Goal: Task Accomplishment & Management: Manage account settings

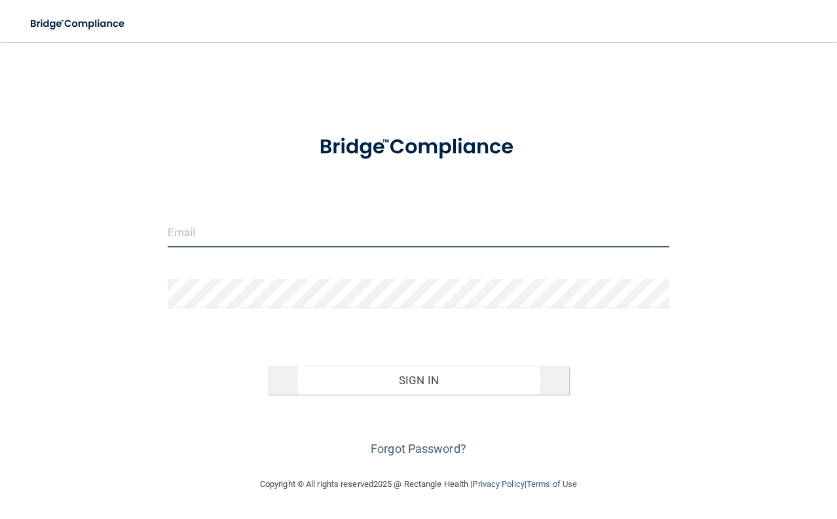
type input "[EMAIL_ADDRESS][DOMAIN_NAME]"
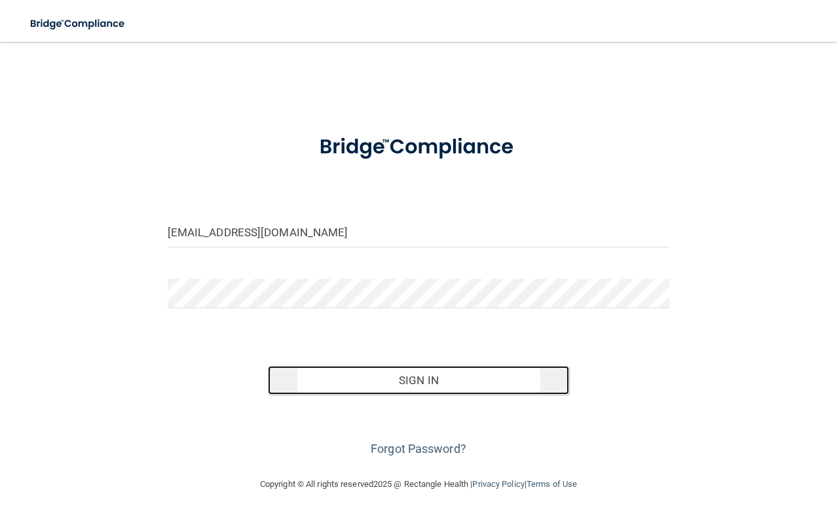
click at [431, 392] on button "Sign In" at bounding box center [418, 380] width 301 height 29
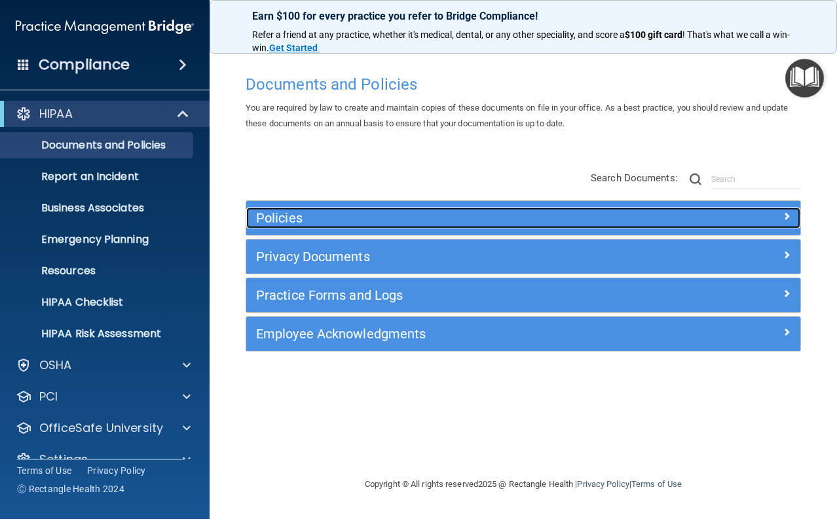
click at [409, 223] on h5 "Policies" at bounding box center [454, 218] width 396 height 14
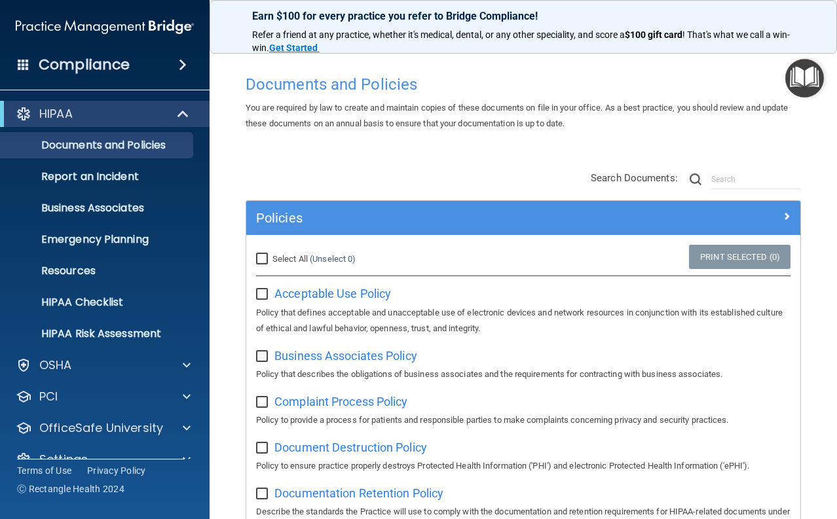
click at [261, 261] on input "Select All (Unselect 0) Unselect All" at bounding box center [263, 259] width 15 height 10
checkbox input "true"
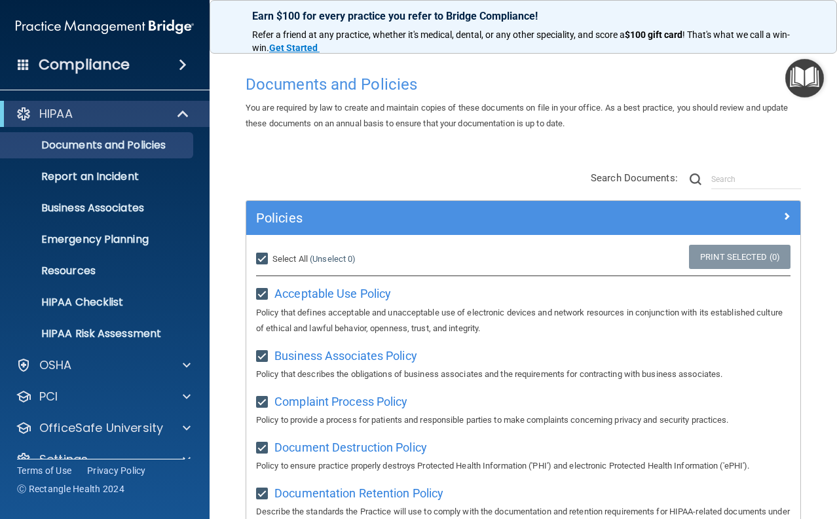
checkbox input "true"
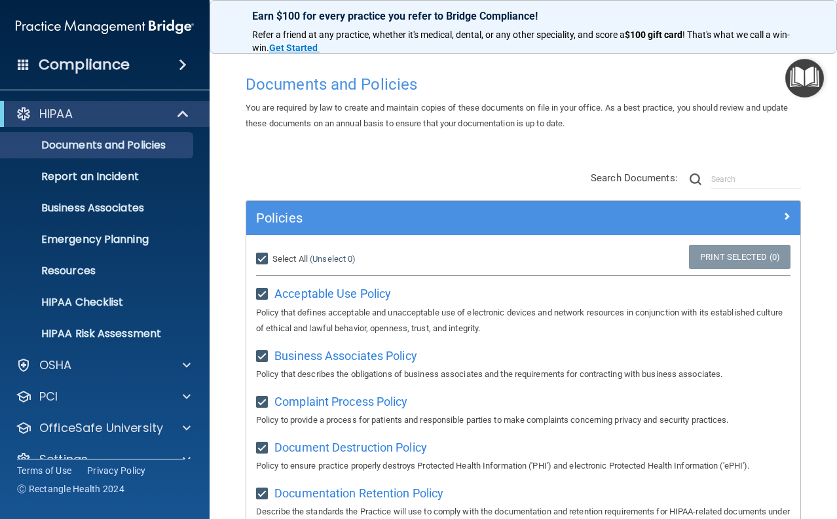
checkbox input "true"
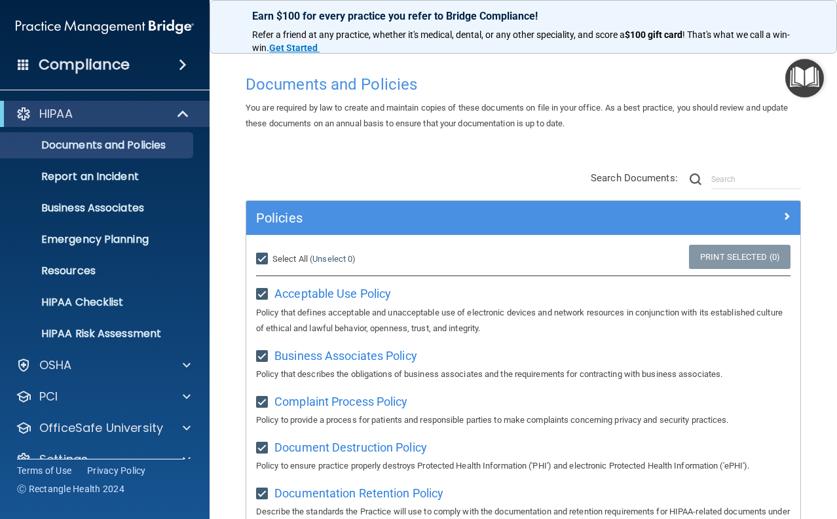
checkbox input "true"
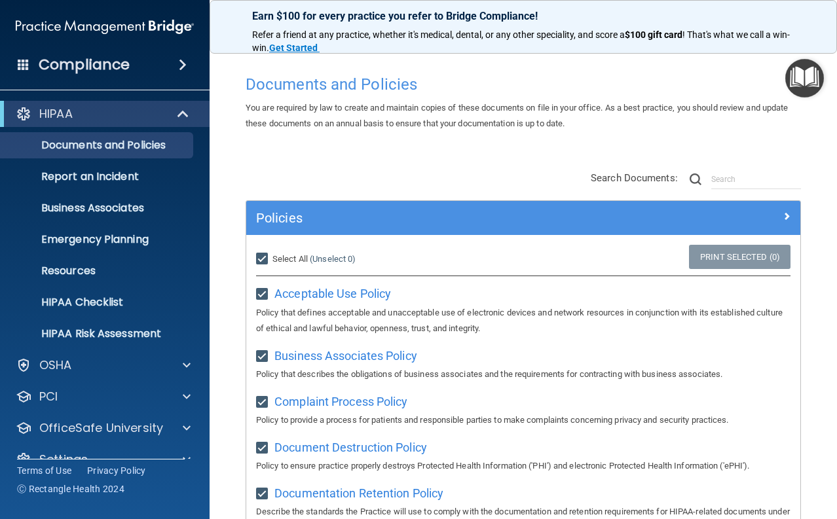
checkbox input "true"
click at [263, 256] on input "Select All (Unselect 21) Unselect All" at bounding box center [263, 259] width 15 height 10
checkbox input "false"
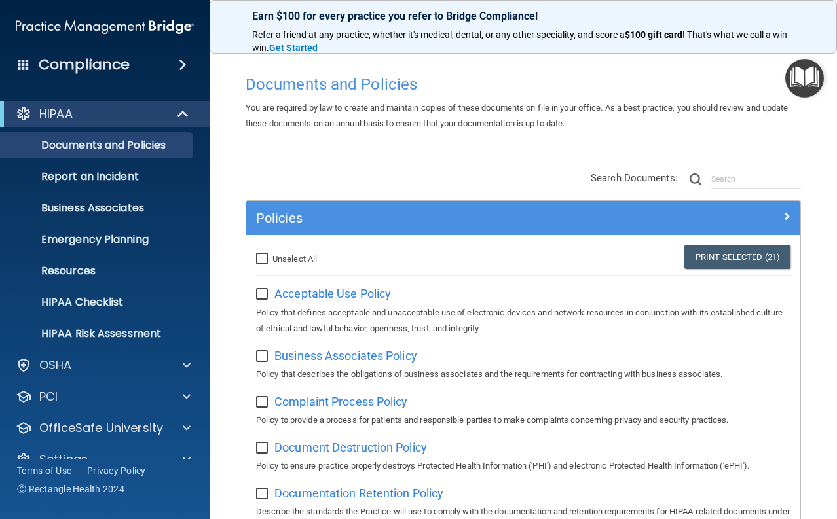
checkbox input "false"
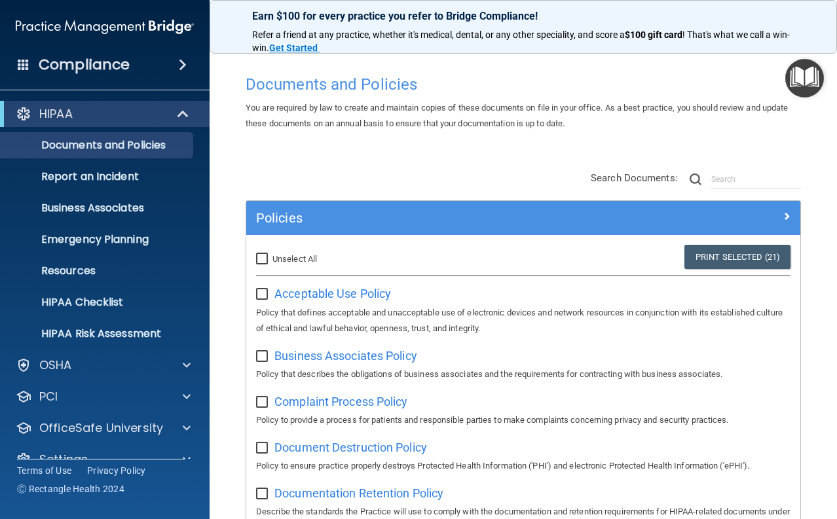
checkbox input "false"
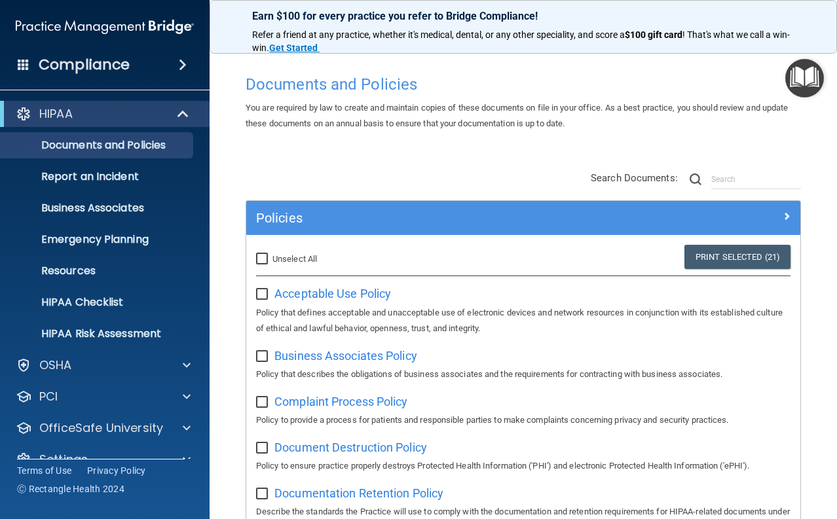
checkbox input "false"
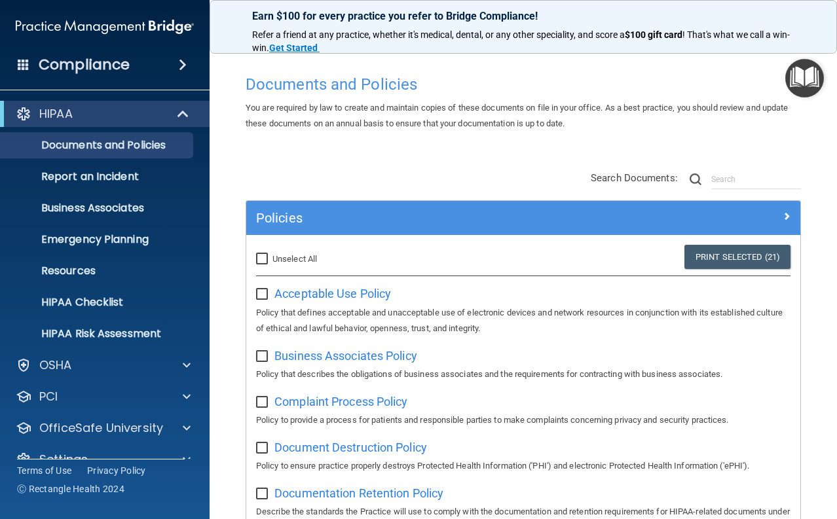
checkbox input "false"
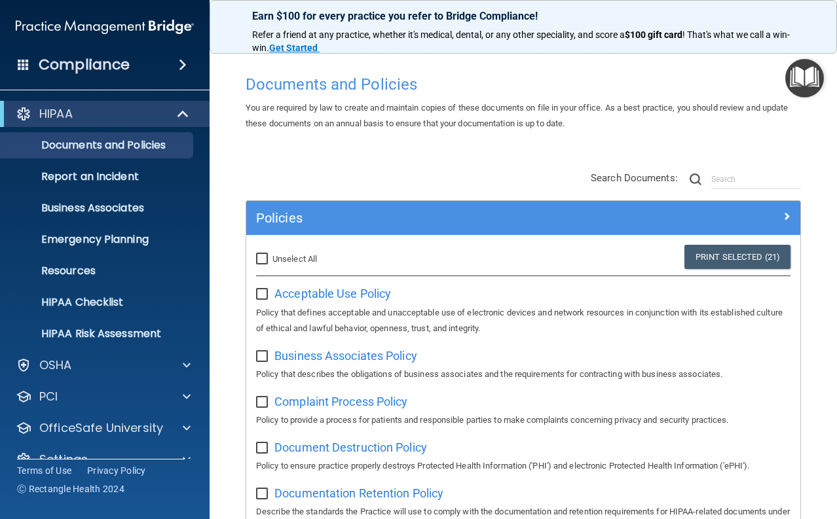
checkbox input "false"
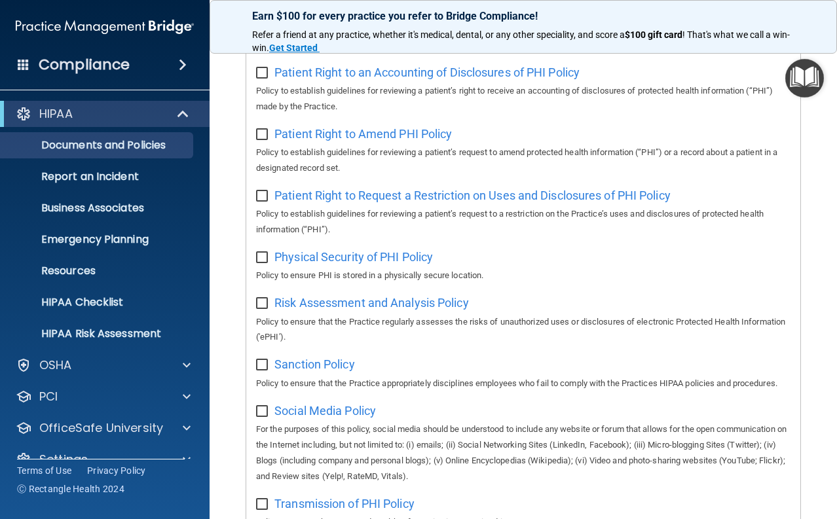
scroll to position [1121, 0]
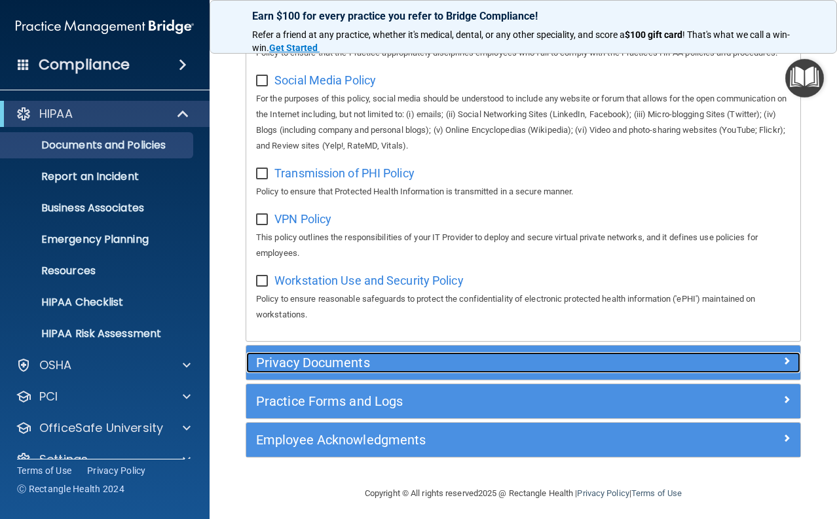
click at [365, 370] on h5 "Privacy Documents" at bounding box center [454, 363] width 396 height 14
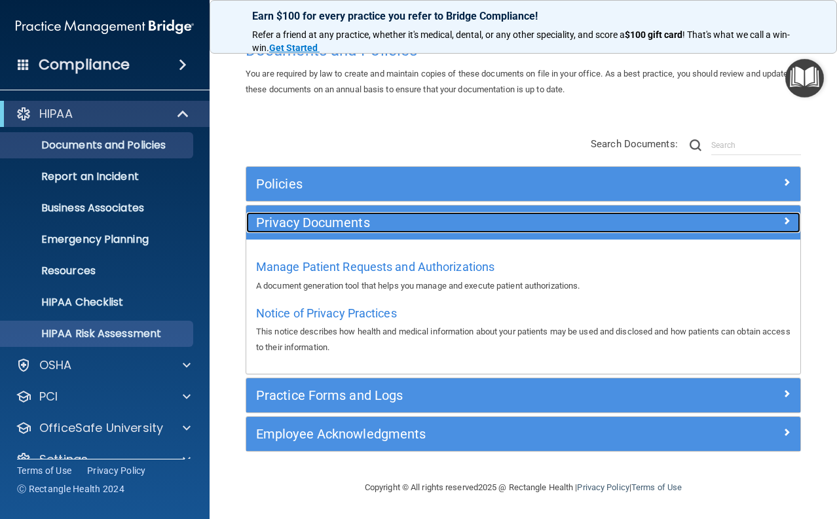
scroll to position [24, 0]
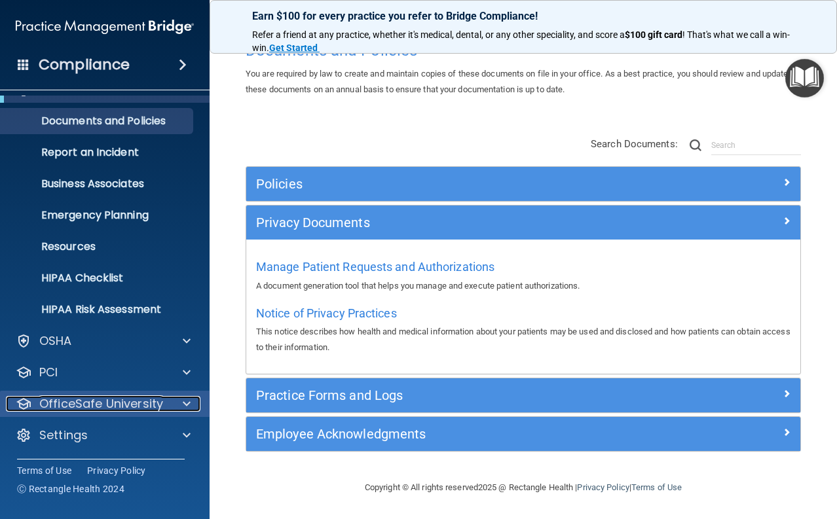
click at [183, 402] on span at bounding box center [187, 404] width 8 height 16
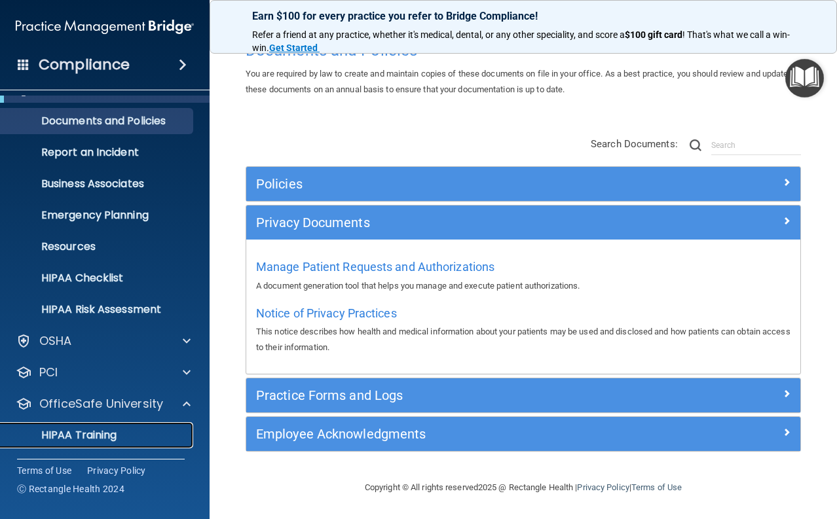
click at [107, 433] on p "HIPAA Training" at bounding box center [63, 435] width 108 height 13
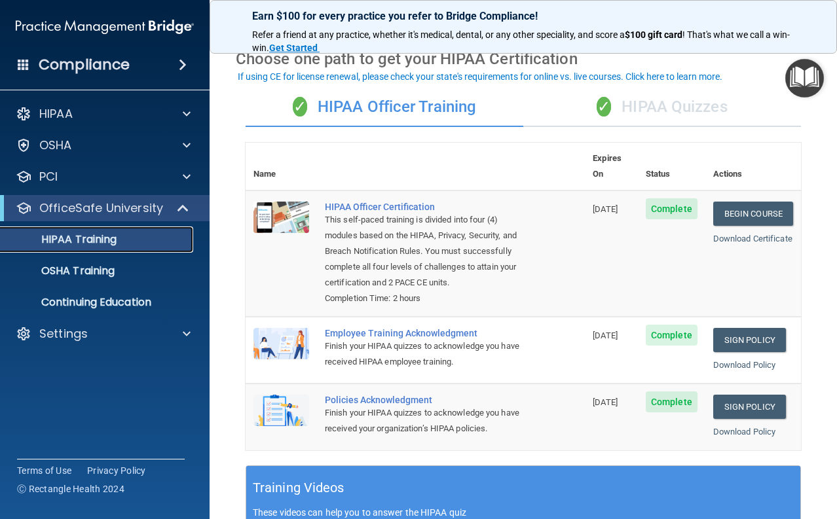
scroll to position [56, 0]
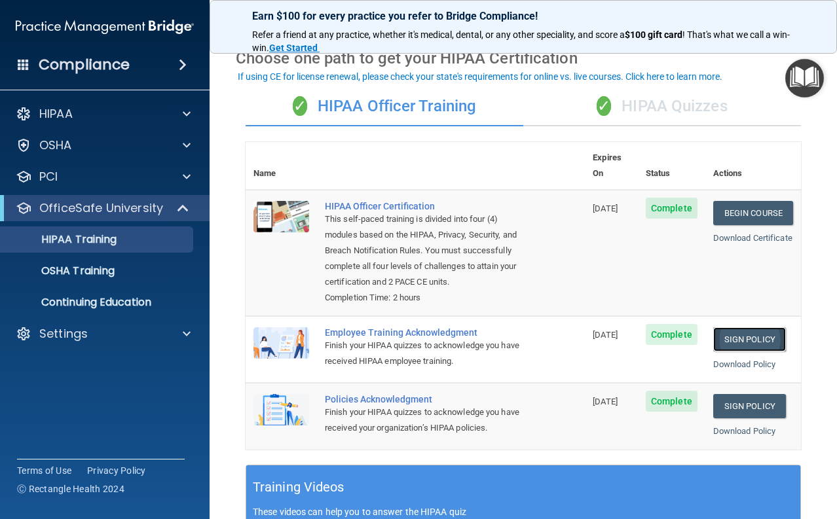
click at [730, 339] on link "Sign Policy" at bounding box center [749, 339] width 73 height 24
click at [739, 407] on link "Sign Policy" at bounding box center [749, 406] width 73 height 24
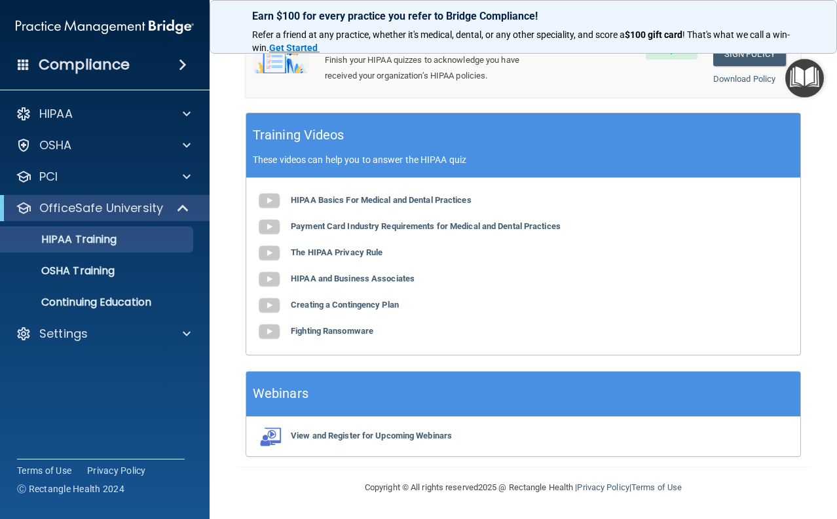
scroll to position [420, 0]
click at [128, 300] on p "Continuing Education" at bounding box center [98, 302] width 179 height 13
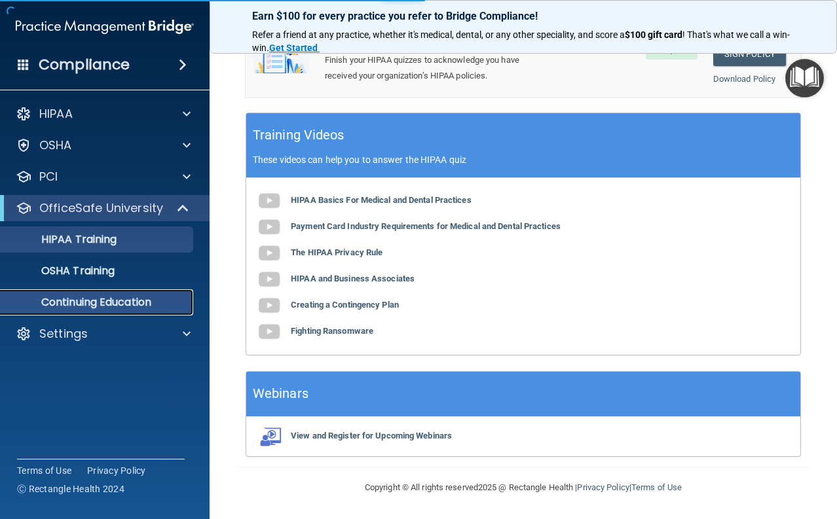
scroll to position [116, 0]
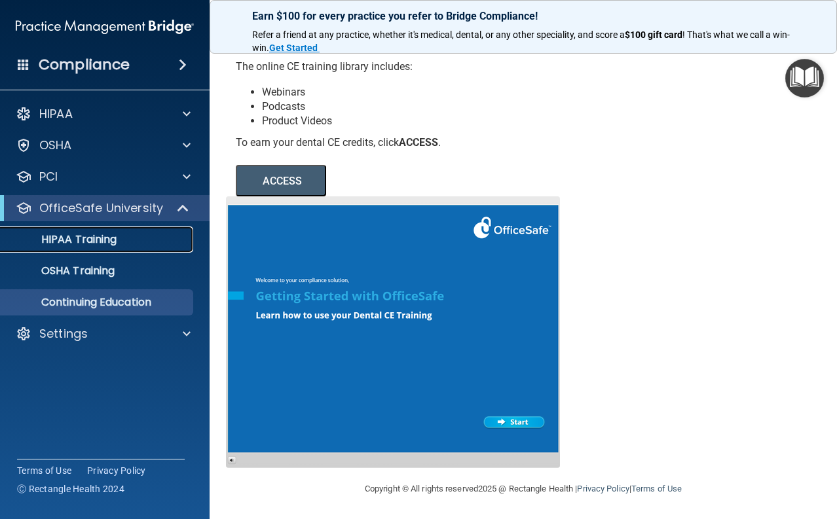
click at [110, 236] on p "HIPAA Training" at bounding box center [63, 239] width 108 height 13
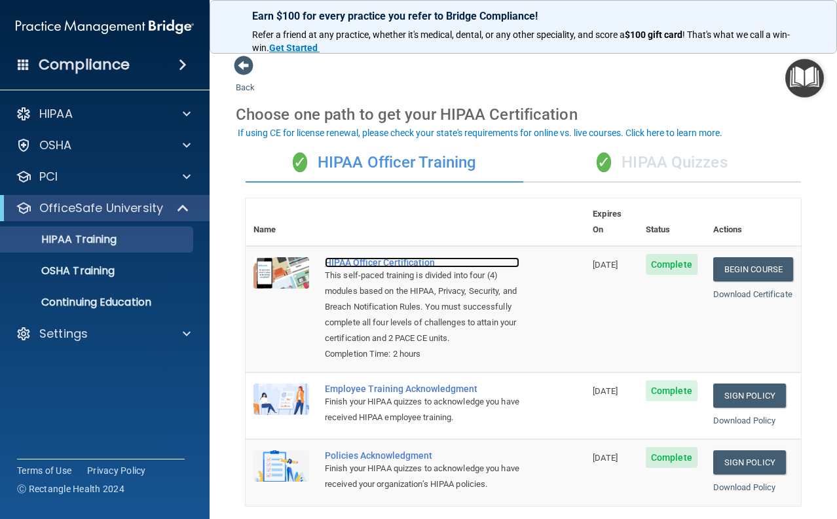
click at [367, 257] on div "HIPAA Officer Certification" at bounding box center [422, 262] width 194 height 10
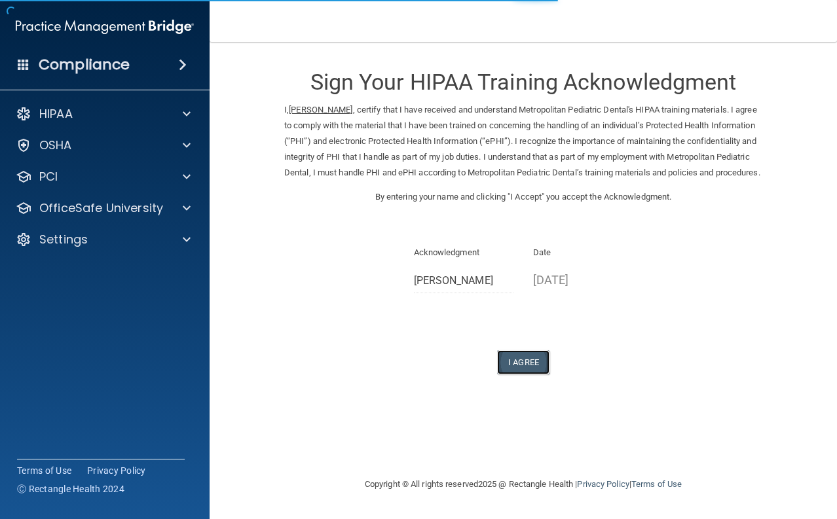
click at [526, 370] on button "I Agree" at bounding box center [523, 362] width 52 height 24
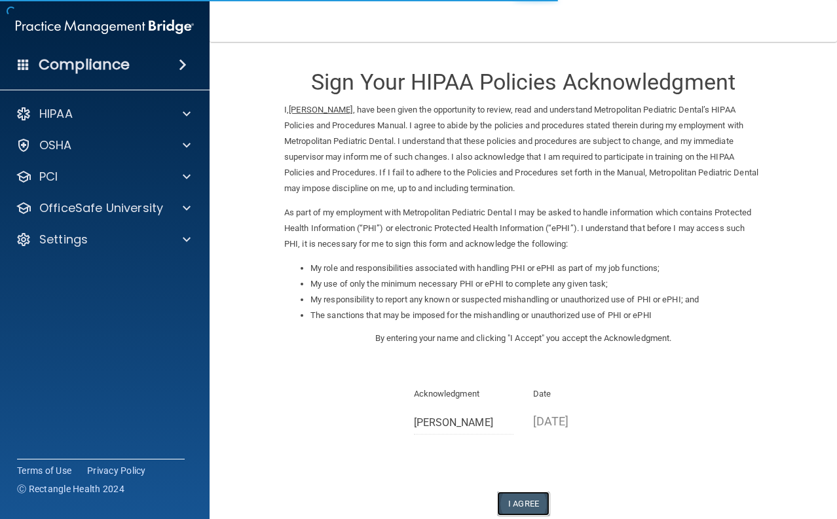
click at [523, 500] on button "I Agree" at bounding box center [523, 504] width 52 height 24
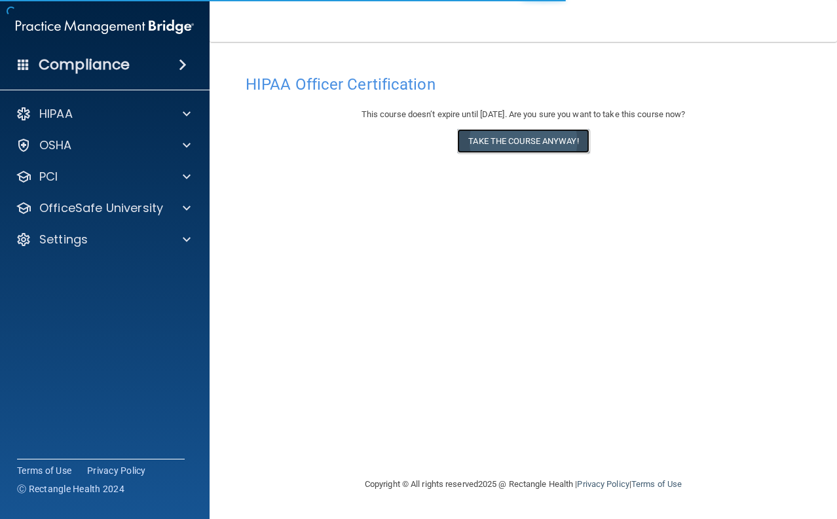
click at [532, 143] on button "Take the course anyway!" at bounding box center [523, 141] width 132 height 24
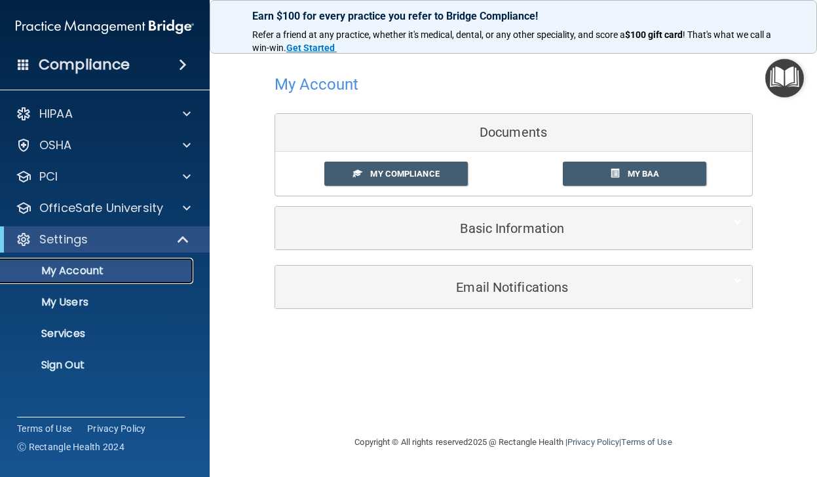
click at [97, 271] on p "My Account" at bounding box center [98, 271] width 179 height 13
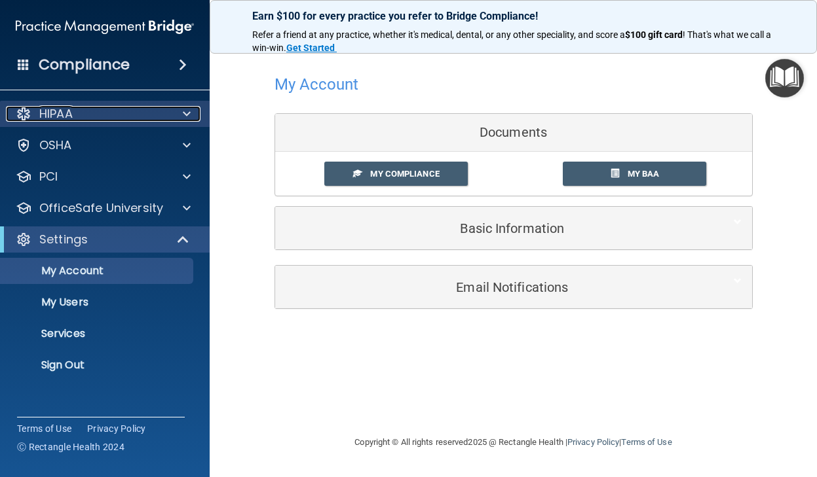
click at [191, 115] on div at bounding box center [184, 114] width 33 height 16
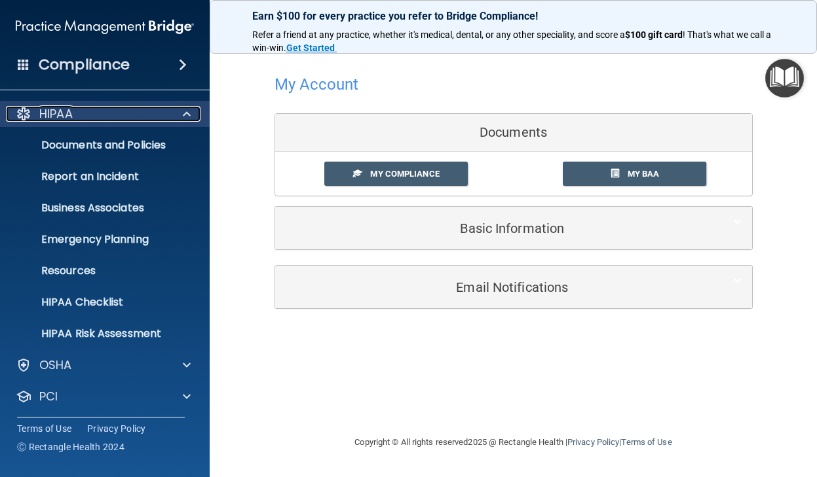
click at [60, 111] on p "HIPAA" at bounding box center [55, 114] width 33 height 16
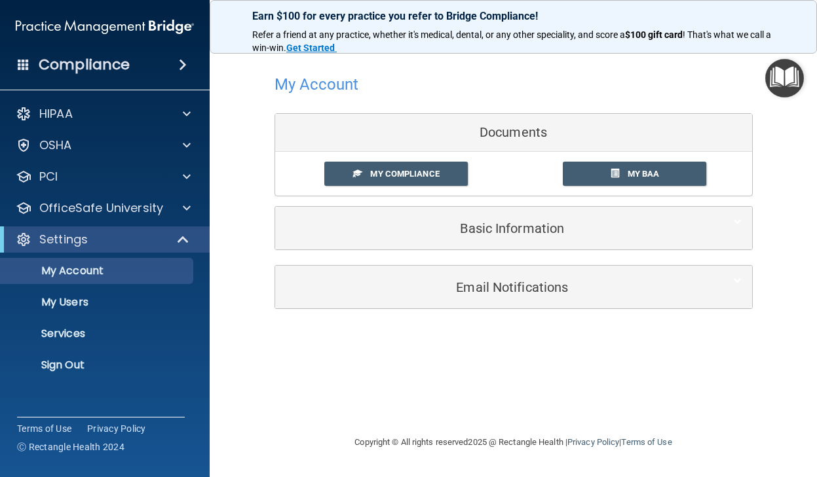
click at [183, 63] on span at bounding box center [183, 65] width 8 height 16
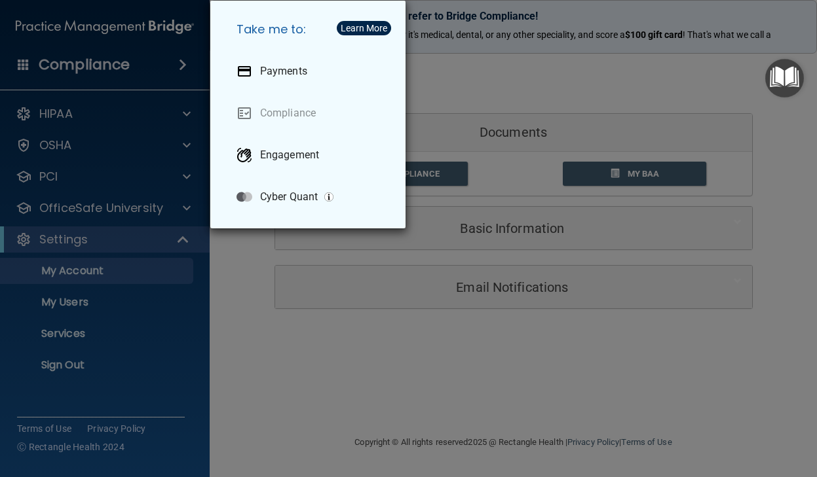
click at [68, 111] on div "Take me to: Payments Compliance Engagement Cyber Quant" at bounding box center [408, 238] width 817 height 477
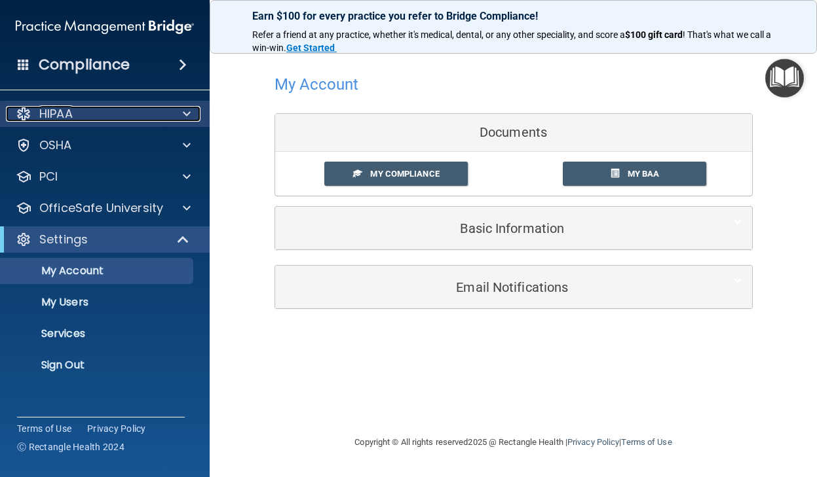
click at [62, 114] on p "HIPAA" at bounding box center [55, 114] width 33 height 16
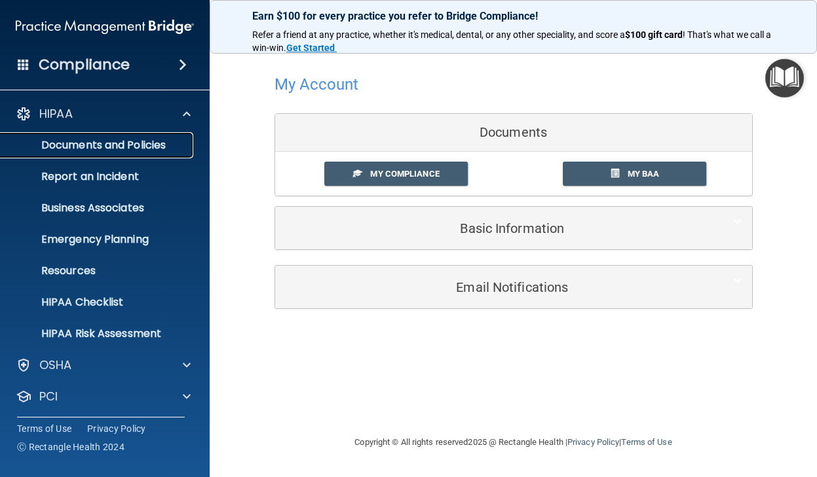
click at [69, 141] on p "Documents and Policies" at bounding box center [98, 145] width 179 height 13
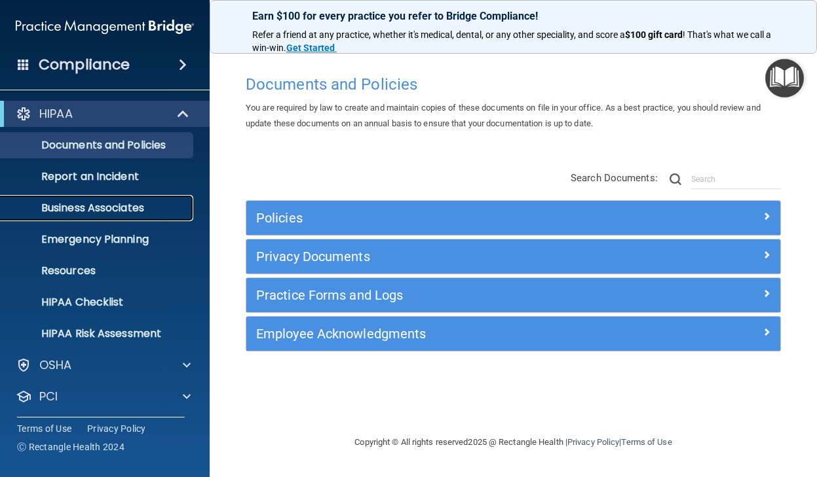
click at [96, 217] on link "Business Associates" at bounding box center [90, 208] width 206 height 26
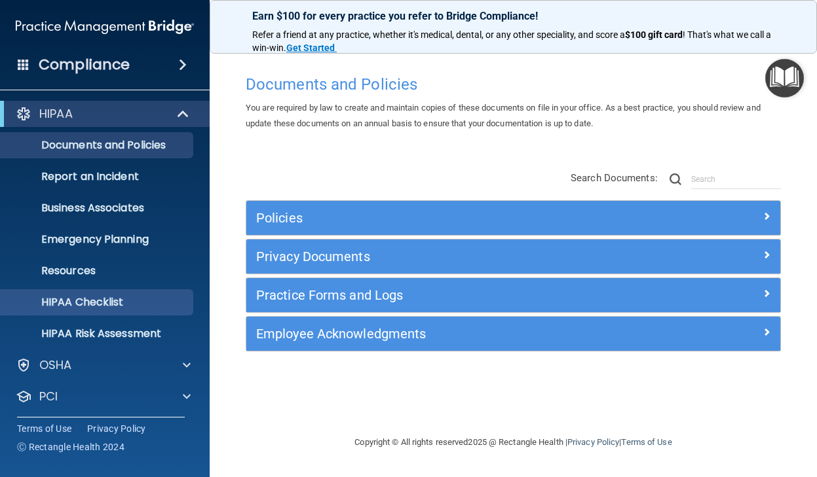
scroll to position [66, 0]
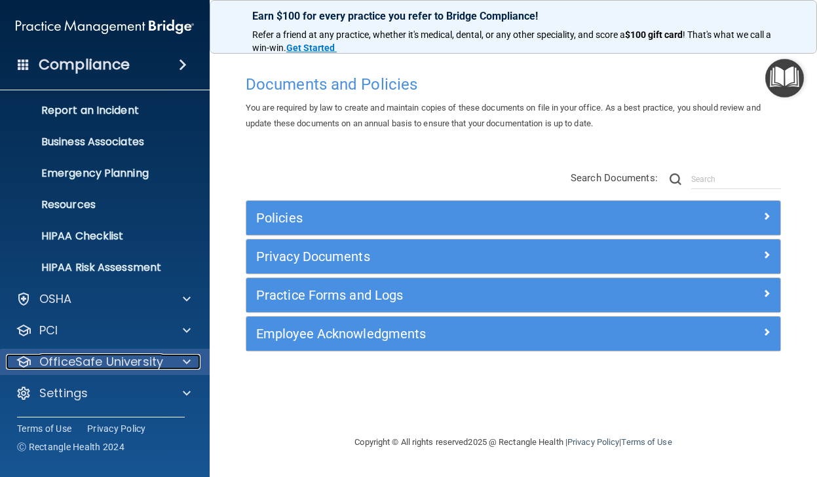
click at [84, 355] on p "OfficeSafe University" at bounding box center [101, 362] width 124 height 16
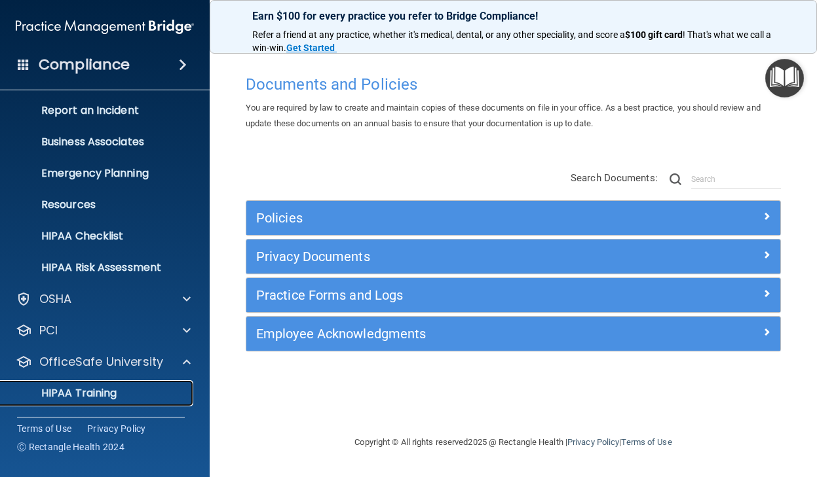
click at [84, 387] on p "HIPAA Training" at bounding box center [63, 393] width 108 height 13
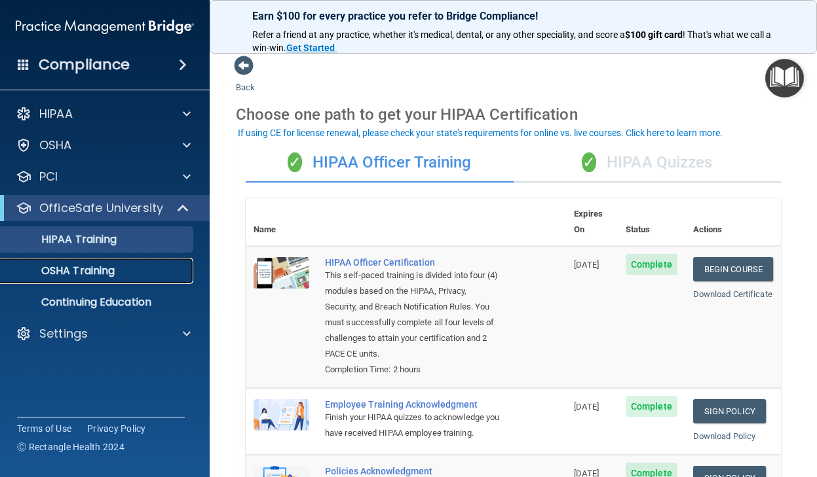
click at [117, 277] on div "OSHA Training" at bounding box center [98, 271] width 179 height 13
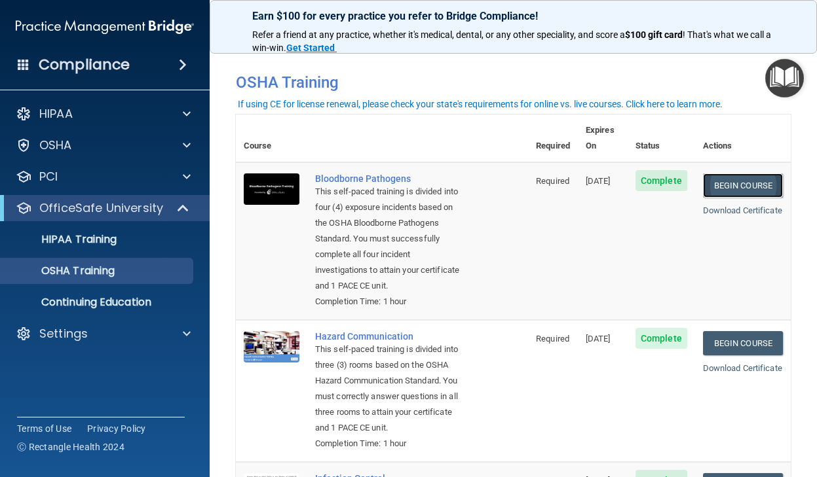
click at [744, 175] on link "Begin Course" at bounding box center [743, 186] width 80 height 24
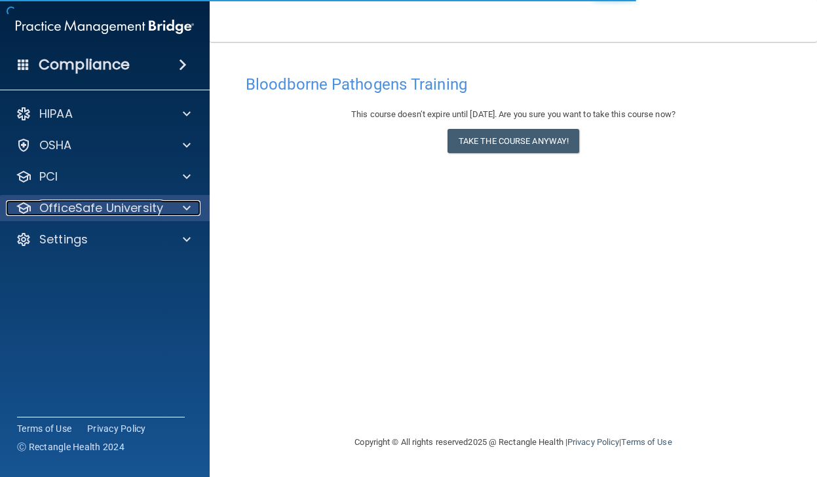
click at [168, 212] on div at bounding box center [184, 208] width 33 height 16
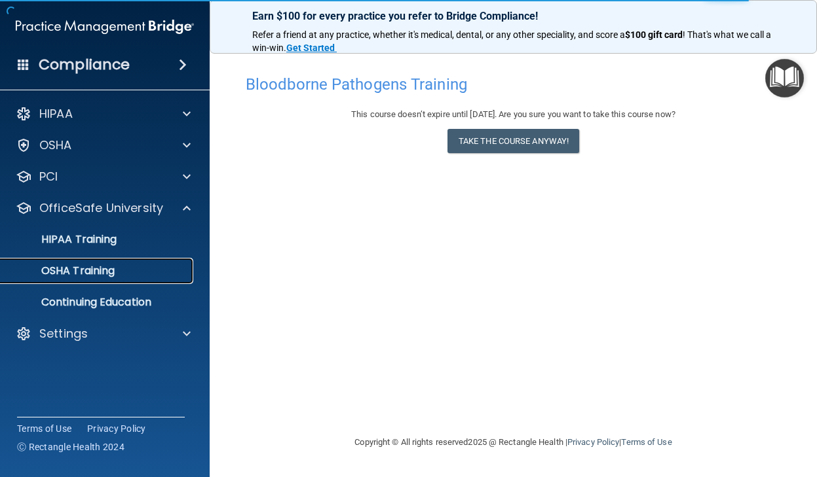
click at [114, 278] on link "OSHA Training" at bounding box center [90, 271] width 206 height 26
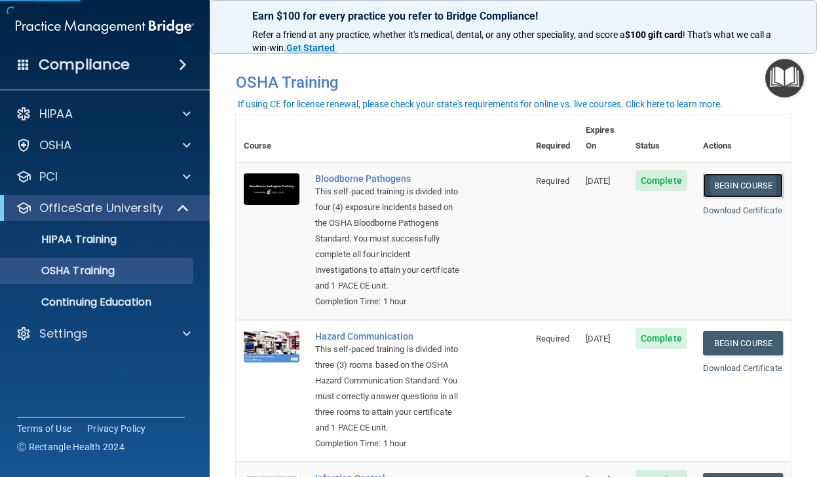
click at [756, 174] on link "Begin Course" at bounding box center [743, 186] width 80 height 24
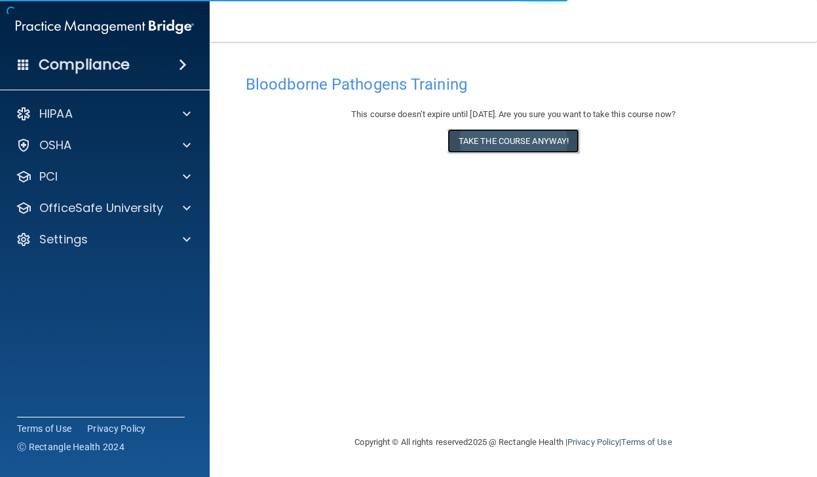
click at [557, 141] on button "Take the course anyway!" at bounding box center [513, 141] width 132 height 24
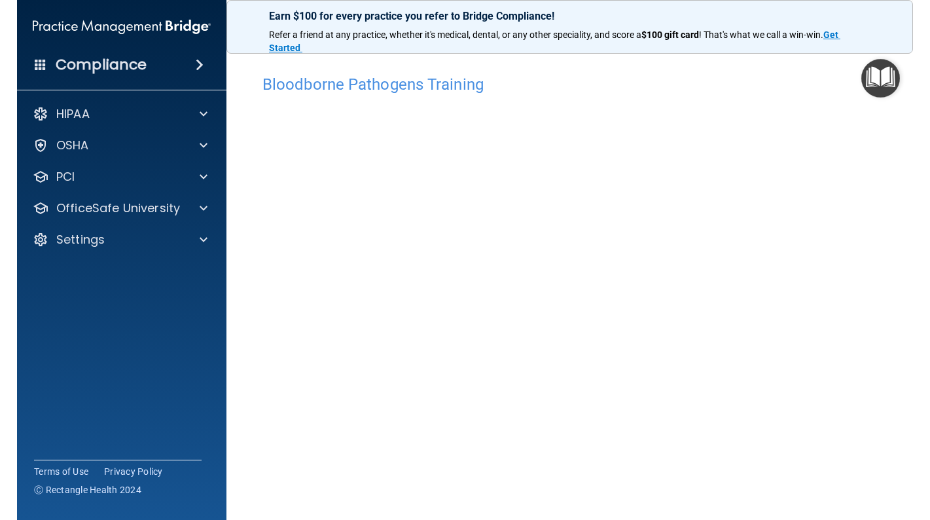
scroll to position [41, 0]
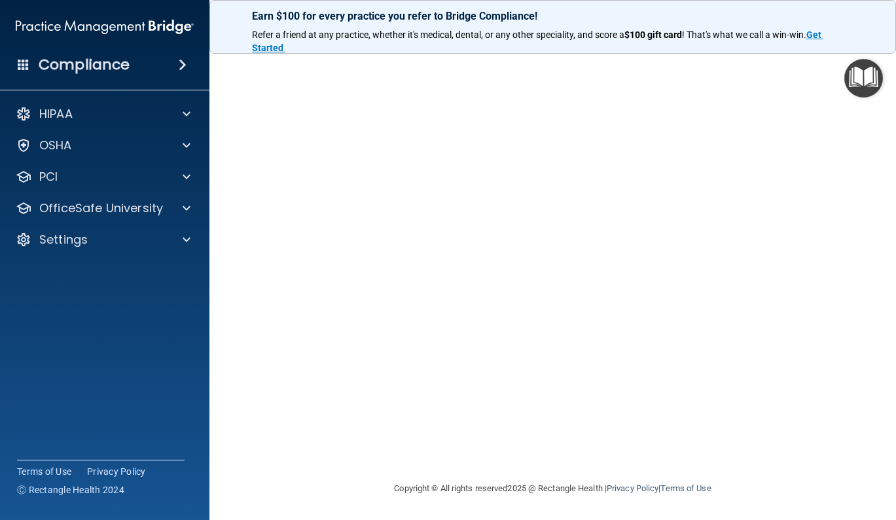
click at [816, 92] on img "Open Resource Center" at bounding box center [864, 78] width 39 height 39
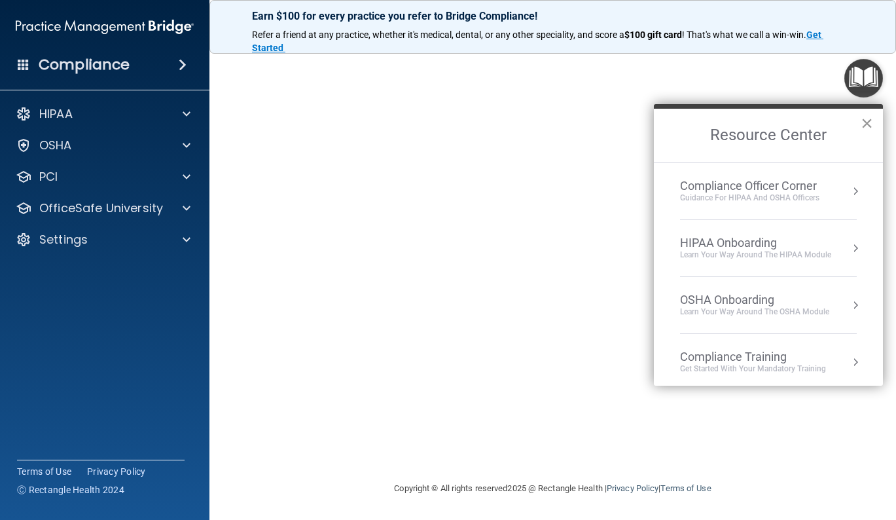
click at [816, 128] on button "×" at bounding box center [867, 123] width 12 height 21
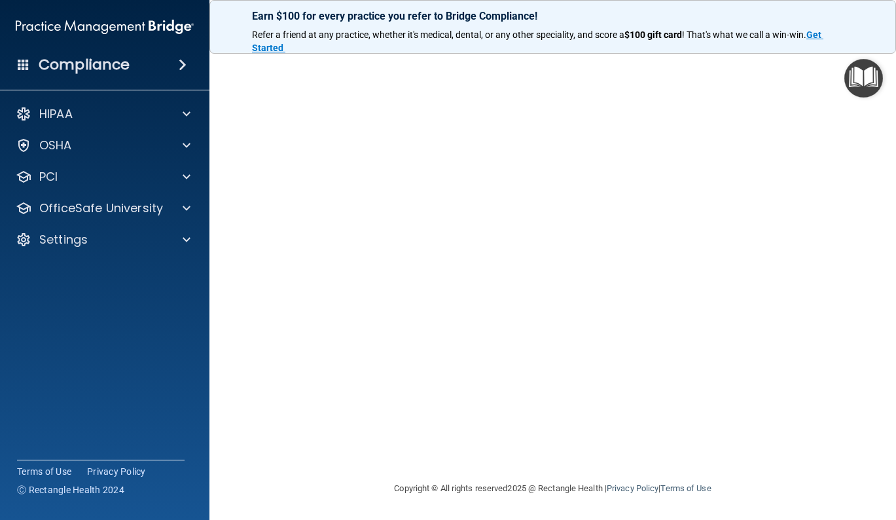
click at [816, 94] on img "Open Resource Center" at bounding box center [864, 78] width 39 height 39
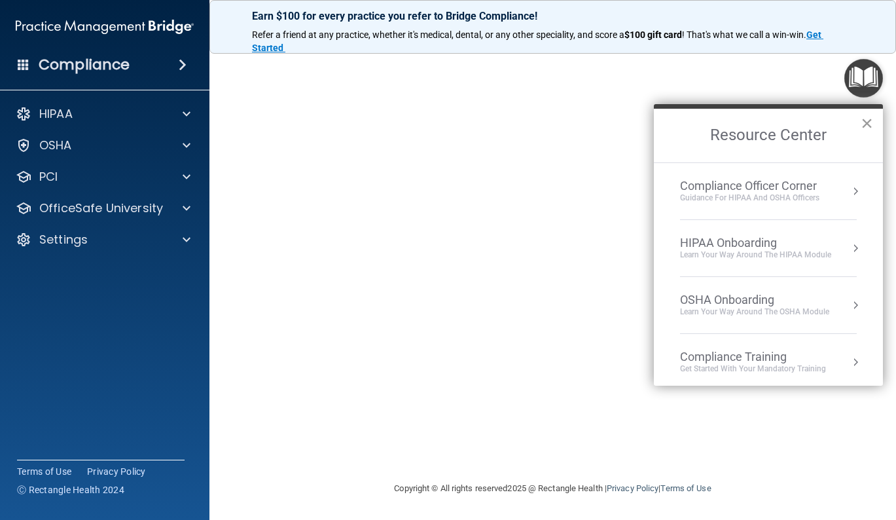
click at [816, 127] on button "×" at bounding box center [867, 123] width 12 height 21
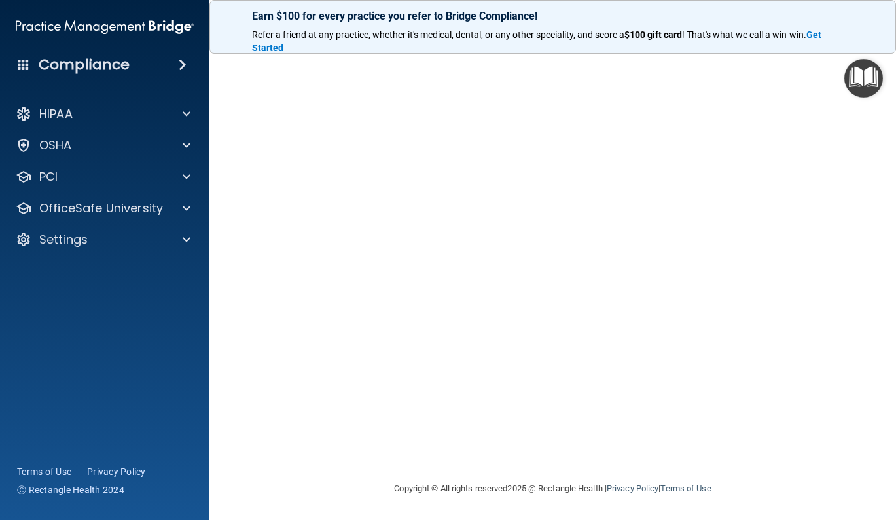
click at [816, 96] on img "Open Resource Center" at bounding box center [864, 78] width 39 height 39
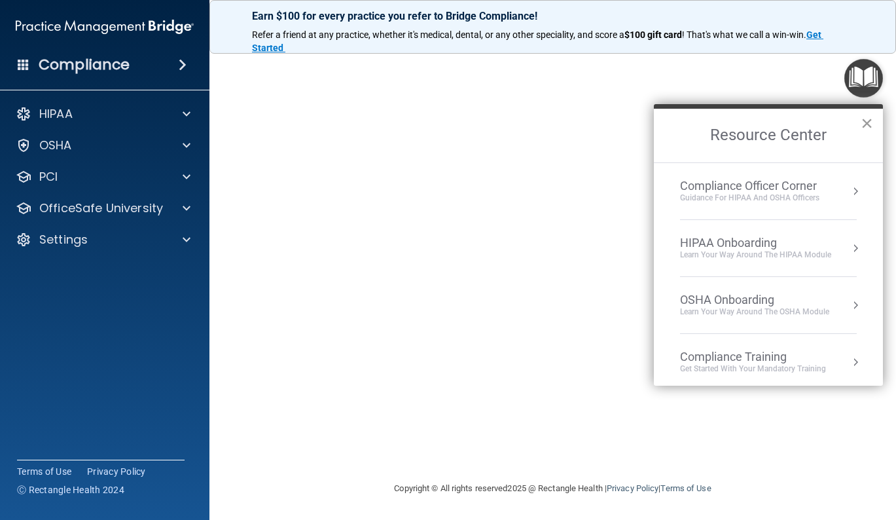
click at [816, 128] on button "×" at bounding box center [867, 123] width 12 height 21
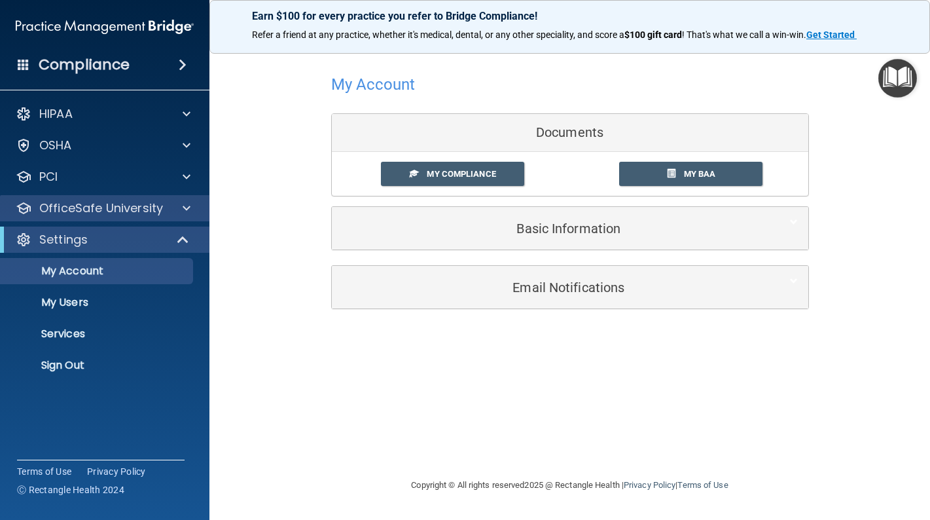
click at [111, 198] on div "OfficeSafe University" at bounding box center [105, 208] width 210 height 26
click at [187, 206] on span at bounding box center [187, 208] width 8 height 16
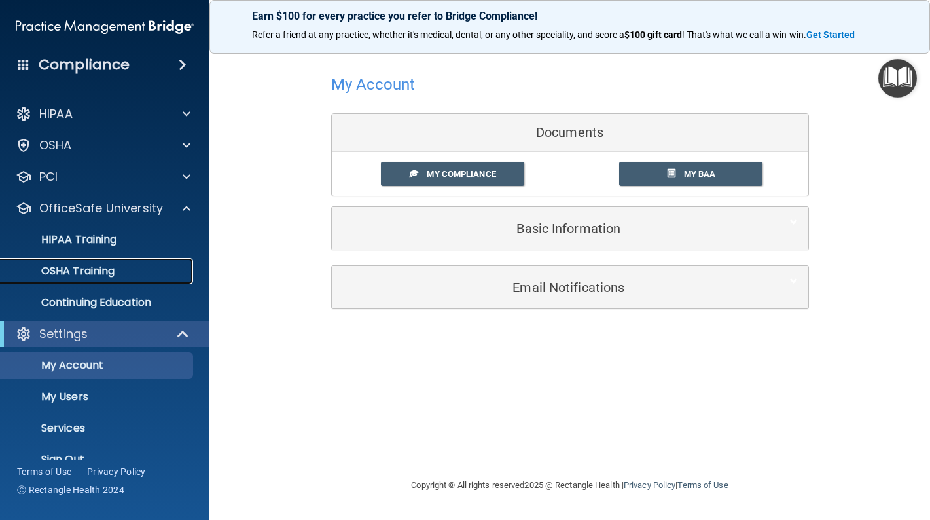
click at [75, 266] on p "OSHA Training" at bounding box center [62, 271] width 106 height 13
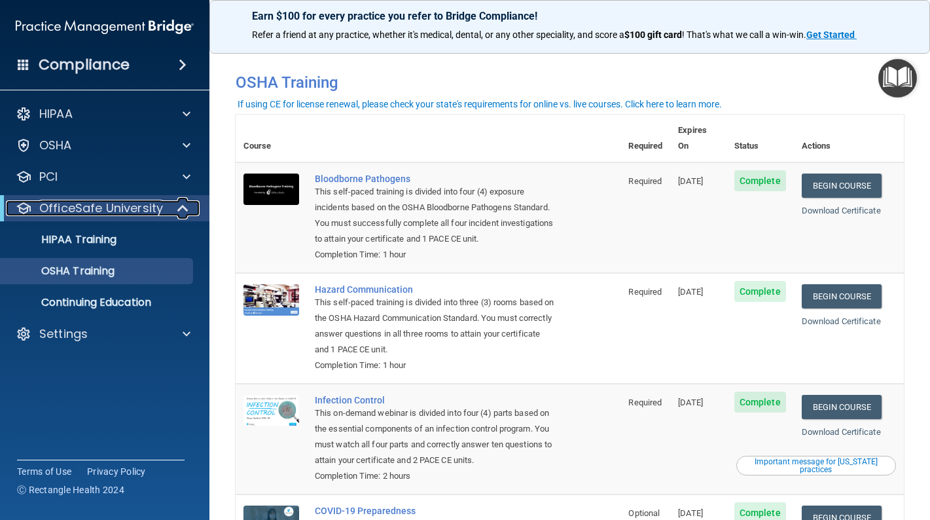
click at [141, 204] on p "OfficeSafe University" at bounding box center [101, 208] width 124 height 16
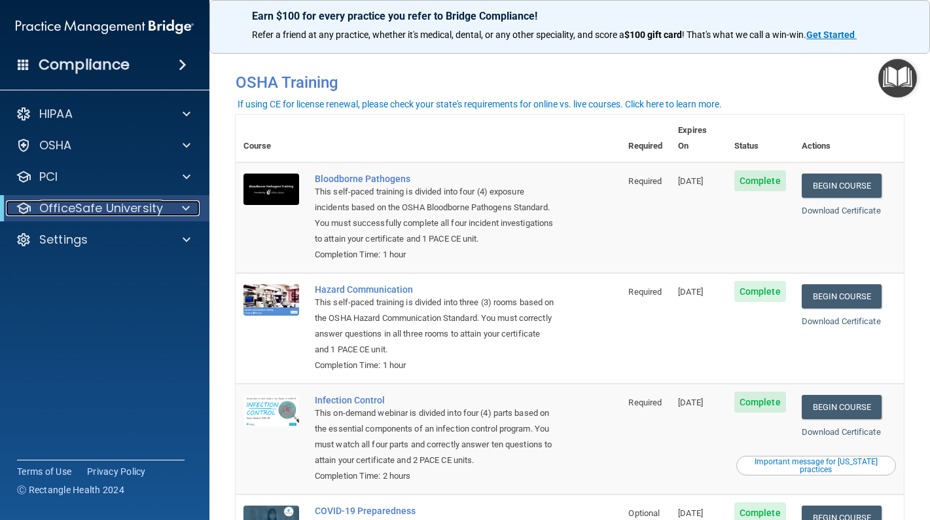
click at [121, 210] on p "OfficeSafe University" at bounding box center [101, 208] width 124 height 16
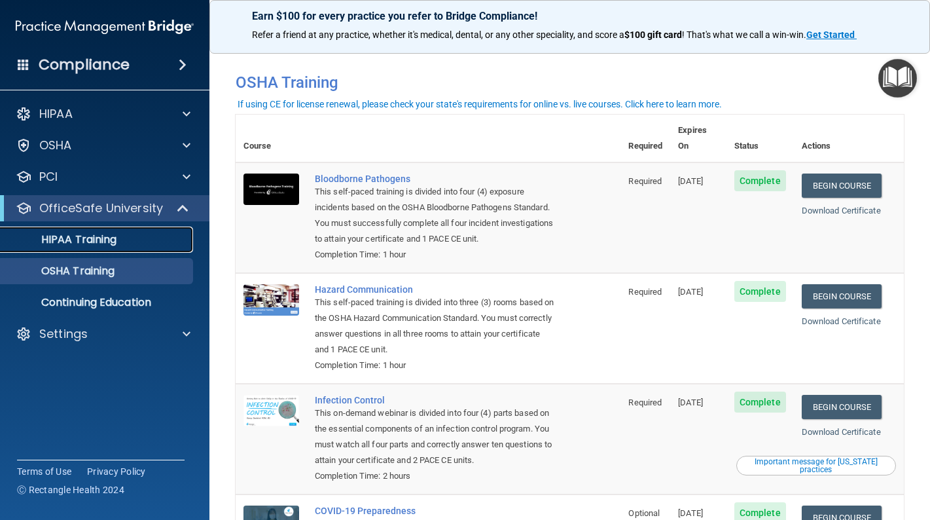
click at [105, 233] on p "HIPAA Training" at bounding box center [63, 239] width 108 height 13
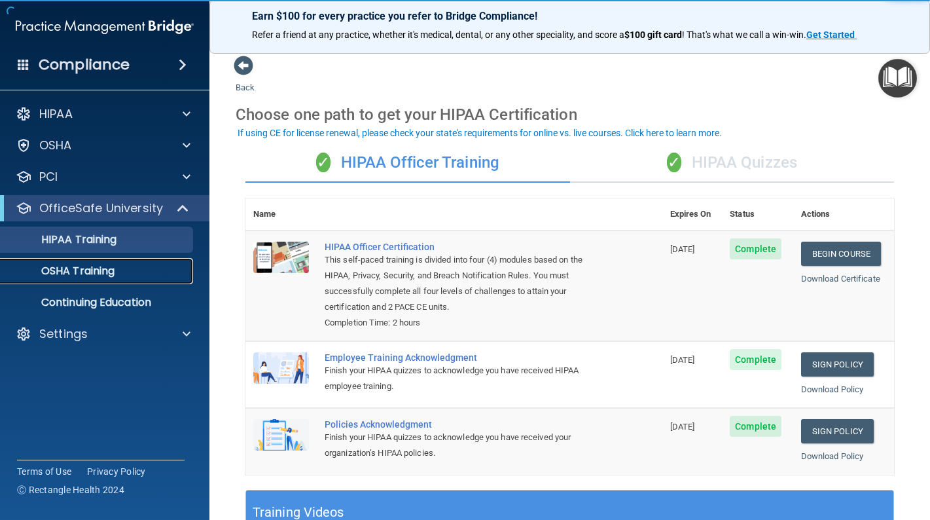
click at [105, 272] on p "OSHA Training" at bounding box center [62, 271] width 106 height 13
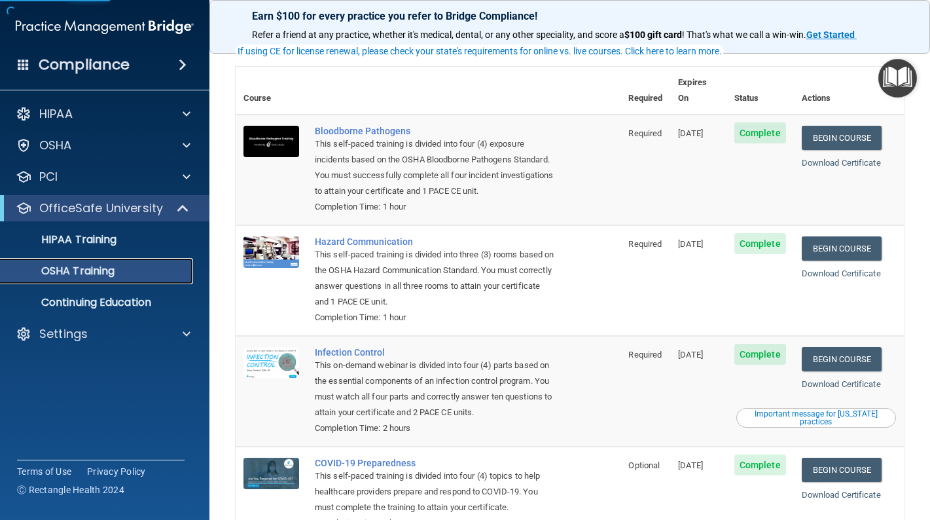
scroll to position [56, 0]
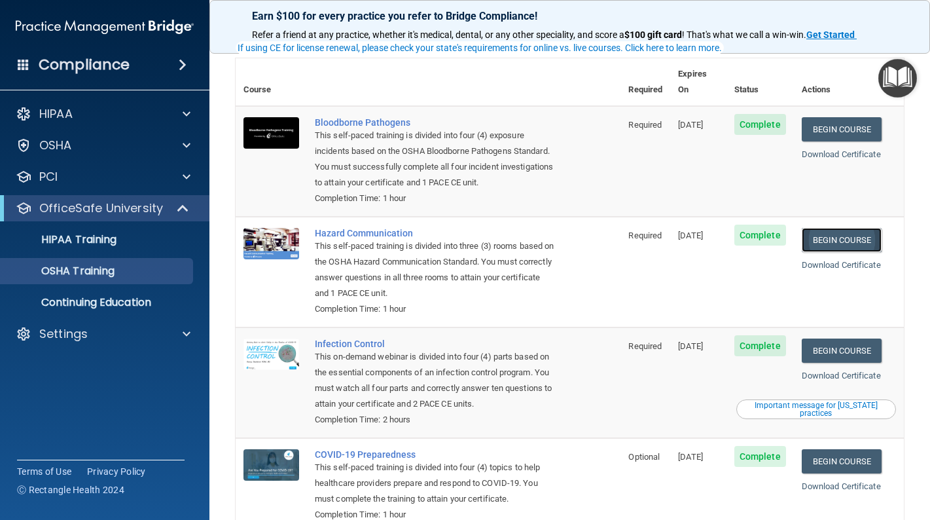
click at [816, 231] on link "Begin Course" at bounding box center [842, 240] width 80 height 24
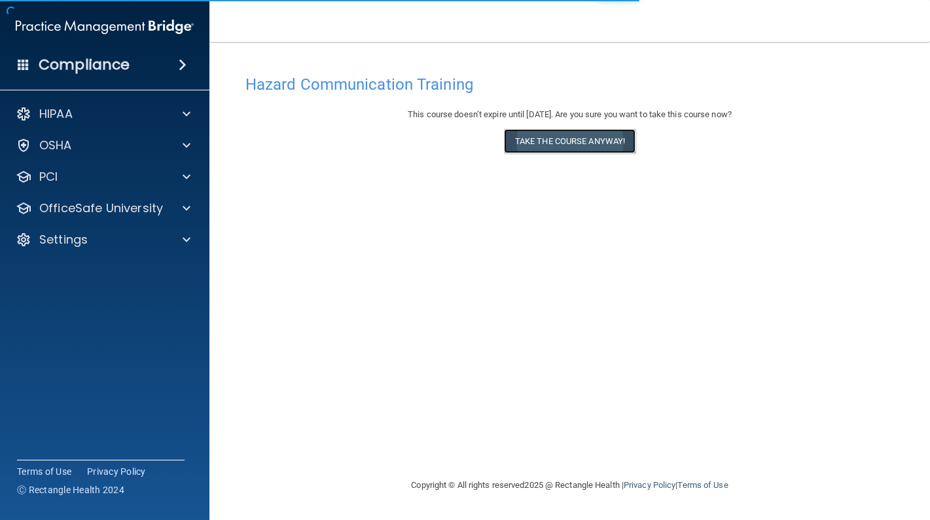
click at [591, 137] on button "Take the course anyway!" at bounding box center [570, 141] width 132 height 24
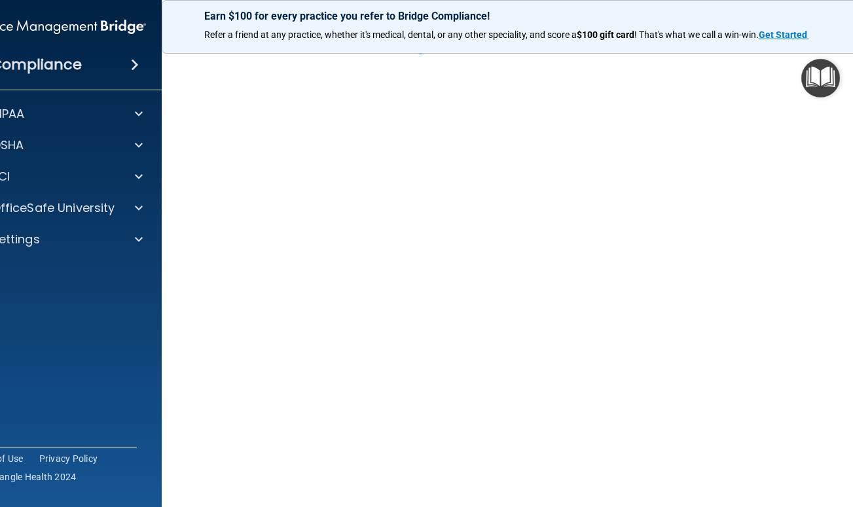
scroll to position [41, 0]
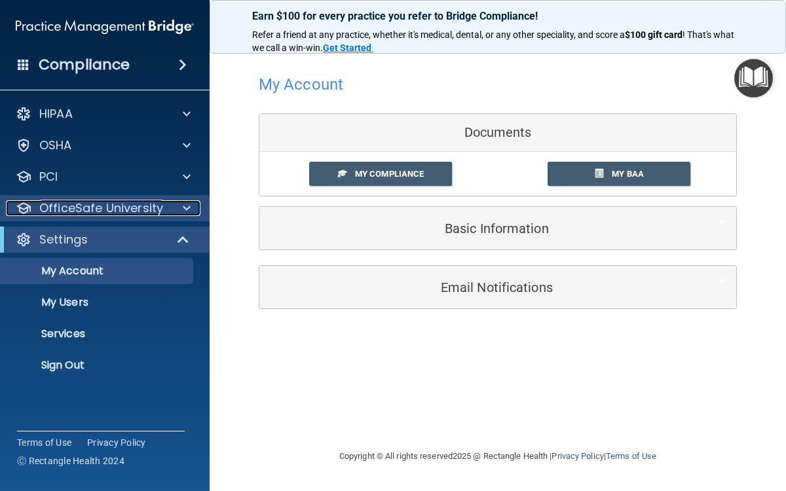
click at [111, 203] on p "OfficeSafe University" at bounding box center [101, 208] width 124 height 16
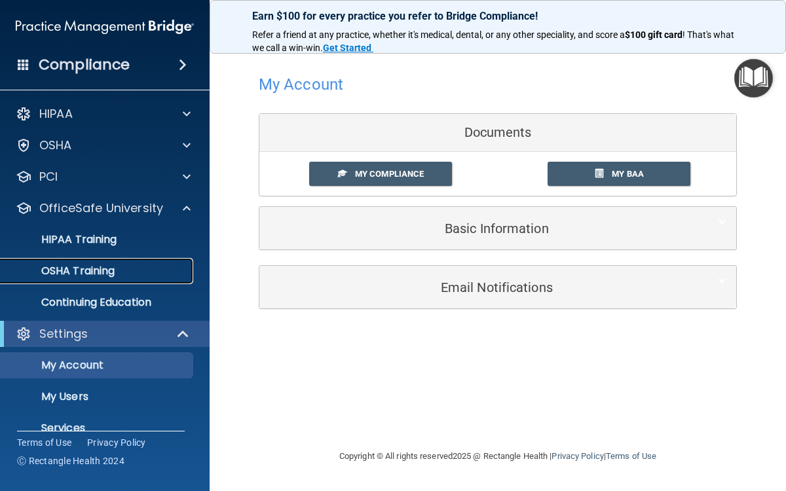
click at [105, 265] on p "OSHA Training" at bounding box center [62, 271] width 106 height 13
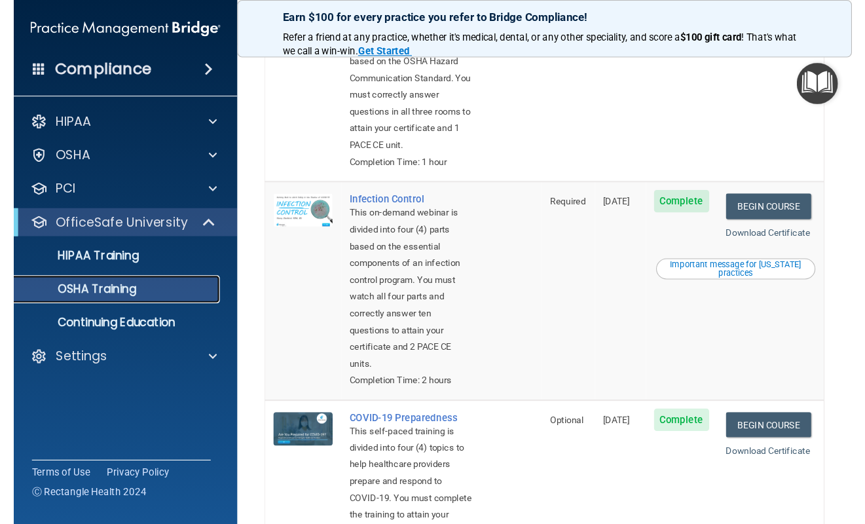
scroll to position [356, 0]
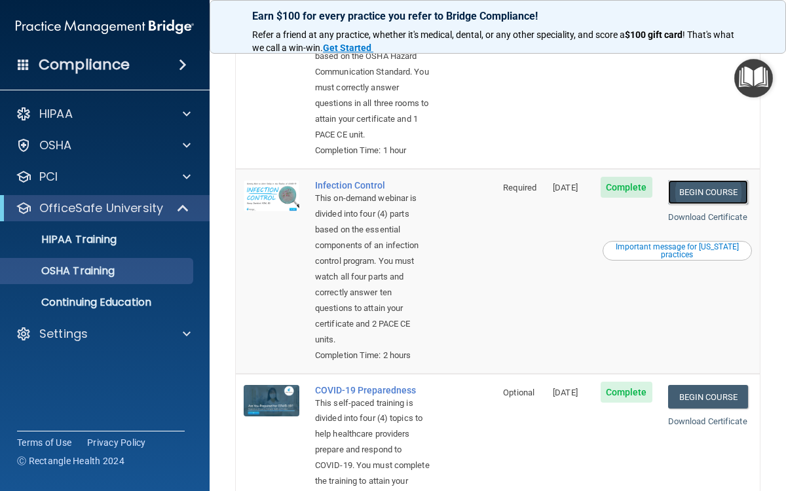
click at [692, 204] on link "Begin Course" at bounding box center [708, 192] width 80 height 24
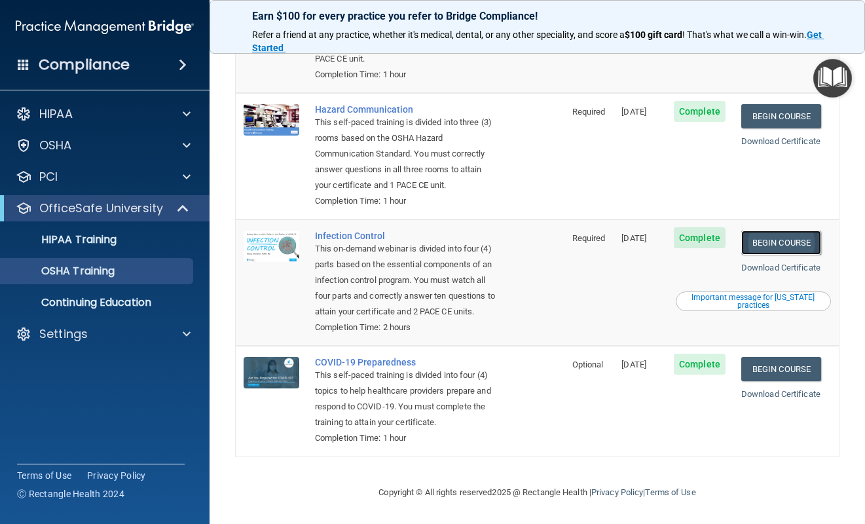
scroll to position [213, 0]
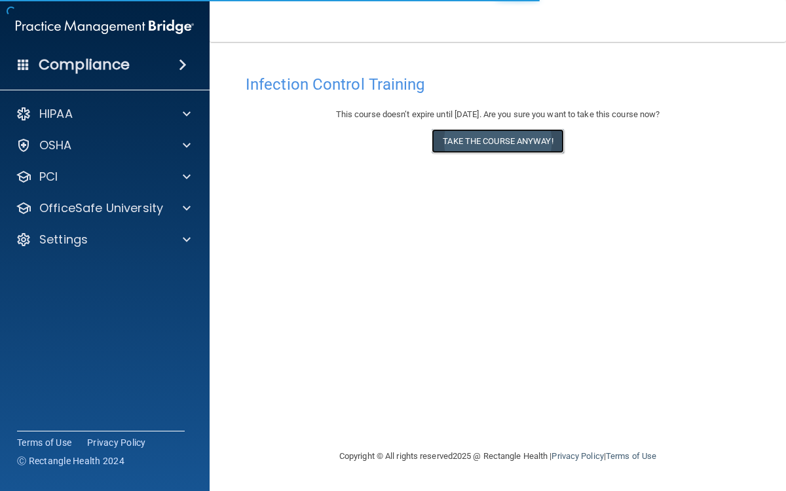
click at [502, 144] on button "Take the course anyway!" at bounding box center [497, 141] width 132 height 24
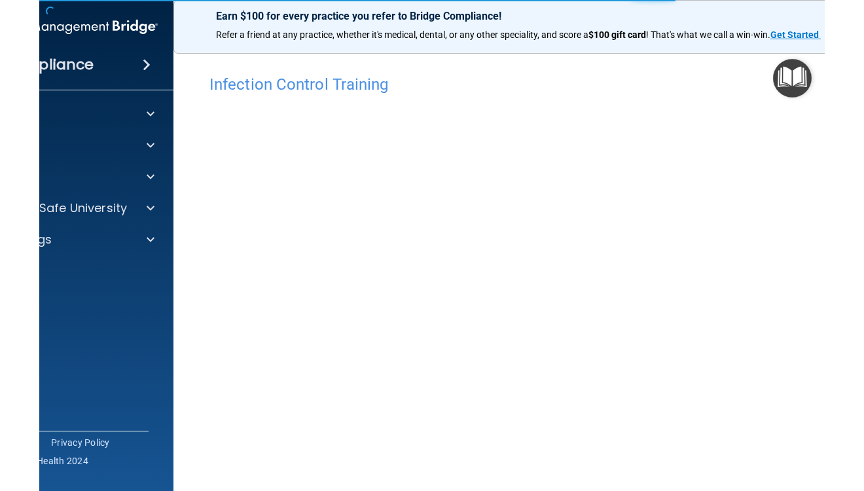
scroll to position [69, 0]
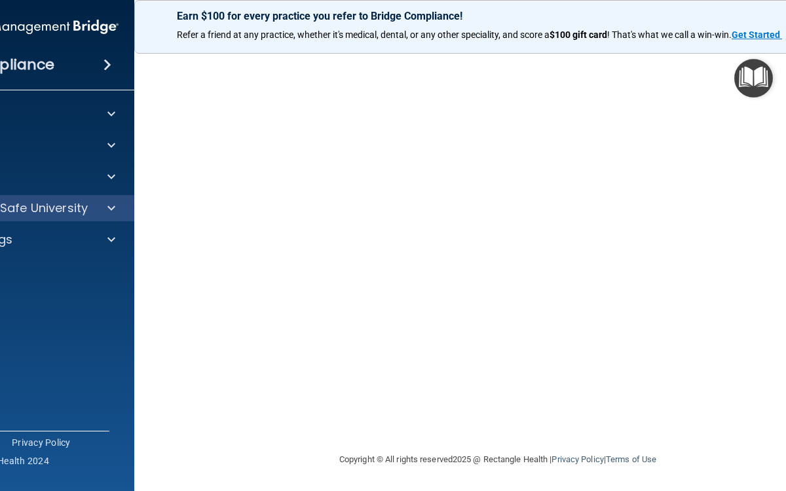
click at [56, 220] on div "OfficeSafe University" at bounding box center [30, 208] width 210 height 26
click at [56, 213] on p "OfficeSafe University" at bounding box center [26, 208] width 124 height 16
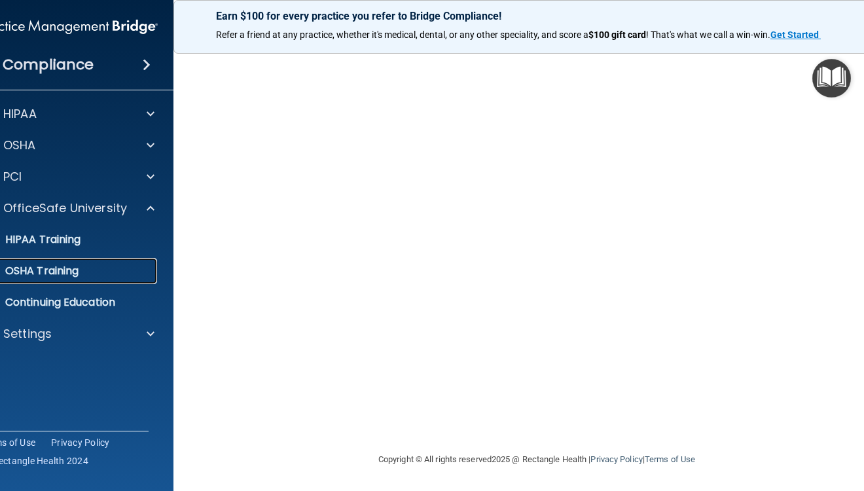
click at [16, 270] on p "OSHA Training" at bounding box center [25, 271] width 106 height 13
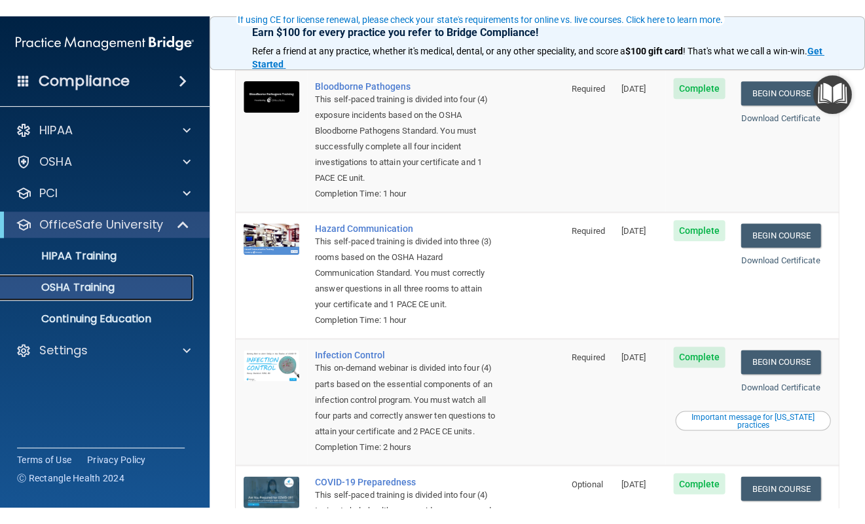
scroll to position [246, 0]
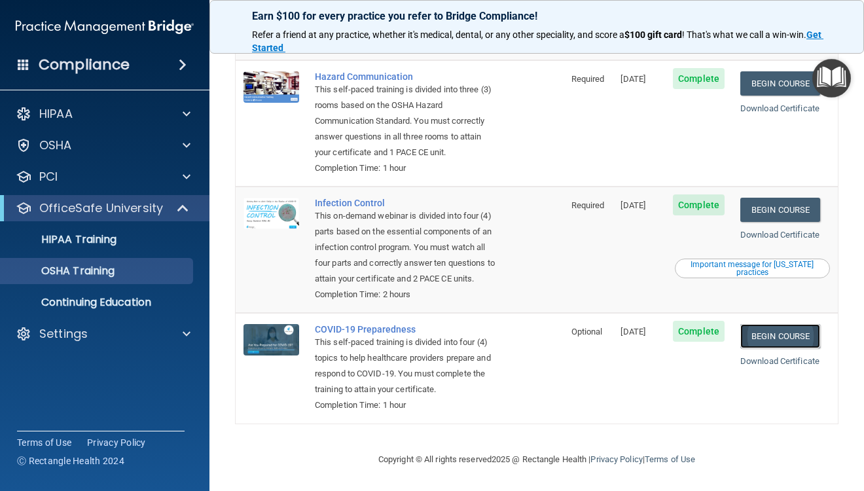
click at [785, 327] on link "Begin Course" at bounding box center [781, 336] width 80 height 24
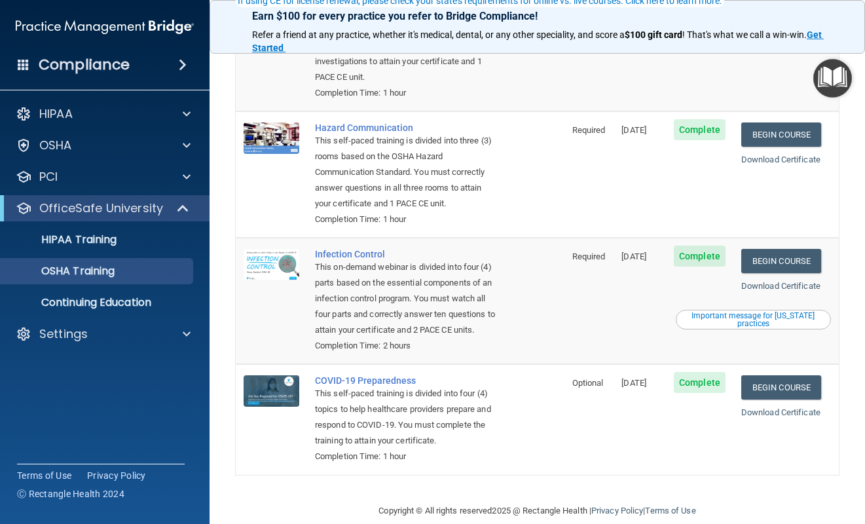
scroll to position [213, 0]
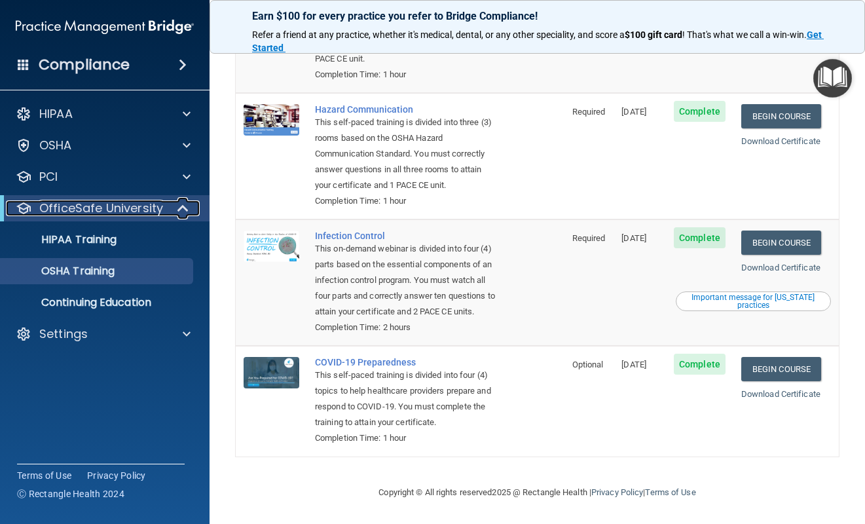
click at [83, 207] on p "OfficeSafe University" at bounding box center [101, 208] width 124 height 16
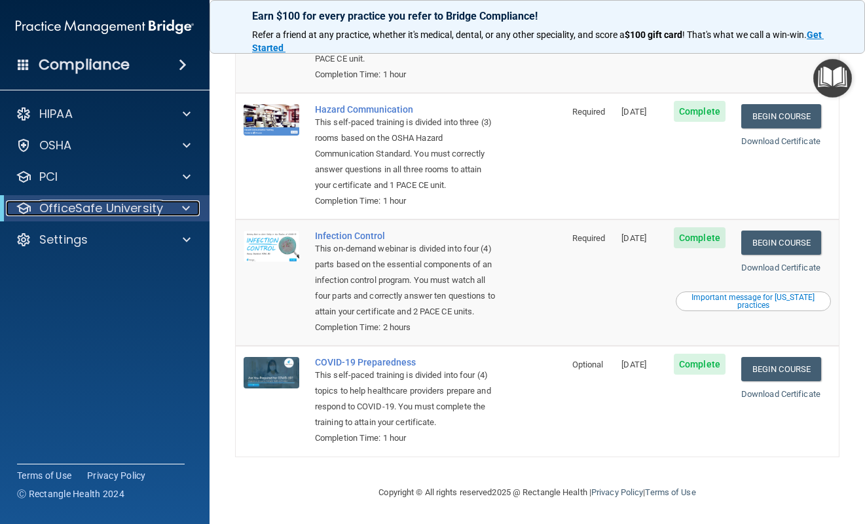
click at [83, 207] on p "OfficeSafe University" at bounding box center [101, 208] width 124 height 16
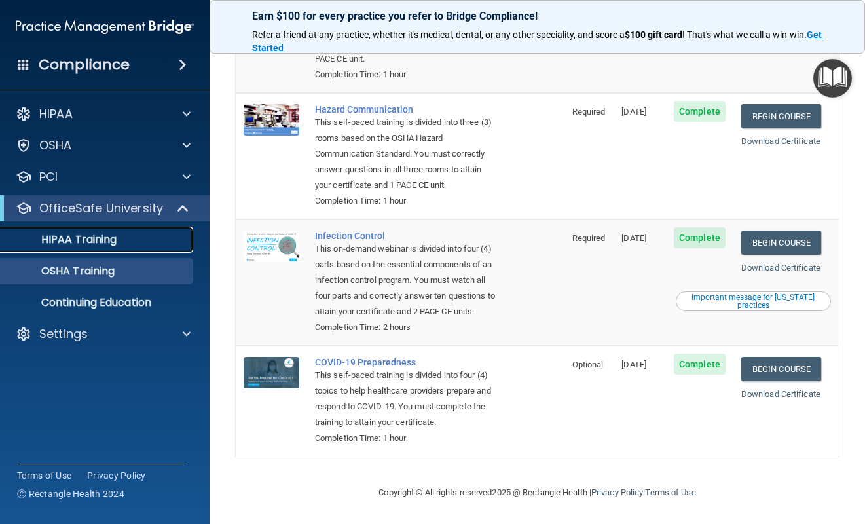
click at [81, 240] on p "HIPAA Training" at bounding box center [63, 239] width 108 height 13
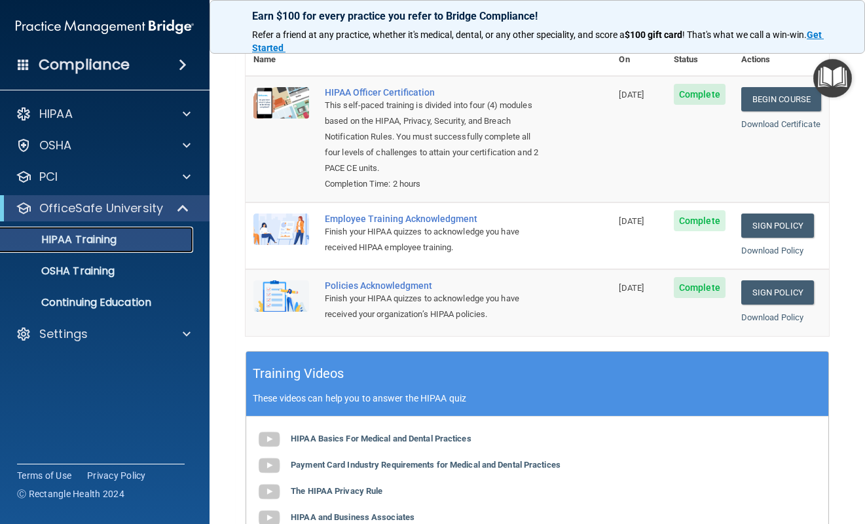
scroll to position [172, 0]
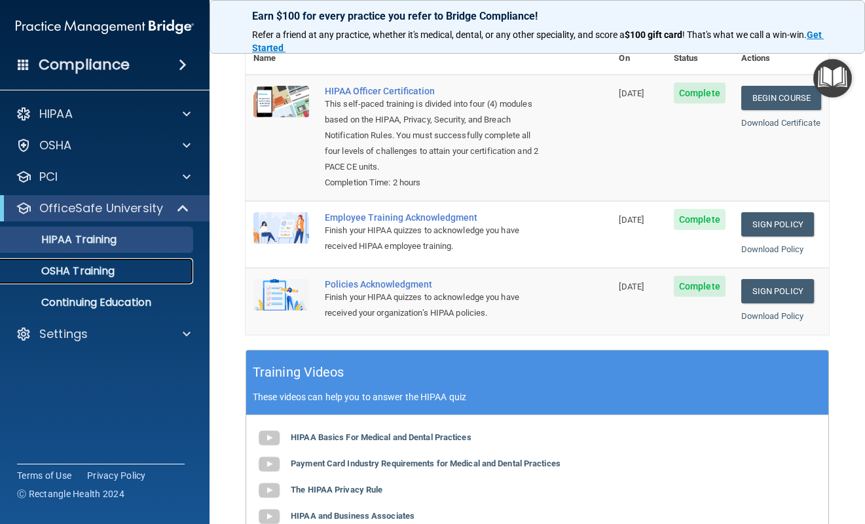
click at [123, 283] on link "OSHA Training" at bounding box center [90, 271] width 206 height 26
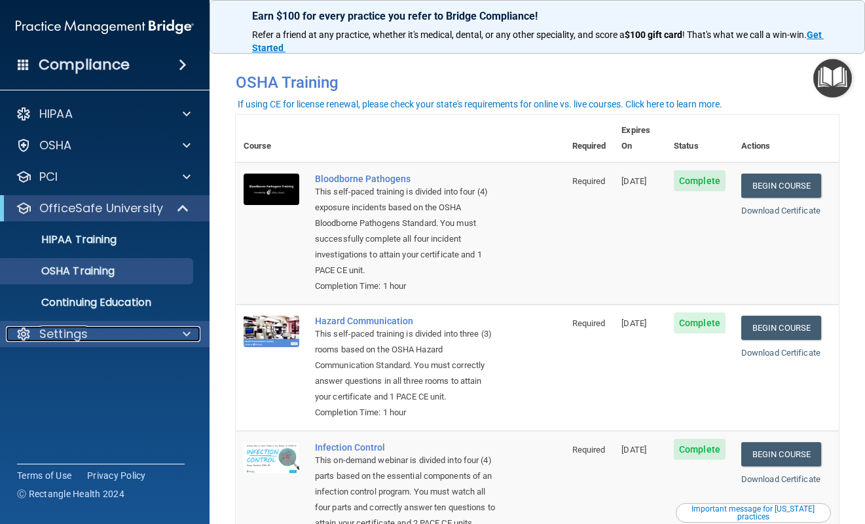
click at [115, 326] on div "Settings" at bounding box center [87, 334] width 162 height 16
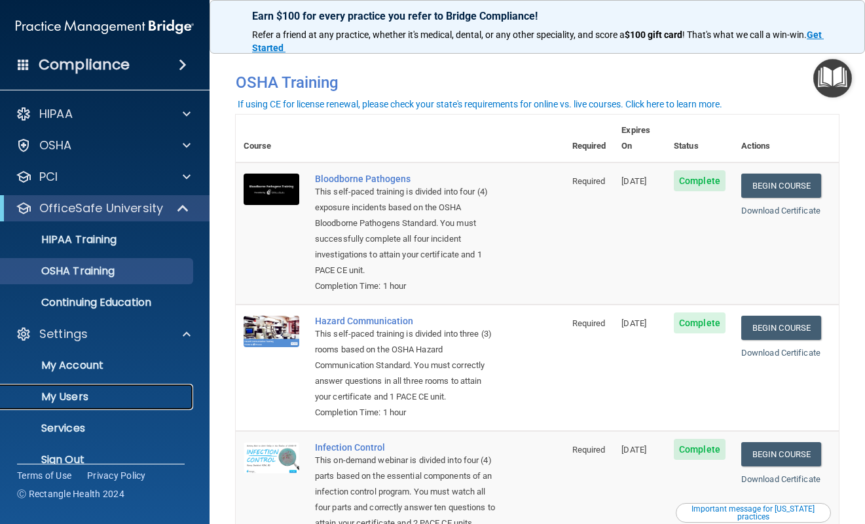
click at [74, 399] on p "My Users" at bounding box center [98, 396] width 179 height 13
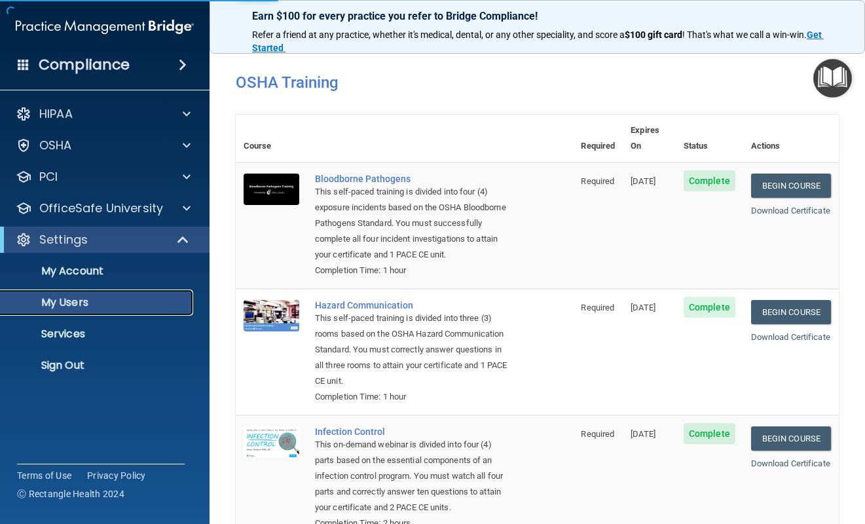
select select "20"
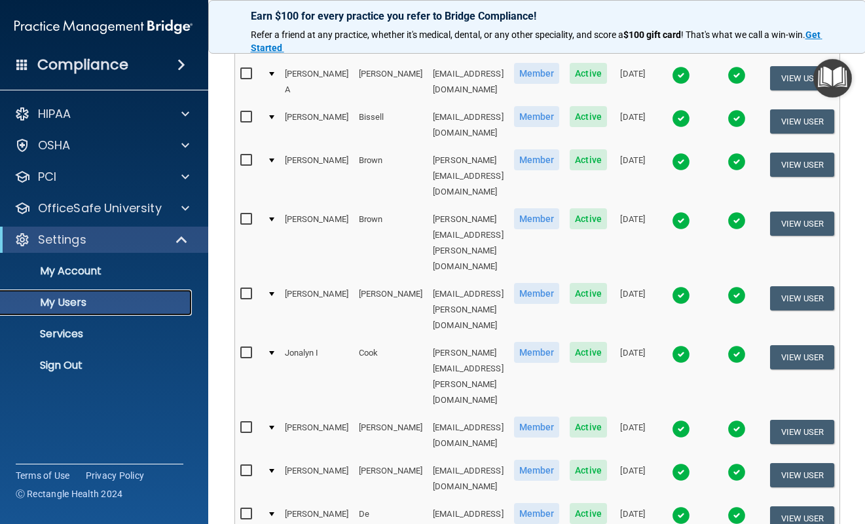
scroll to position [497, 0]
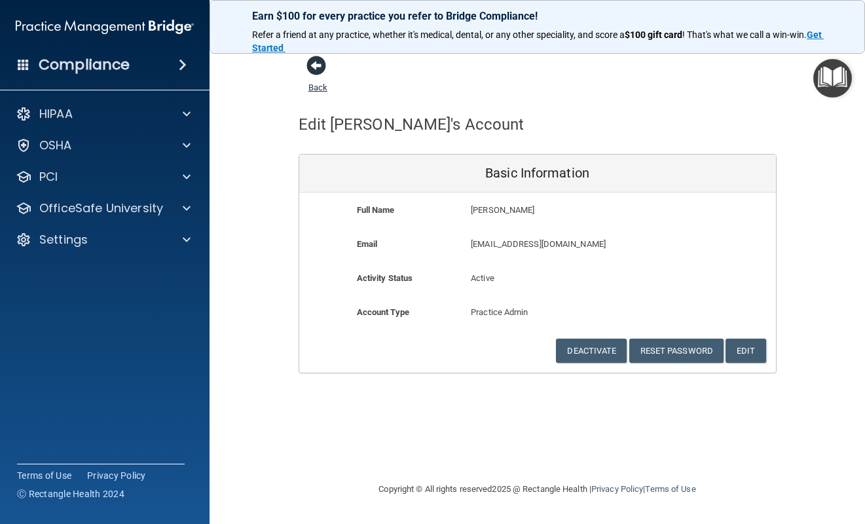
click at [316, 68] on span at bounding box center [316, 66] width 20 height 20
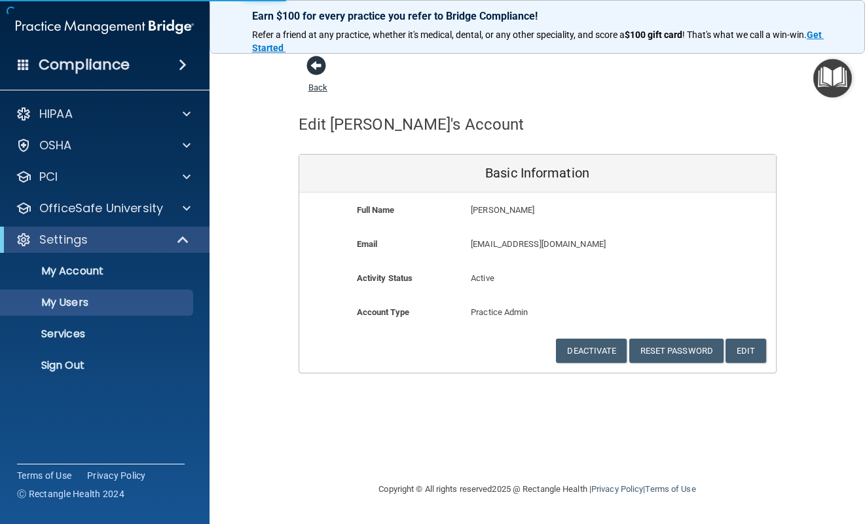
select select "20"
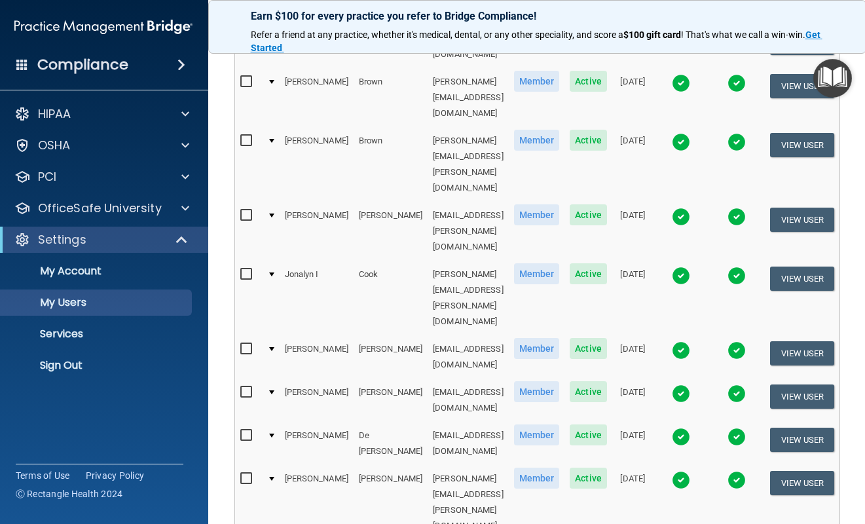
scroll to position [603, 0]
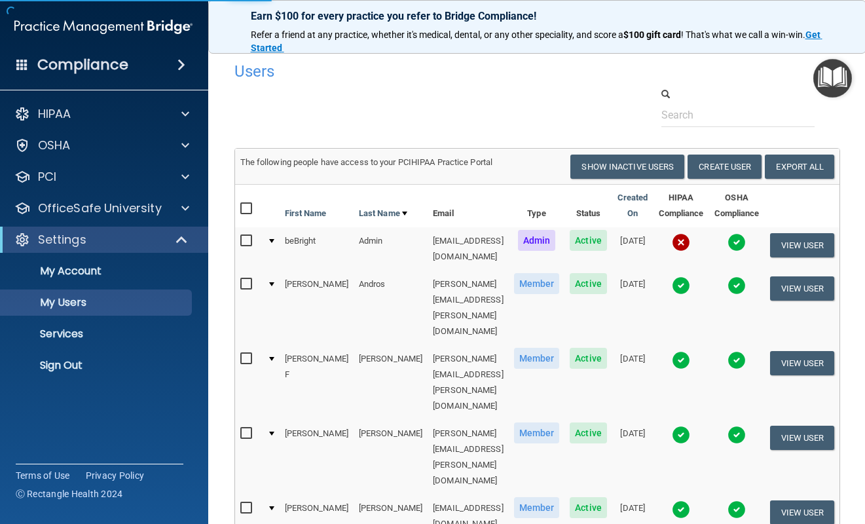
select select "20"
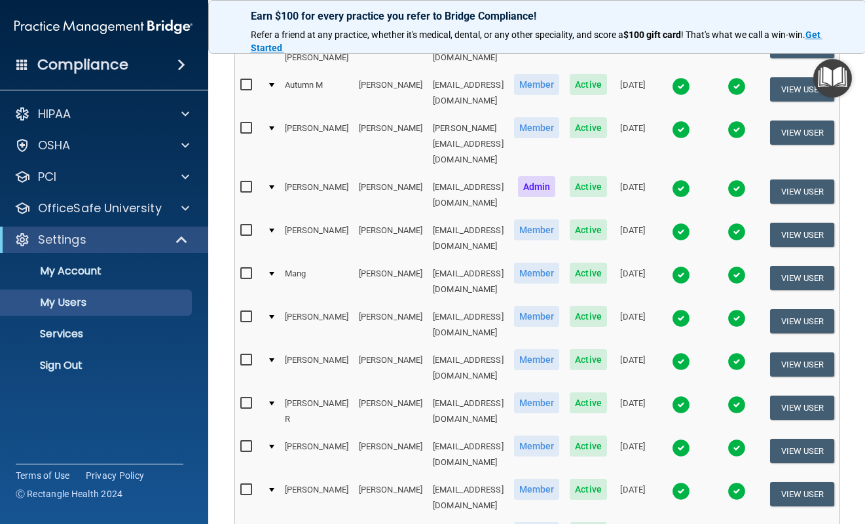
scroll to position [566, 0]
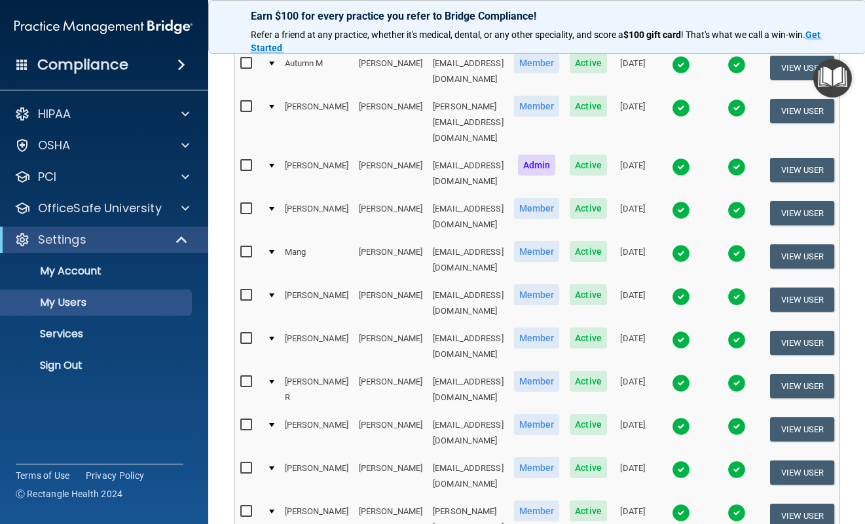
click at [242, 490] on input "checkbox" at bounding box center [247, 511] width 15 height 10
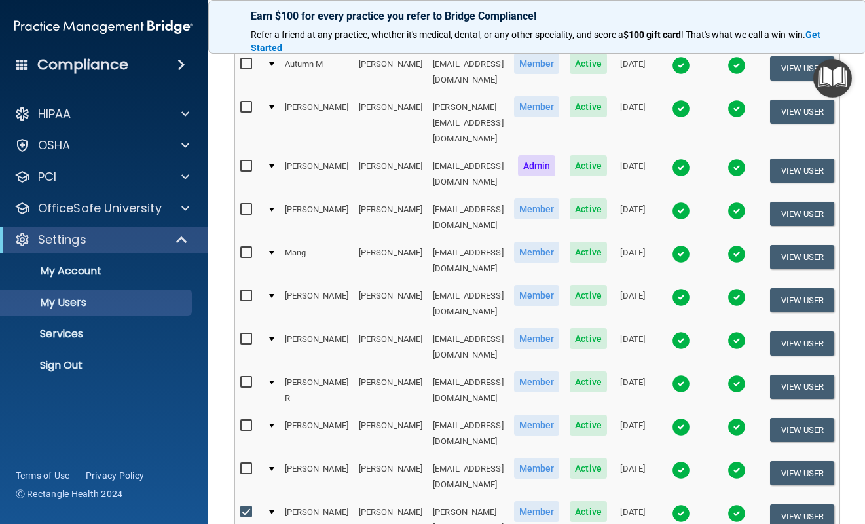
scroll to position [567, 0]
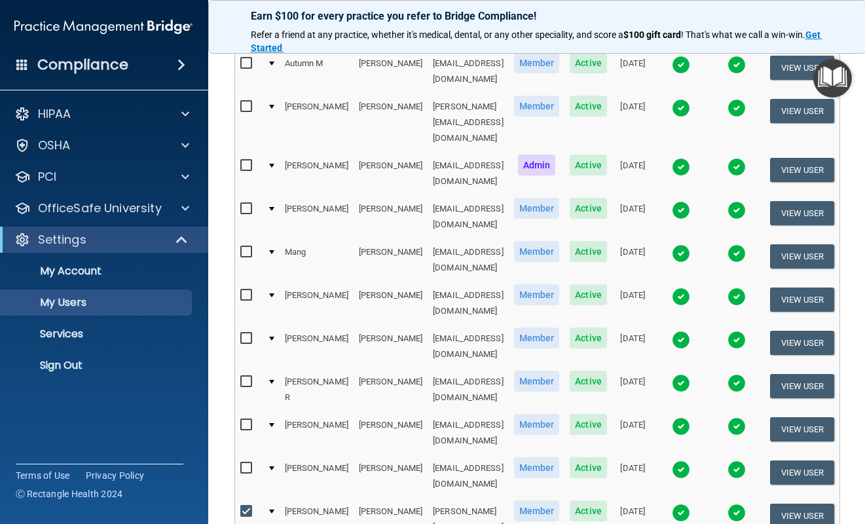
click at [240, 490] on input "checkbox" at bounding box center [247, 511] width 15 height 10
checkbox input "false"
click at [785, 490] on button "View User" at bounding box center [802, 516] width 65 height 24
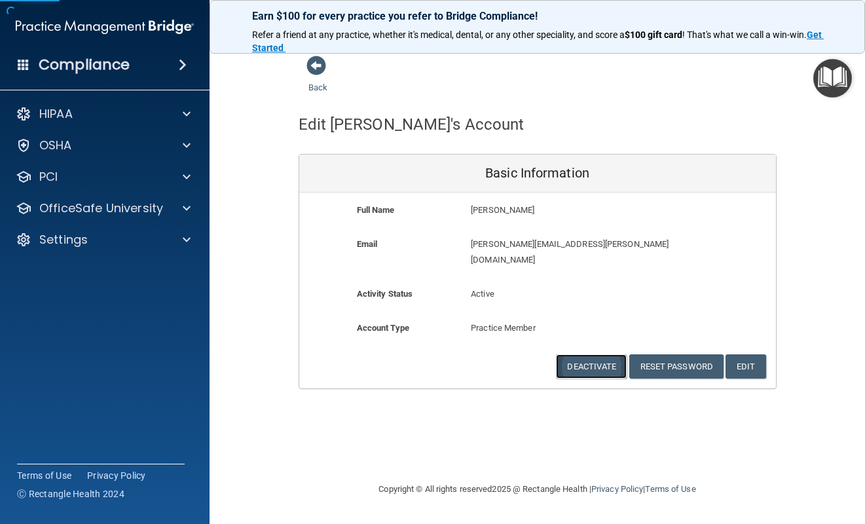
click at [583, 354] on button "Deactivate" at bounding box center [591, 366] width 71 height 24
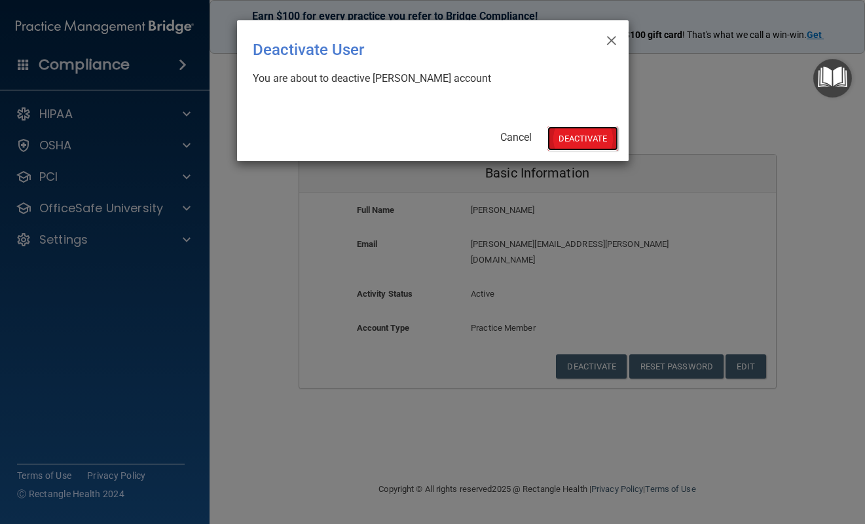
click at [593, 143] on button "Deactivate" at bounding box center [582, 138] width 71 height 24
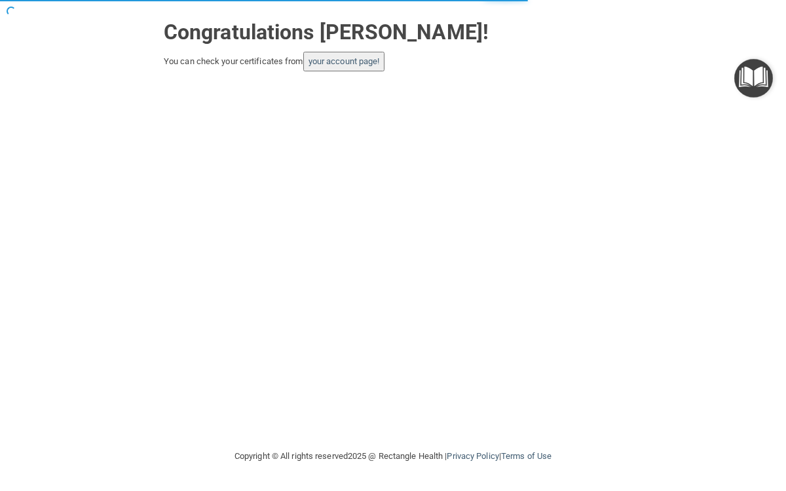
click at [363, 67] on button "your account page!" at bounding box center [344, 62] width 82 height 20
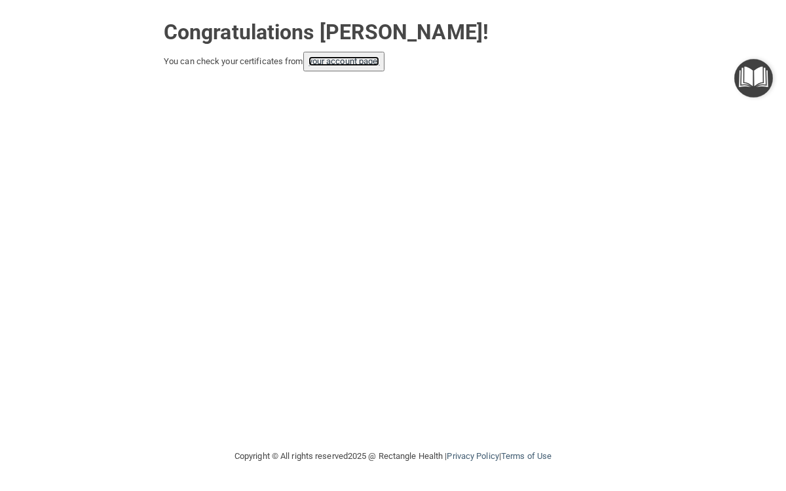
click at [333, 60] on link "your account page!" at bounding box center [343, 61] width 71 height 10
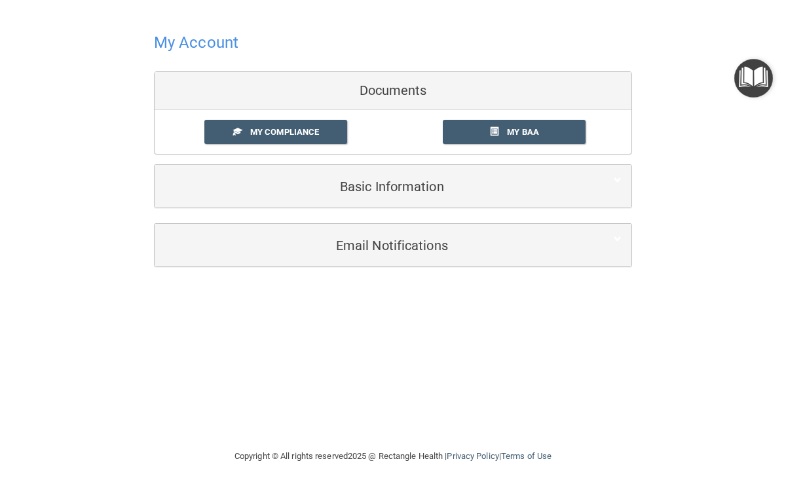
click at [215, 44] on h4 "My Account" at bounding box center [196, 42] width 84 height 17
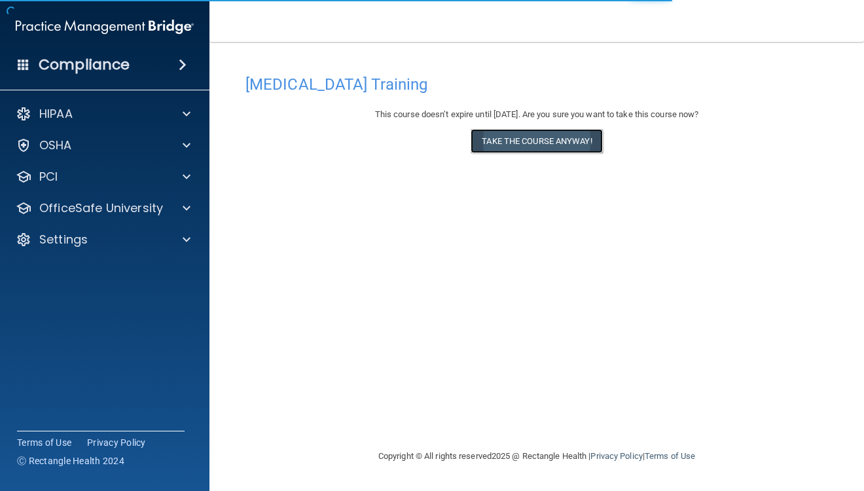
click at [510, 141] on button "Take the course anyway!" at bounding box center [537, 141] width 132 height 24
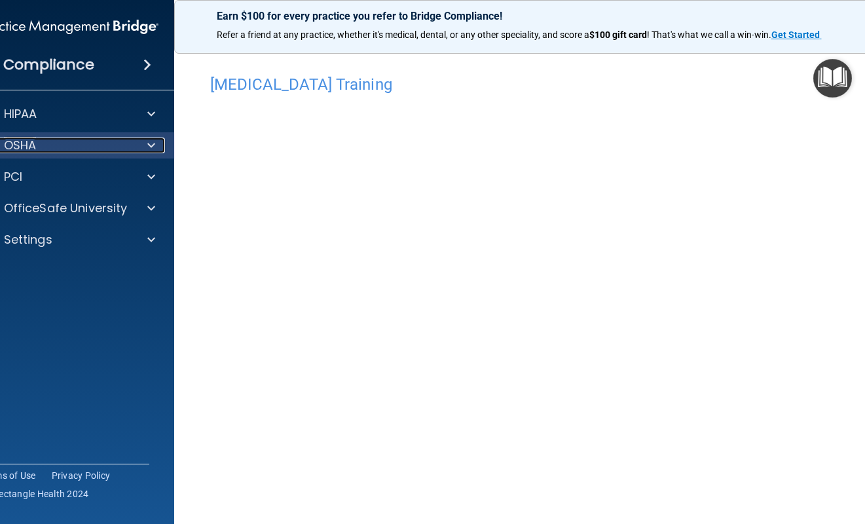
click at [149, 148] on span at bounding box center [151, 146] width 8 height 16
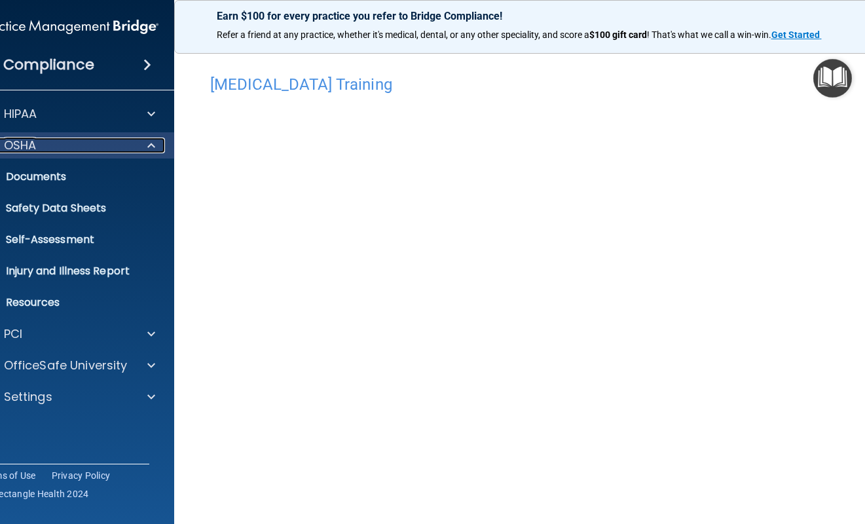
click at [26, 141] on p "OSHA" at bounding box center [20, 146] width 33 height 16
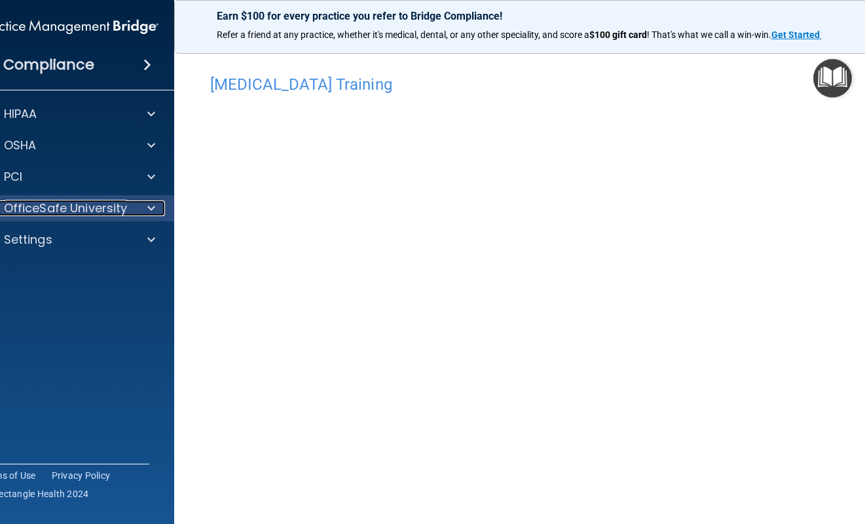
click at [42, 202] on p "OfficeSafe University" at bounding box center [66, 208] width 124 height 16
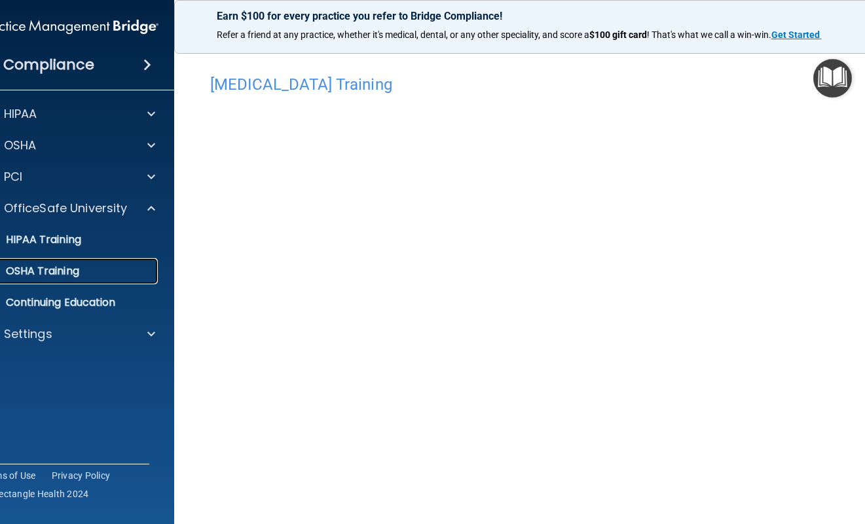
click at [35, 267] on p "OSHA Training" at bounding box center [26, 271] width 106 height 13
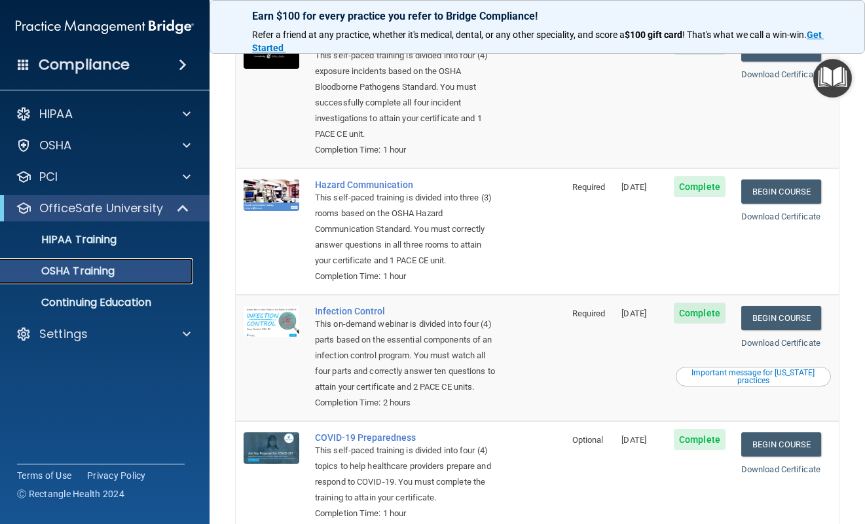
scroll to position [140, 0]
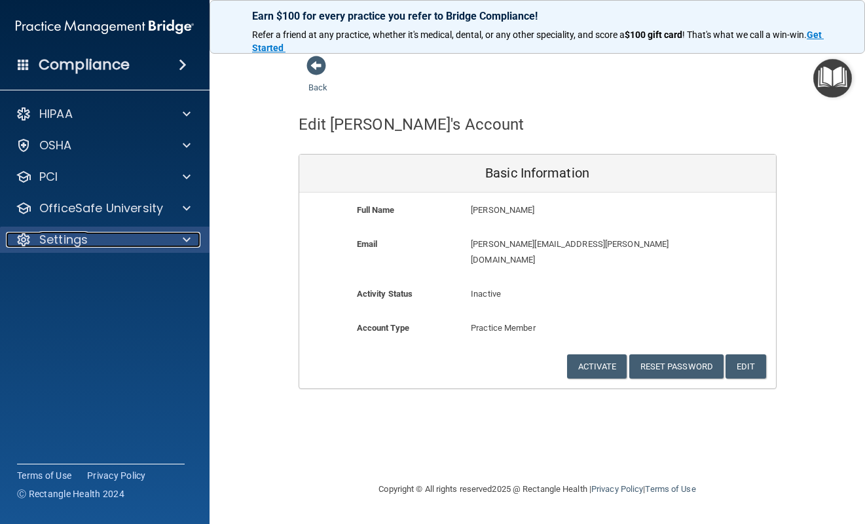
click at [190, 237] on span at bounding box center [187, 240] width 8 height 16
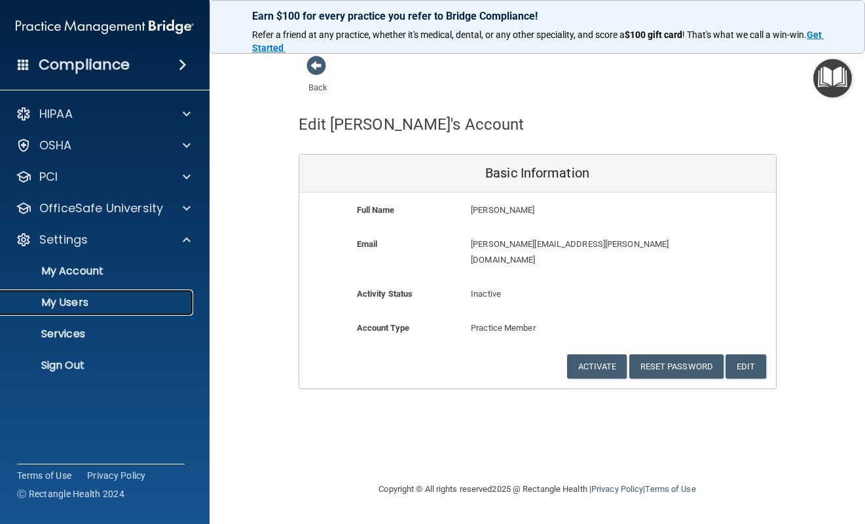
click at [93, 298] on p "My Users" at bounding box center [98, 302] width 179 height 13
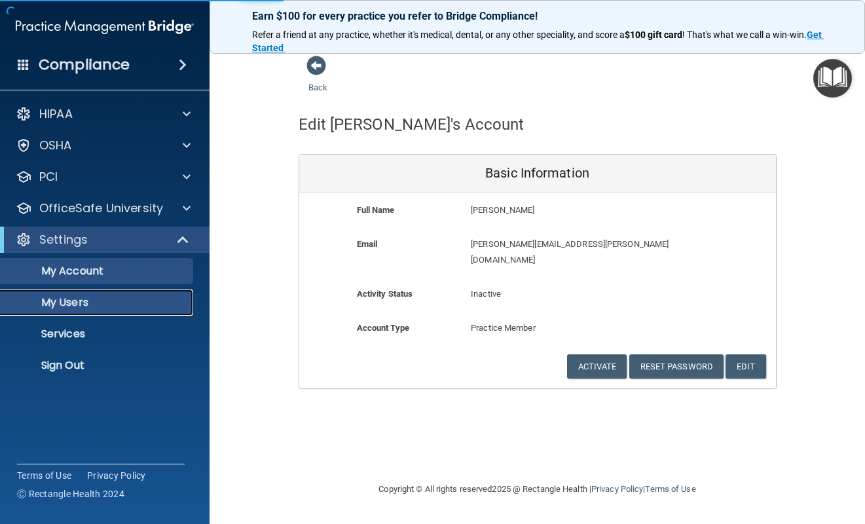
select select "20"
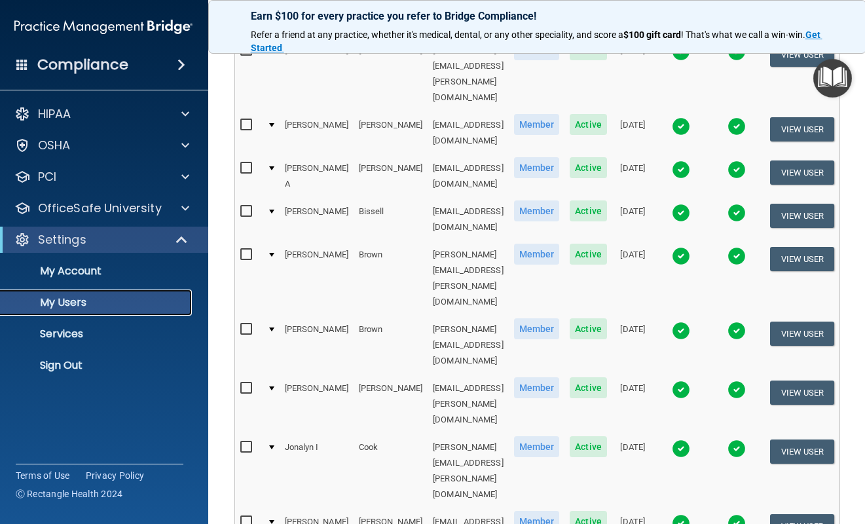
scroll to position [390, 0]
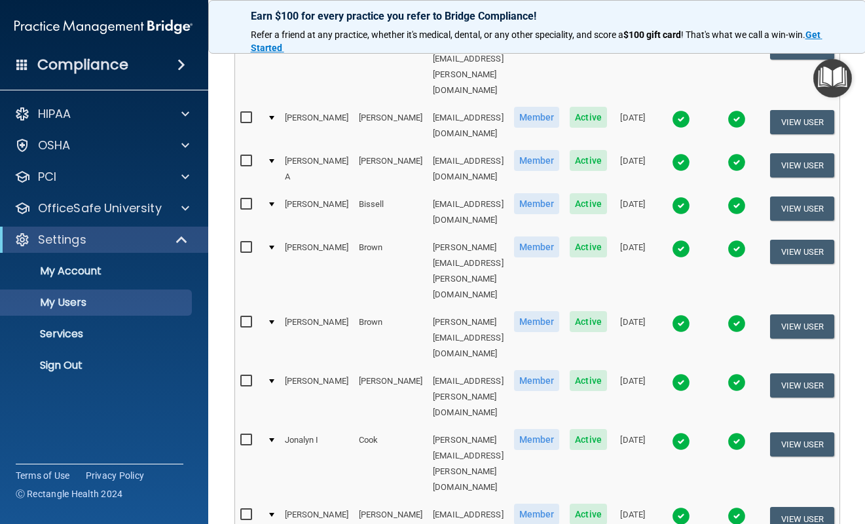
drag, startPoint x: 352, startPoint y: 351, endPoint x: 266, endPoint y: 349, distance: 85.1
copy tr "[PERSON_NAME]"
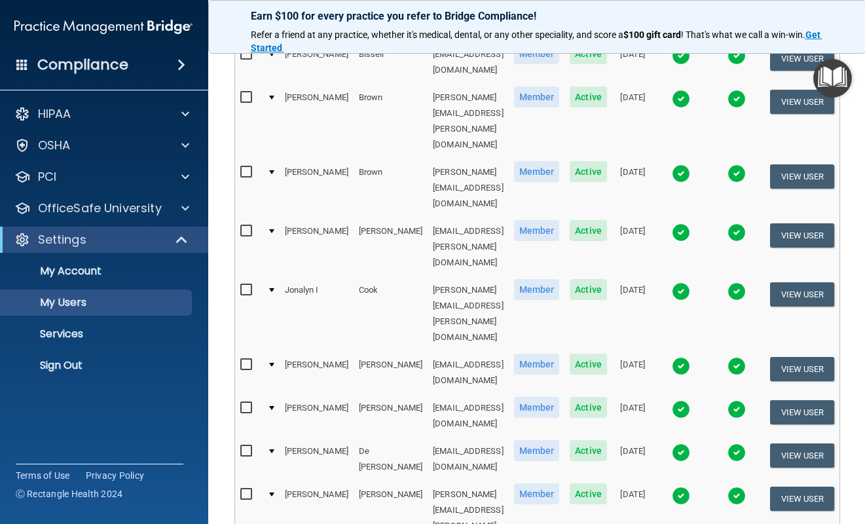
scroll to position [547, 0]
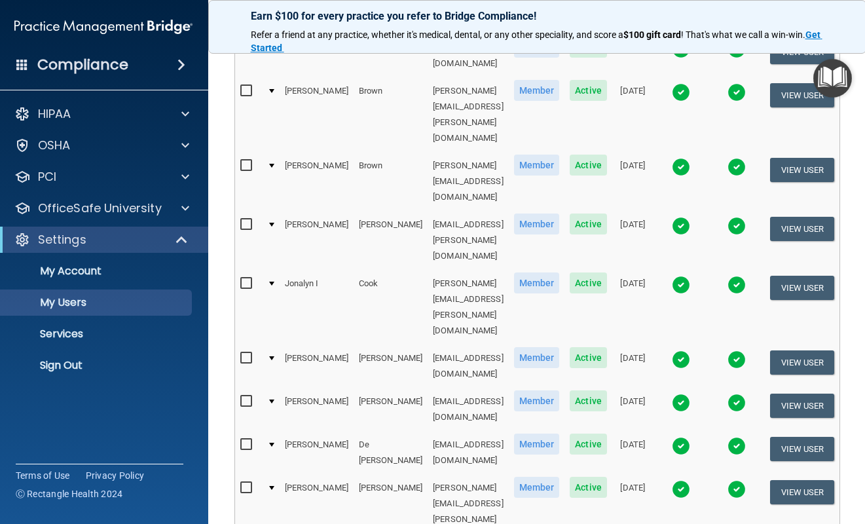
select select "20"
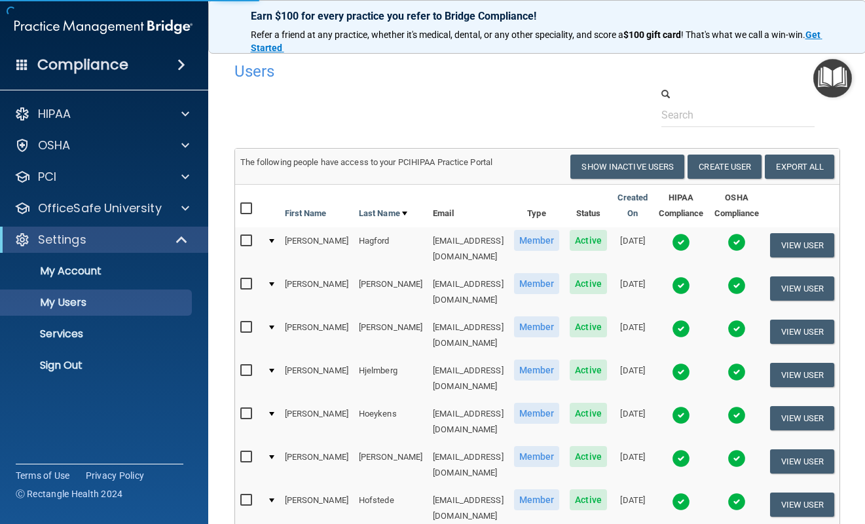
select select "20"
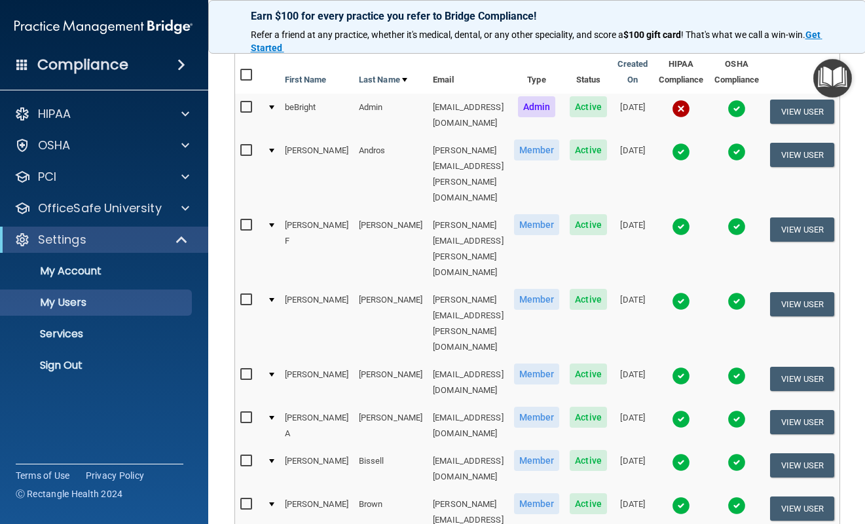
scroll to position [144, 0]
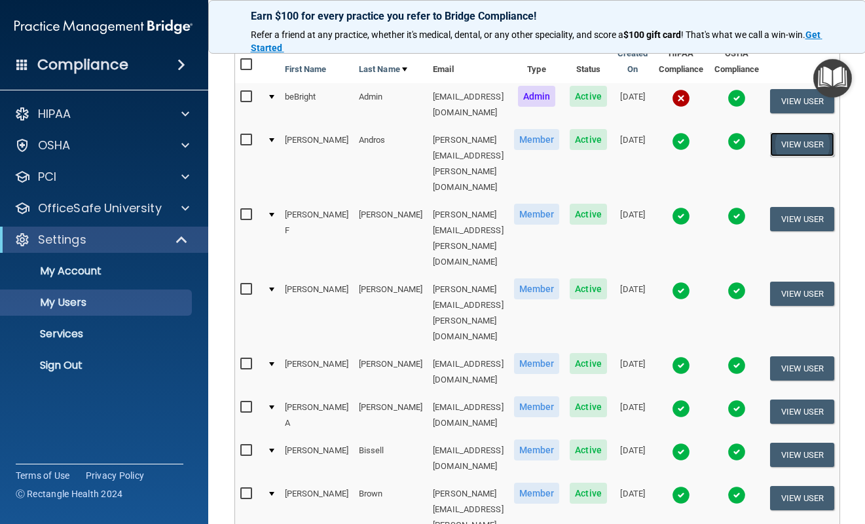
click at [828, 137] on button "View User" at bounding box center [802, 144] width 65 height 24
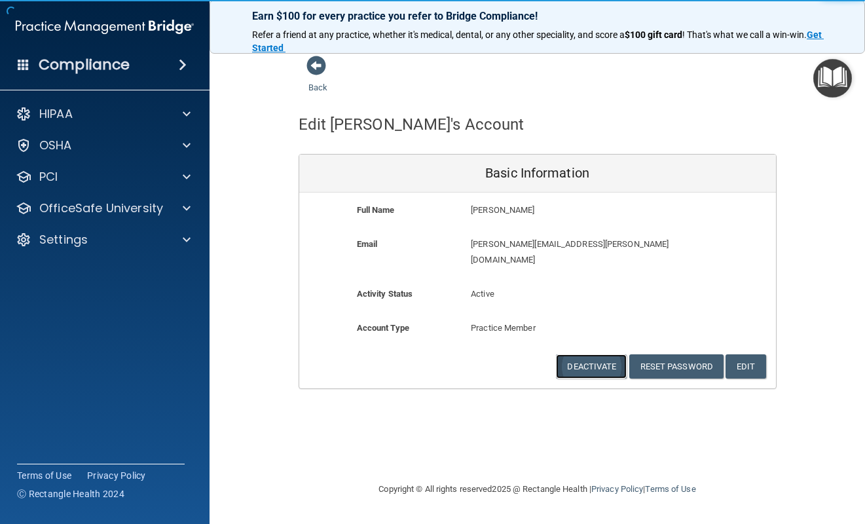
click at [583, 354] on button "Deactivate" at bounding box center [591, 366] width 71 height 24
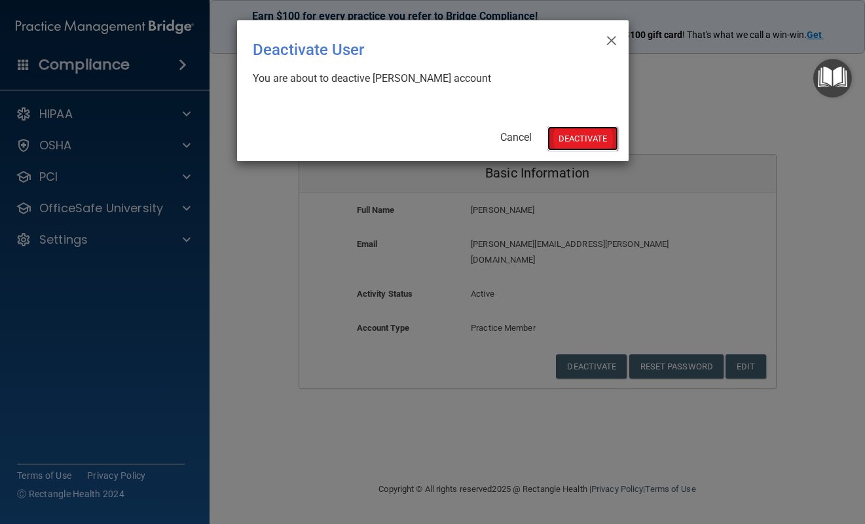
click at [591, 143] on button "Deactivate" at bounding box center [582, 138] width 71 height 24
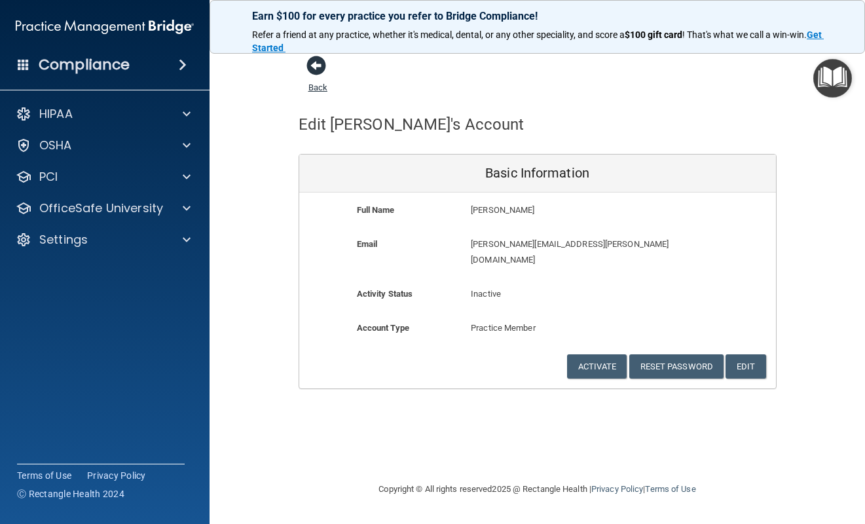
click at [317, 65] on span at bounding box center [316, 66] width 20 height 20
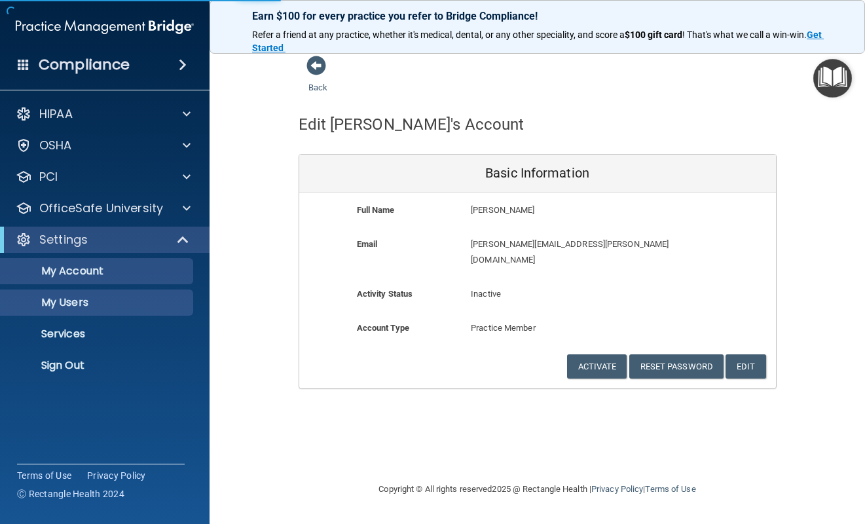
select select "20"
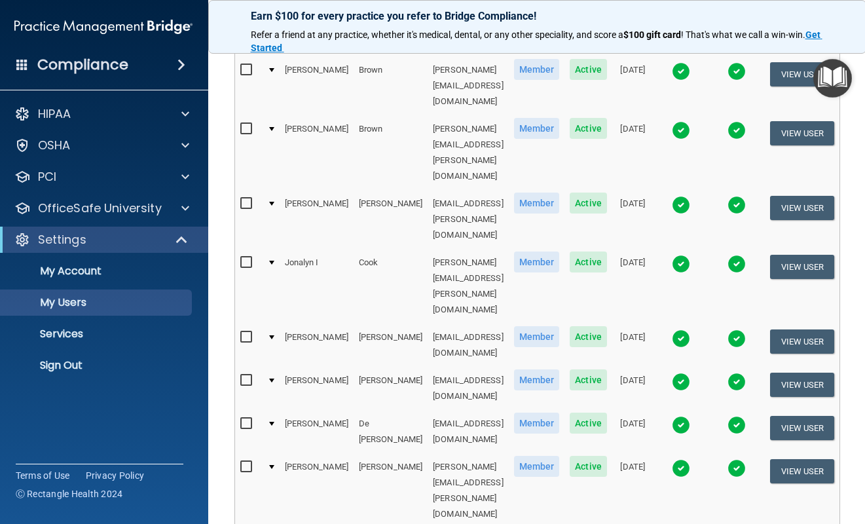
scroll to position [497, 0]
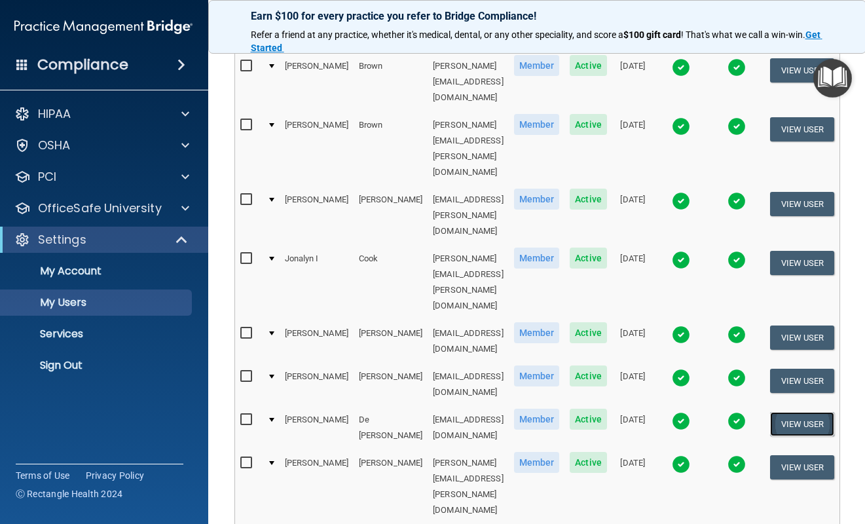
click at [809, 412] on button "View User" at bounding box center [802, 424] width 65 height 24
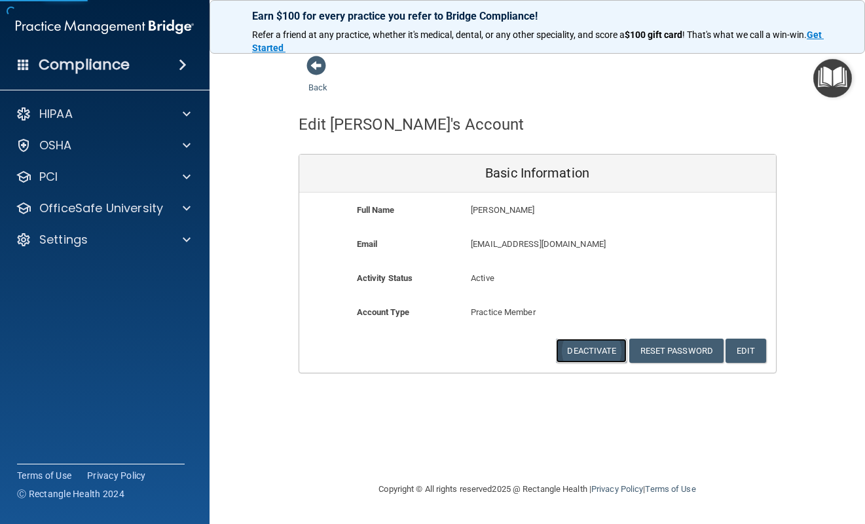
click at [602, 350] on button "Deactivate" at bounding box center [591, 351] width 71 height 24
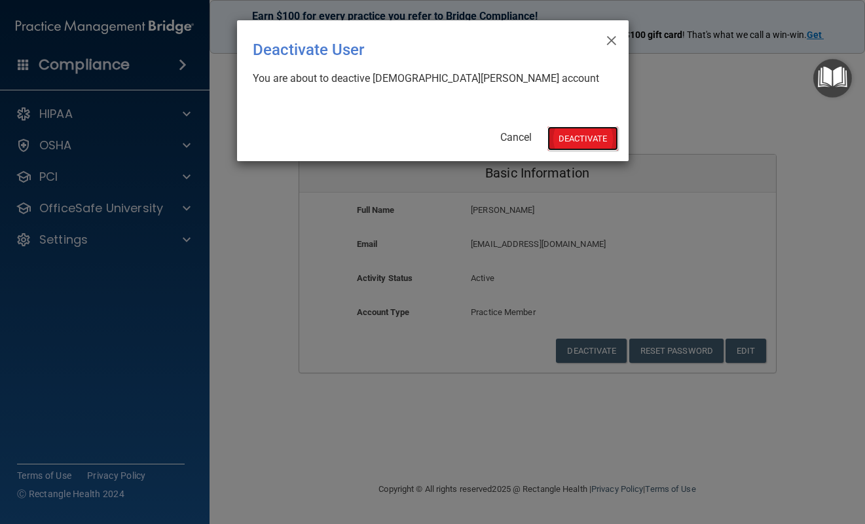
click at [584, 142] on button "Deactivate" at bounding box center [582, 138] width 71 height 24
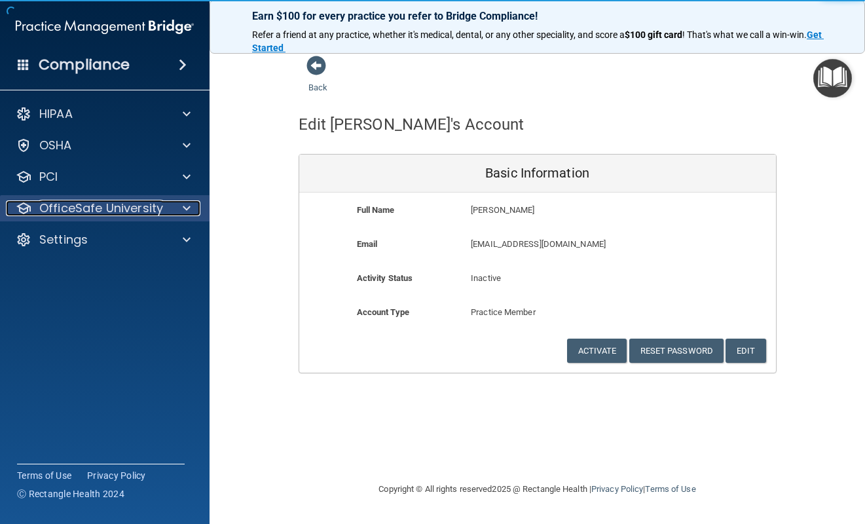
click at [185, 211] on span at bounding box center [187, 208] width 8 height 16
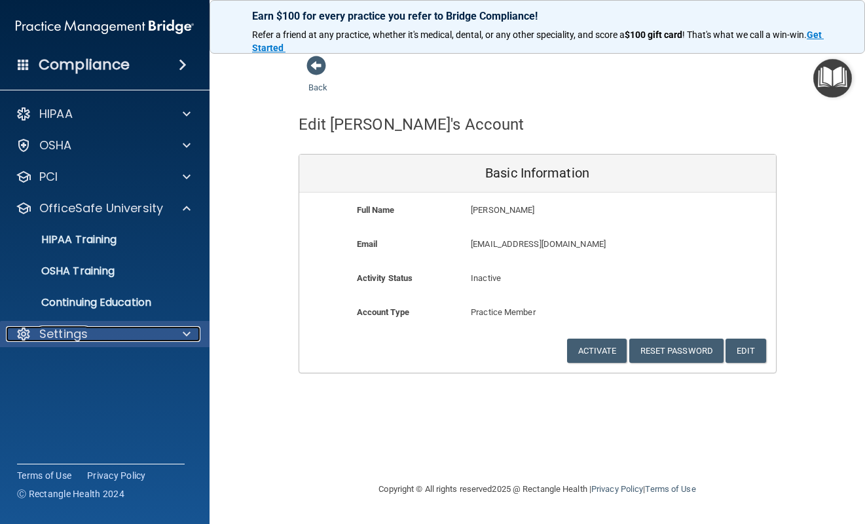
click at [187, 331] on span at bounding box center [187, 334] width 8 height 16
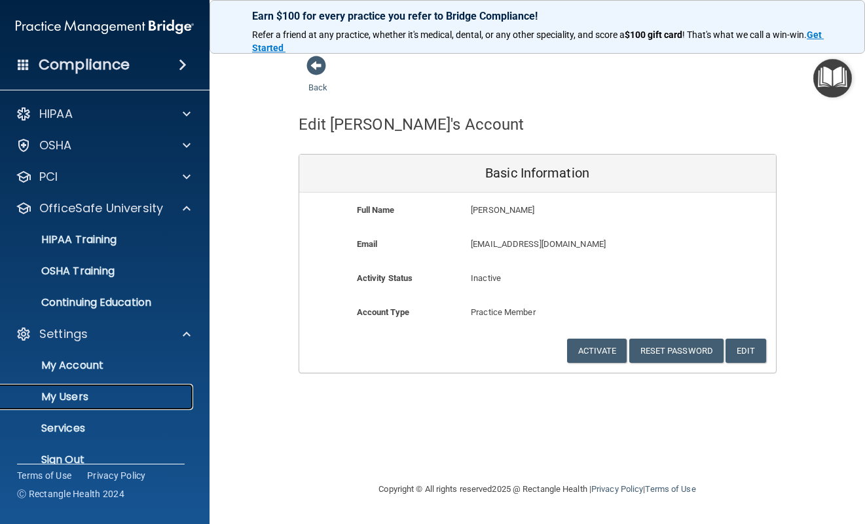
click at [102, 391] on p "My Users" at bounding box center [98, 396] width 179 height 13
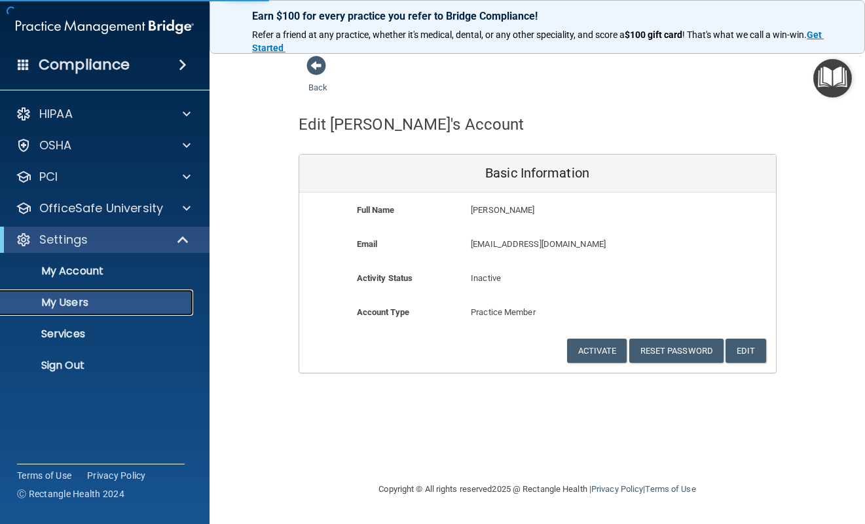
select select "20"
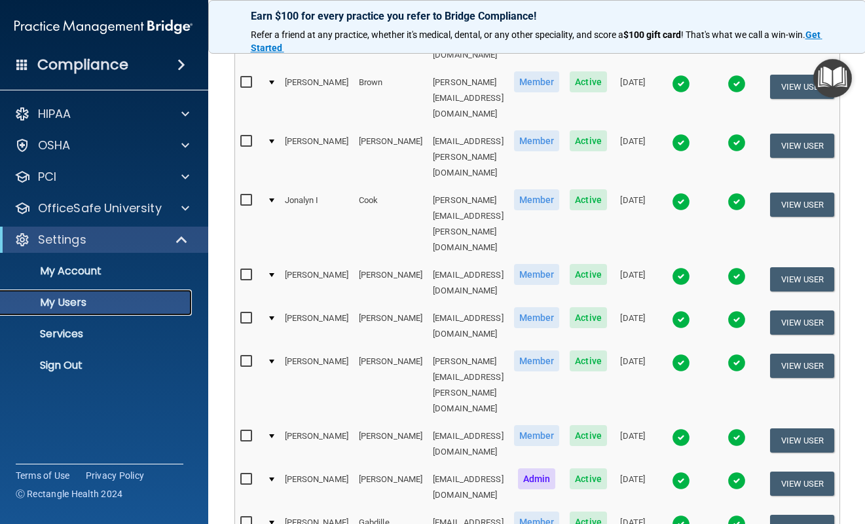
scroll to position [610, 0]
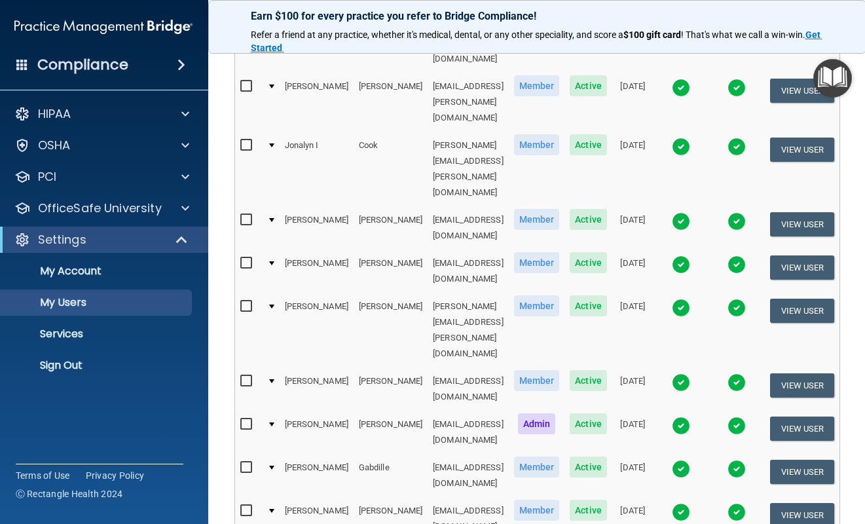
select select "20"
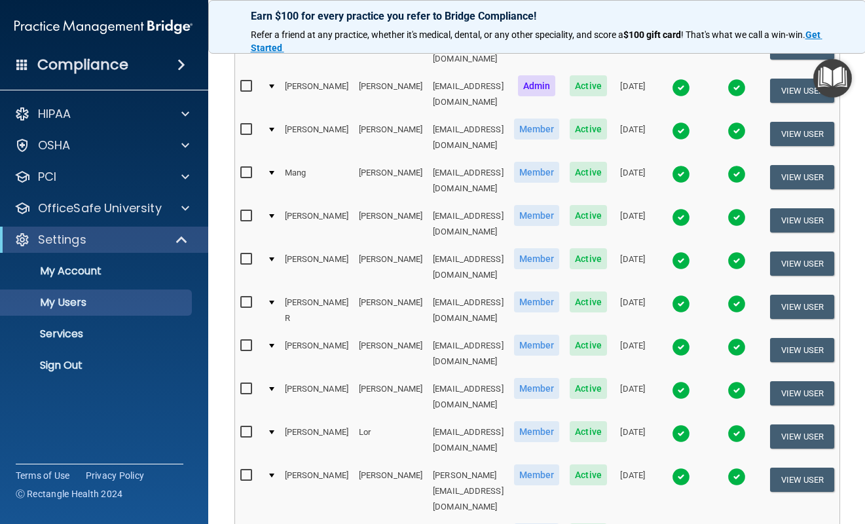
scroll to position [582, 0]
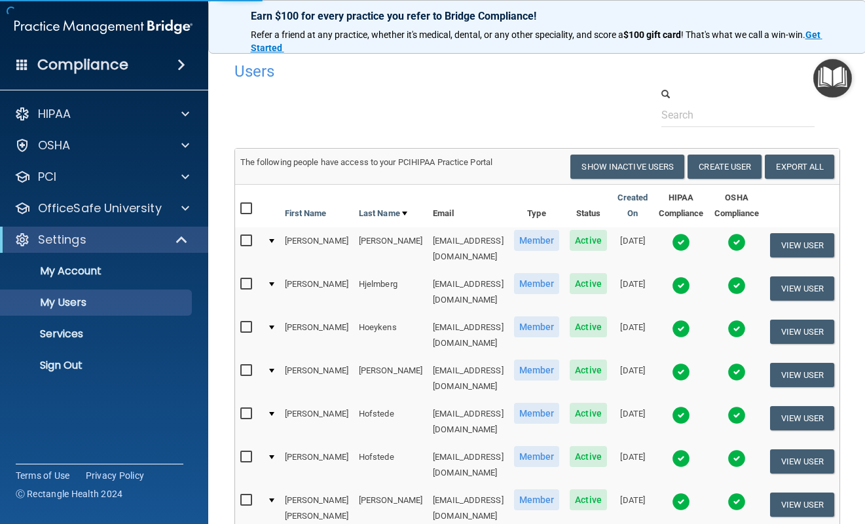
select select "20"
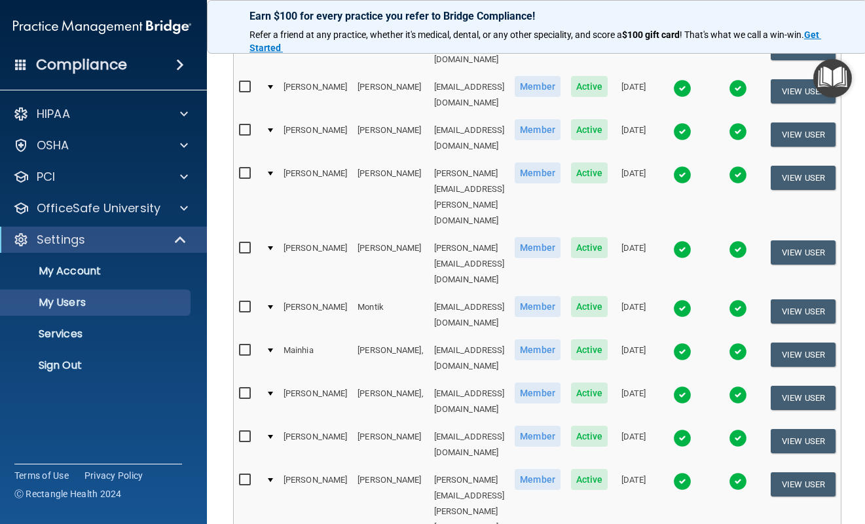
scroll to position [198, 0]
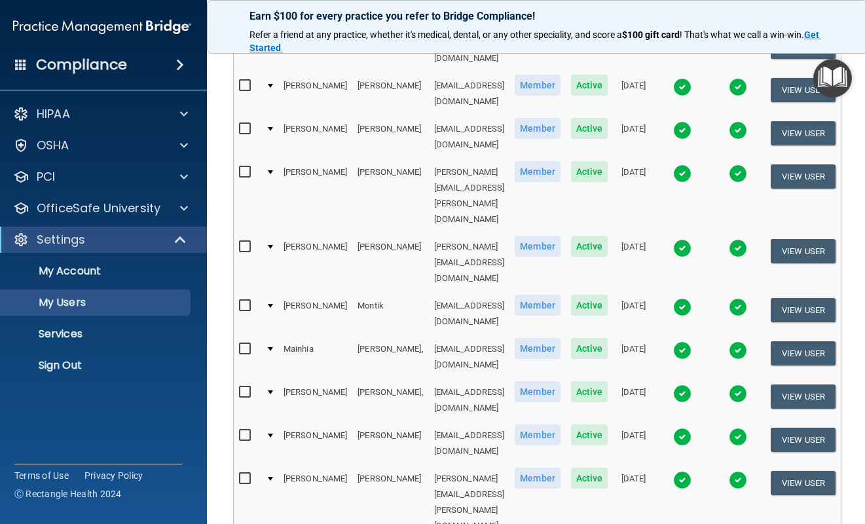
drag, startPoint x: 348, startPoint y: 460, endPoint x: 272, endPoint y: 459, distance: 75.3
copy tr "Rosa Owens"
drag, startPoint x: 352, startPoint y: 504, endPoint x: 289, endPoint y: 466, distance: 73.1
click at [289, 466] on table "First Name Last Name Email Type Status Created On HIPAA Compliance OSHA Complia…" at bounding box center [537, 525] width 607 height 1078
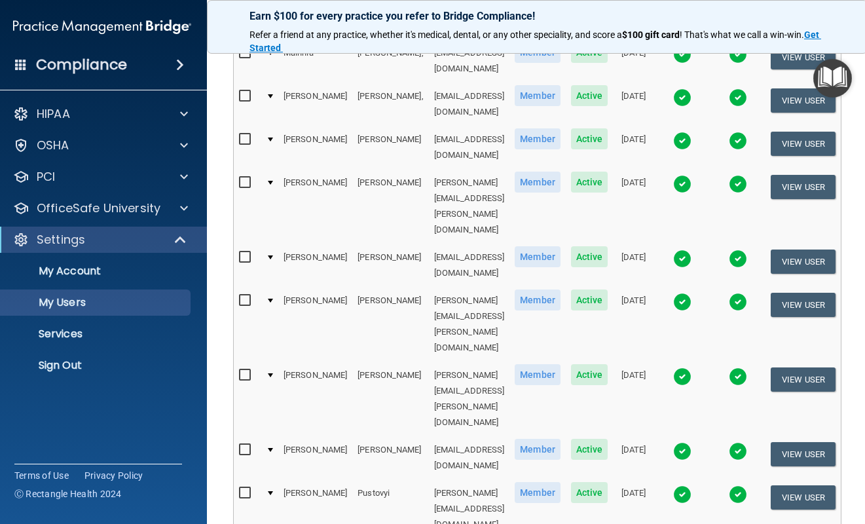
scroll to position [464, 0]
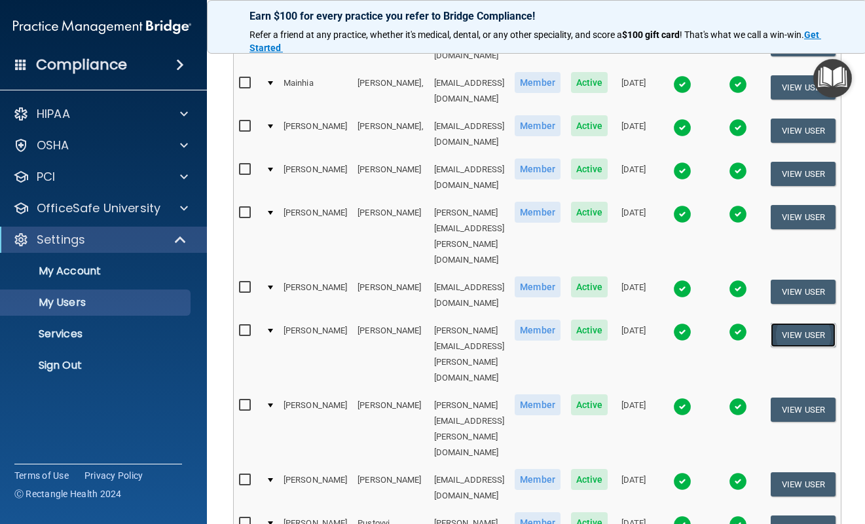
click at [790, 323] on button "View User" at bounding box center [803, 335] width 65 height 24
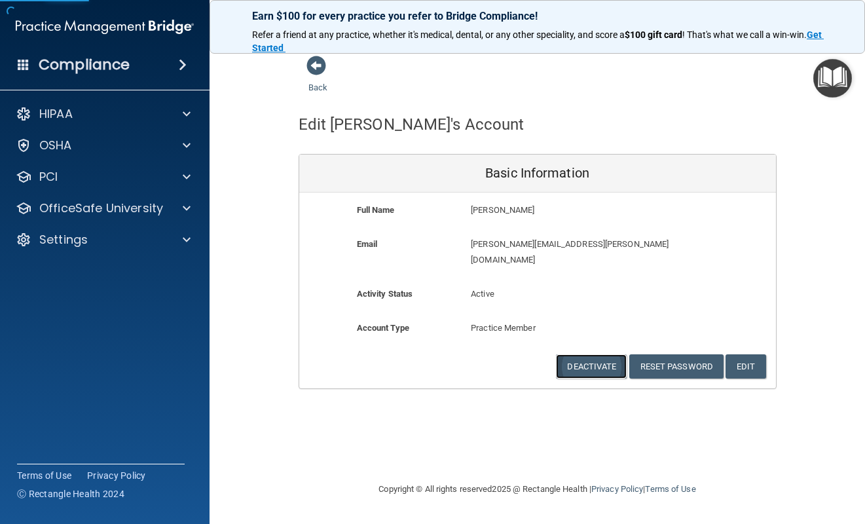
click at [589, 354] on button "Deactivate" at bounding box center [591, 366] width 71 height 24
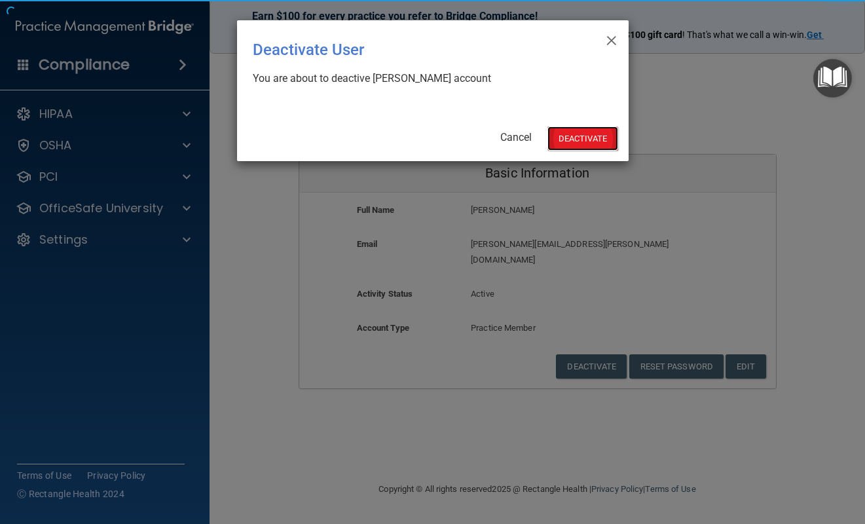
click at [576, 130] on button "Deactivate" at bounding box center [582, 138] width 71 height 24
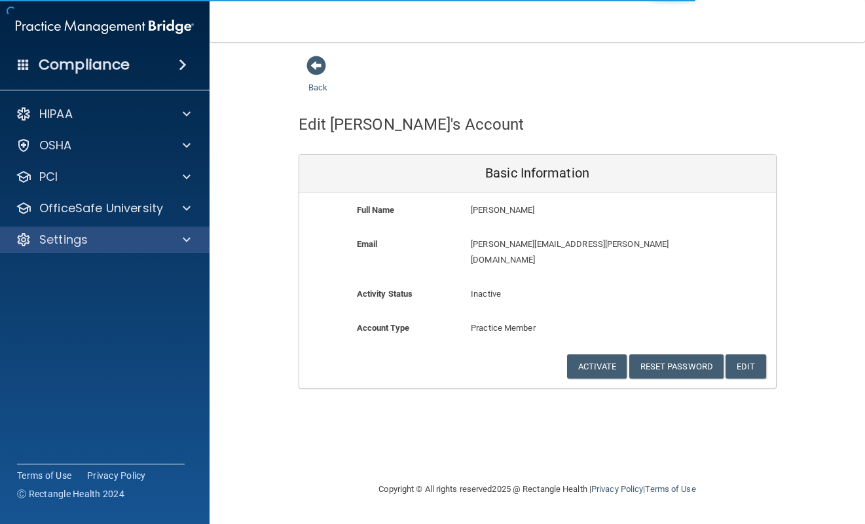
click at [188, 248] on div "Settings" at bounding box center [105, 240] width 210 height 26
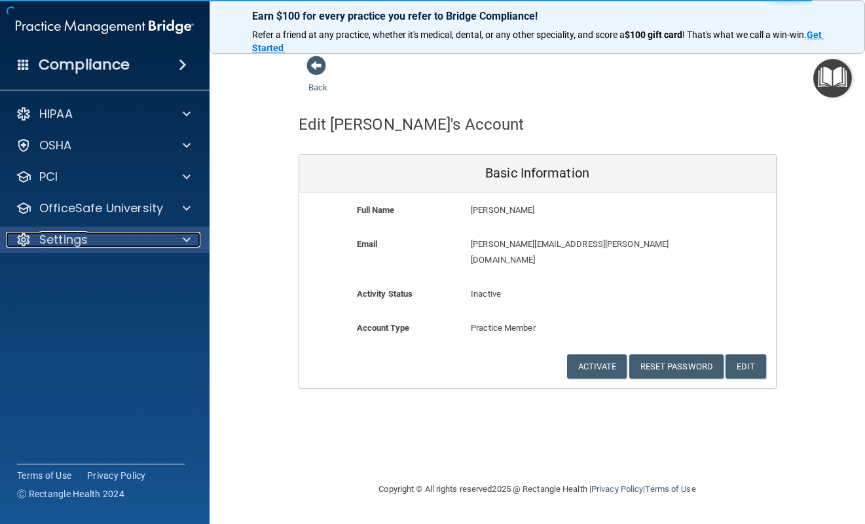
click at [187, 240] on span at bounding box center [187, 240] width 8 height 16
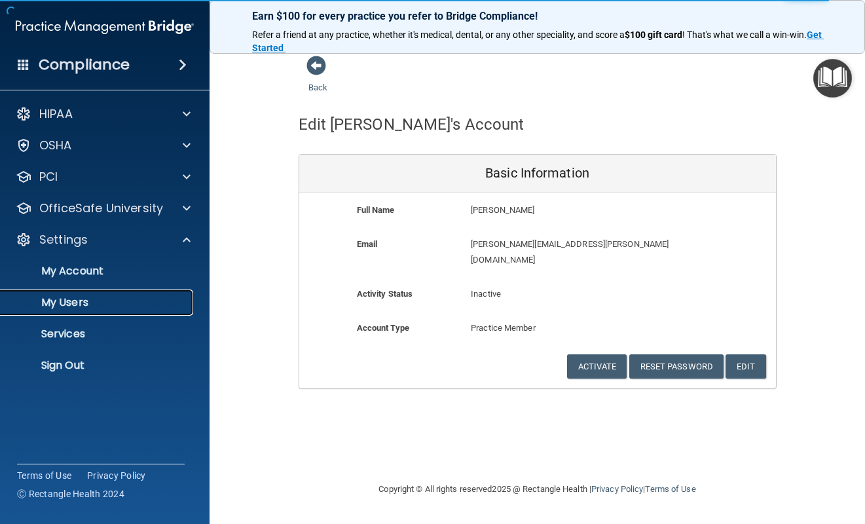
click at [83, 298] on p "My Users" at bounding box center [98, 302] width 179 height 13
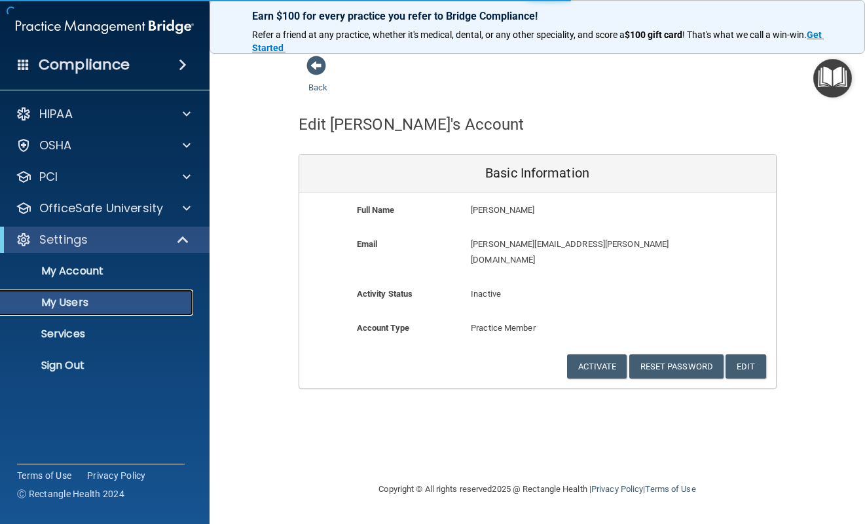
select select "20"
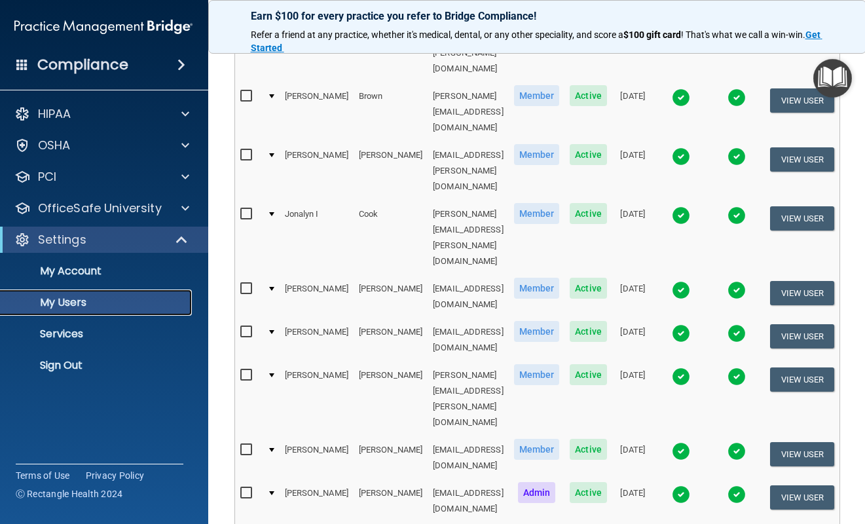
scroll to position [0, 3]
select select "20"
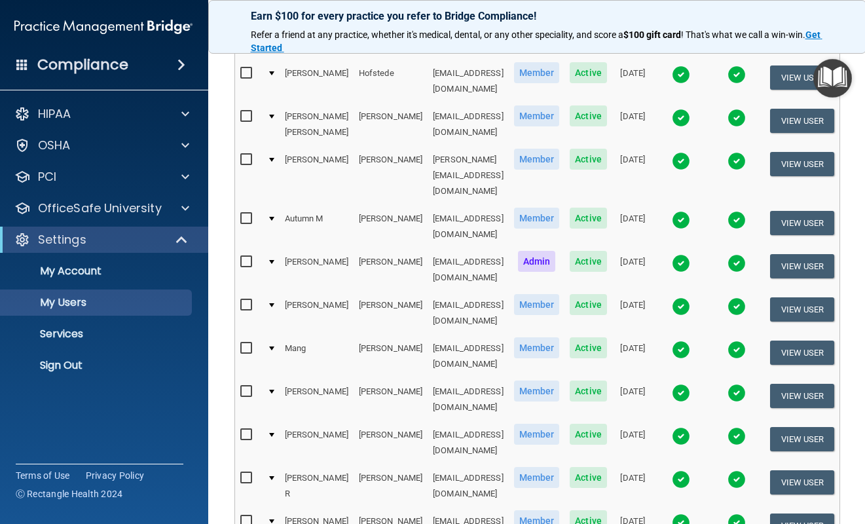
scroll to position [568, 0]
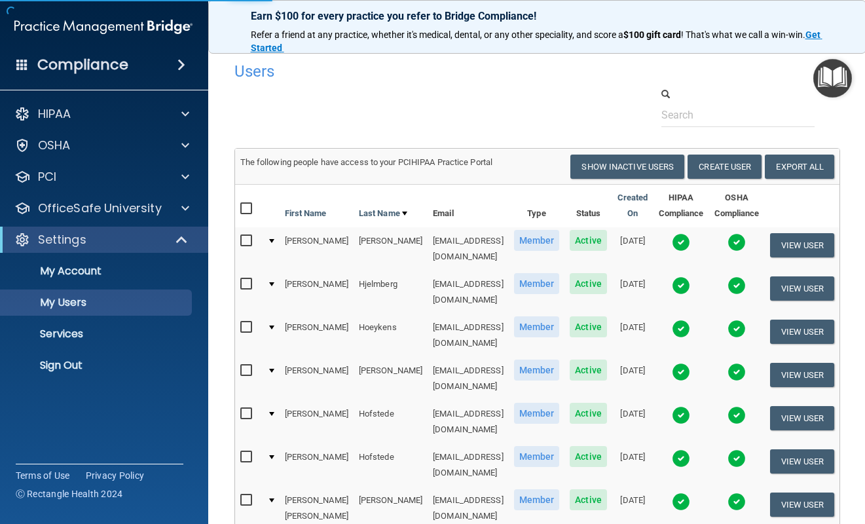
select select "20"
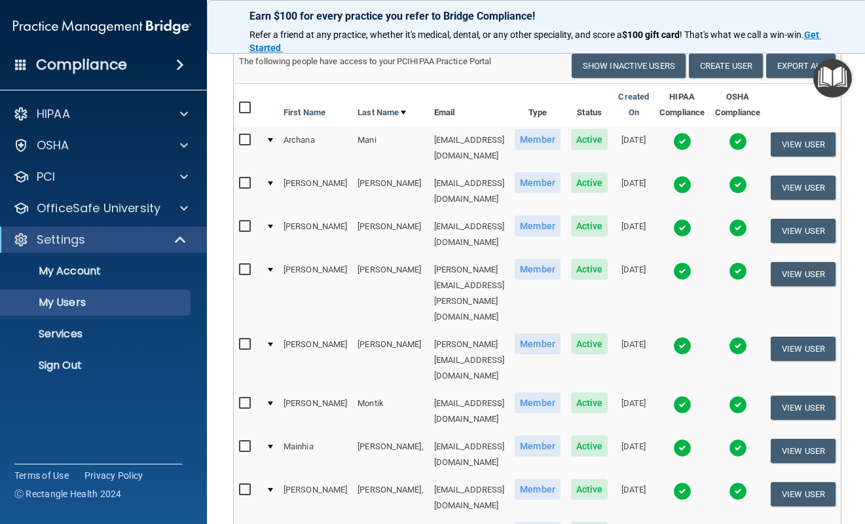
scroll to position [124, 0]
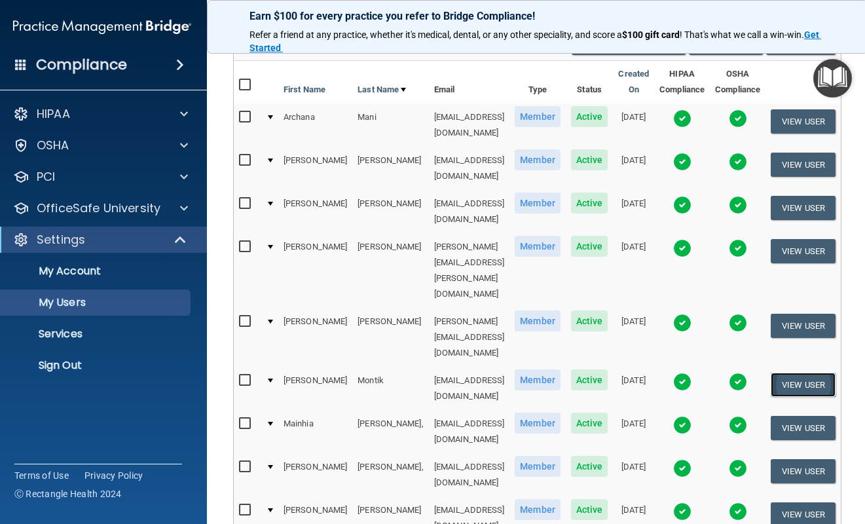
click at [822, 373] on button "View User" at bounding box center [803, 385] width 65 height 24
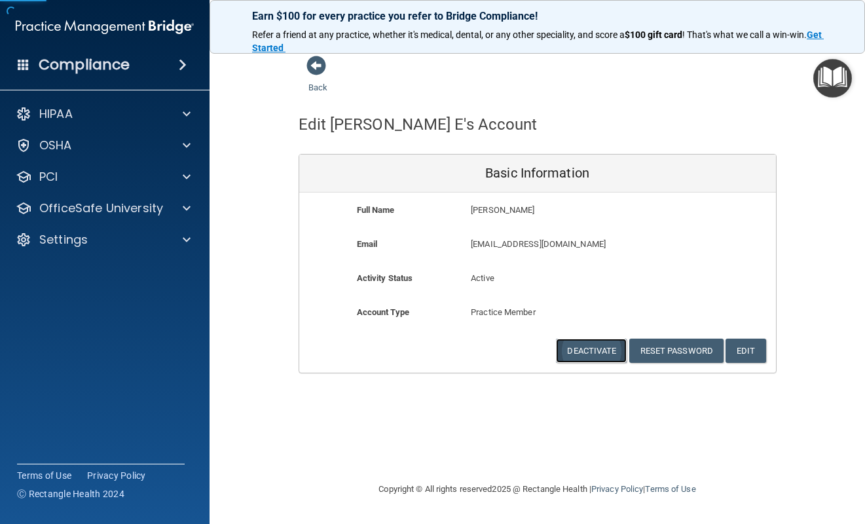
click at [580, 346] on button "Deactivate" at bounding box center [591, 351] width 71 height 24
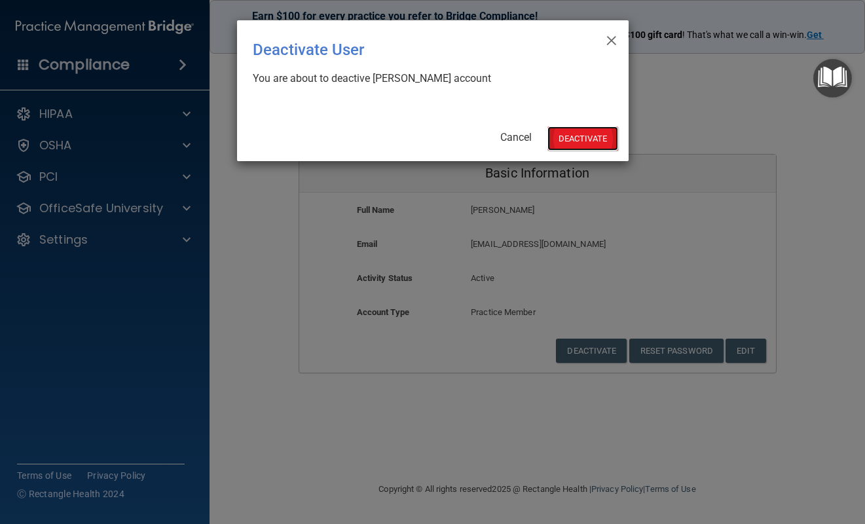
click at [573, 143] on button "Deactivate" at bounding box center [582, 138] width 71 height 24
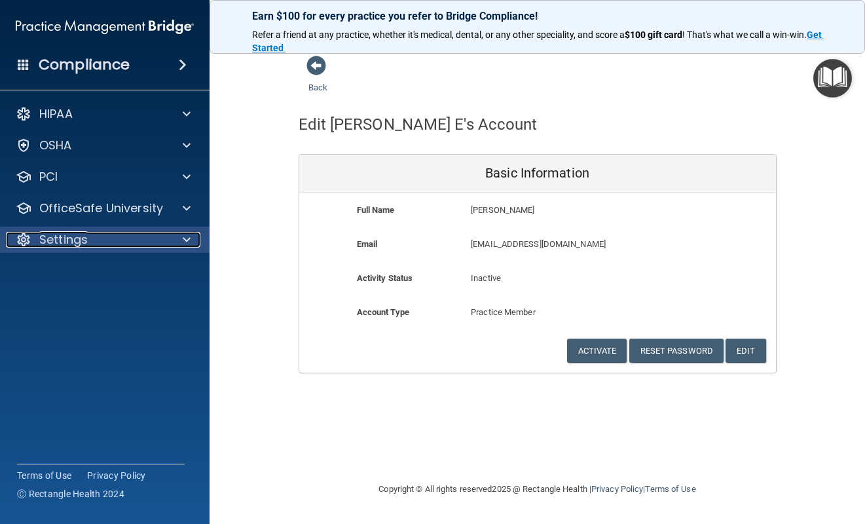
click at [115, 235] on div "Settings" at bounding box center [87, 240] width 162 height 16
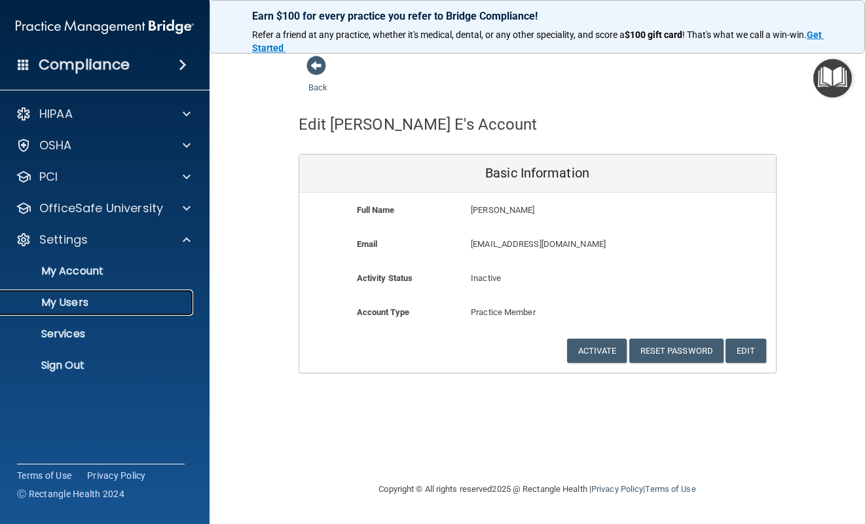
click at [83, 304] on p "My Users" at bounding box center [98, 302] width 179 height 13
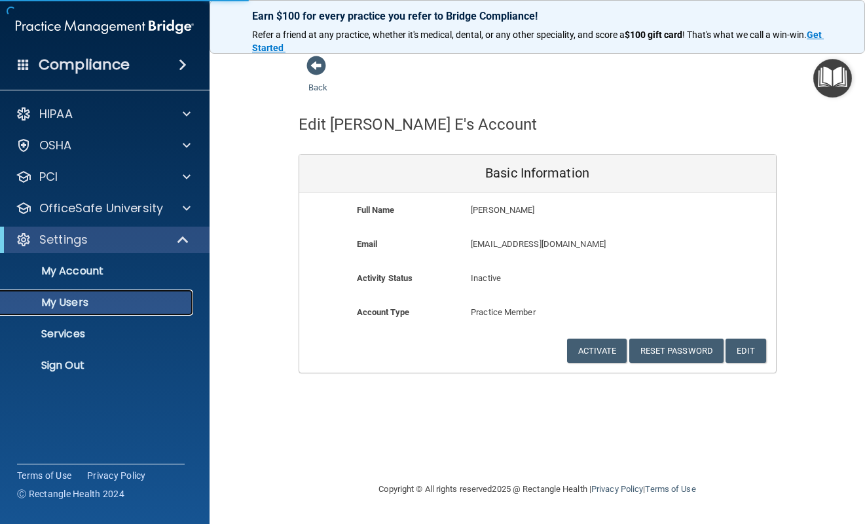
select select "20"
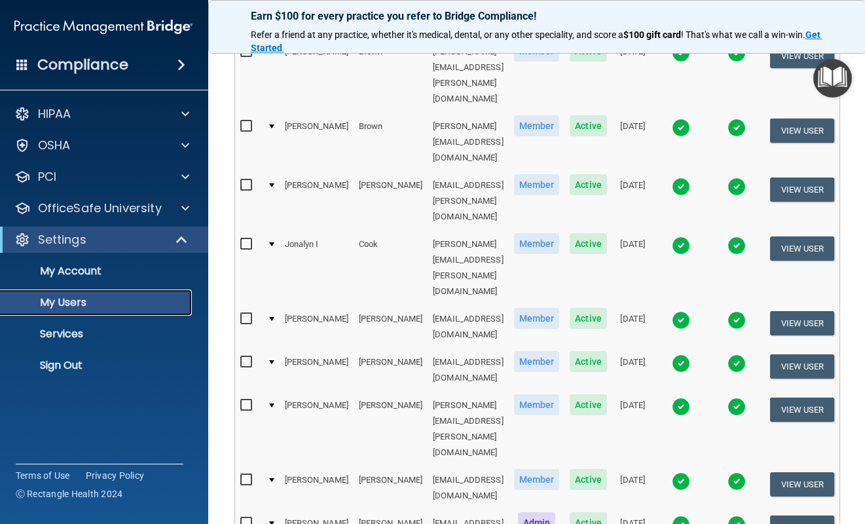
scroll to position [530, 0]
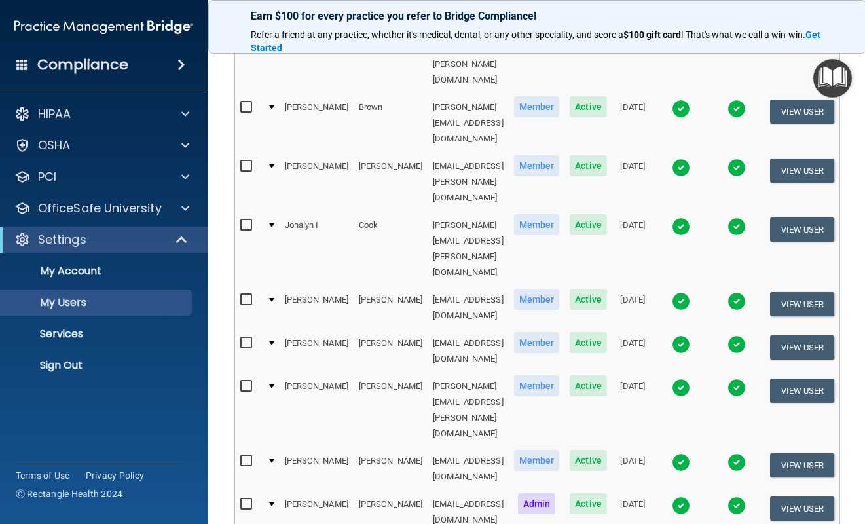
select select "20"
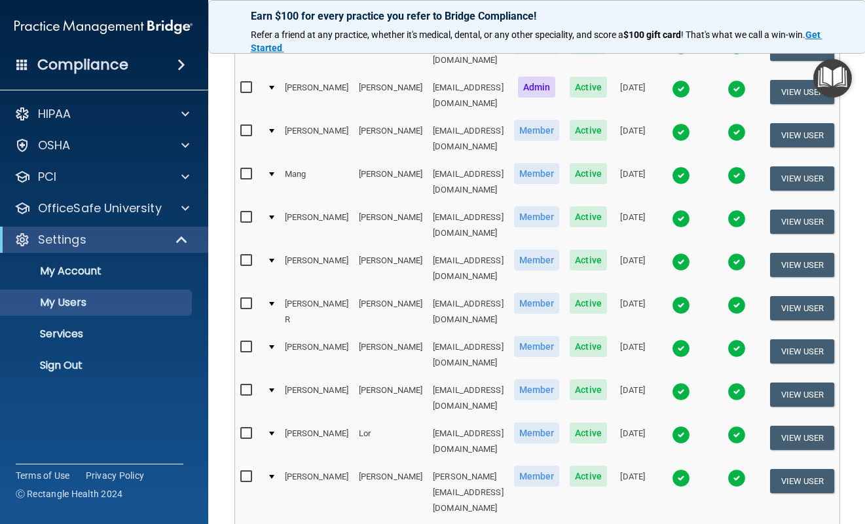
scroll to position [563, 0]
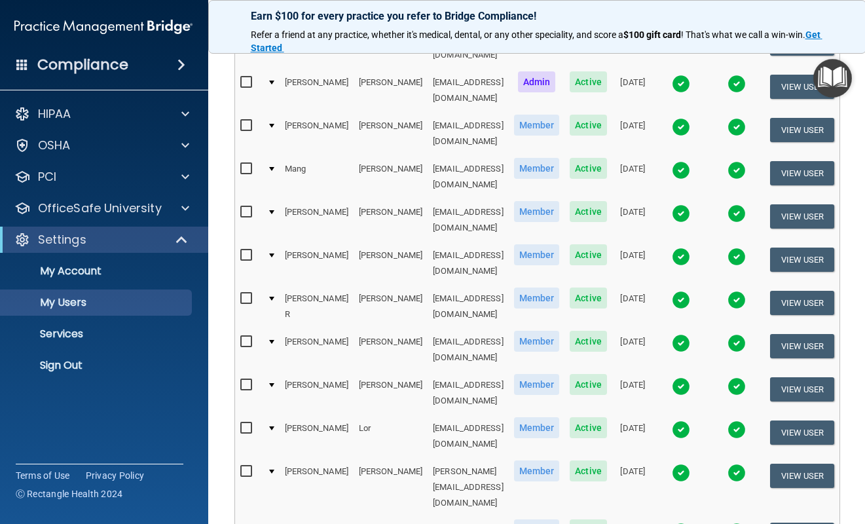
select select "20"
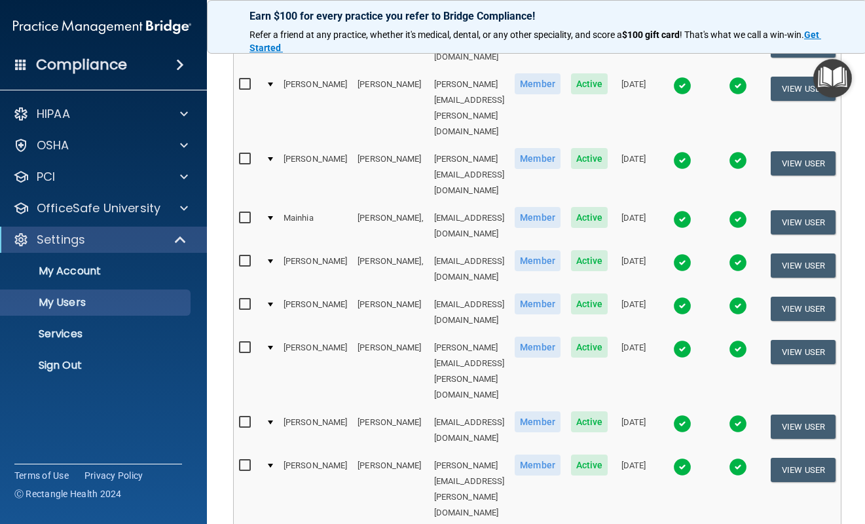
scroll to position [305, 0]
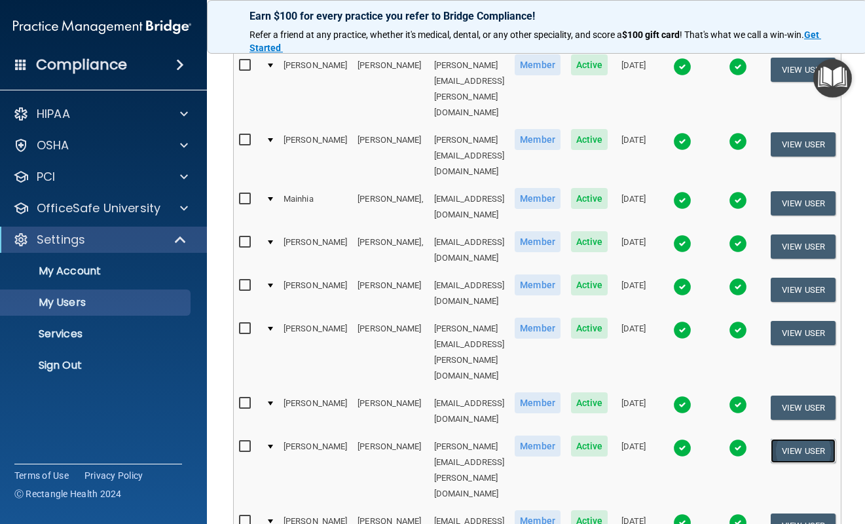
click at [808, 439] on button "View User" at bounding box center [803, 451] width 65 height 24
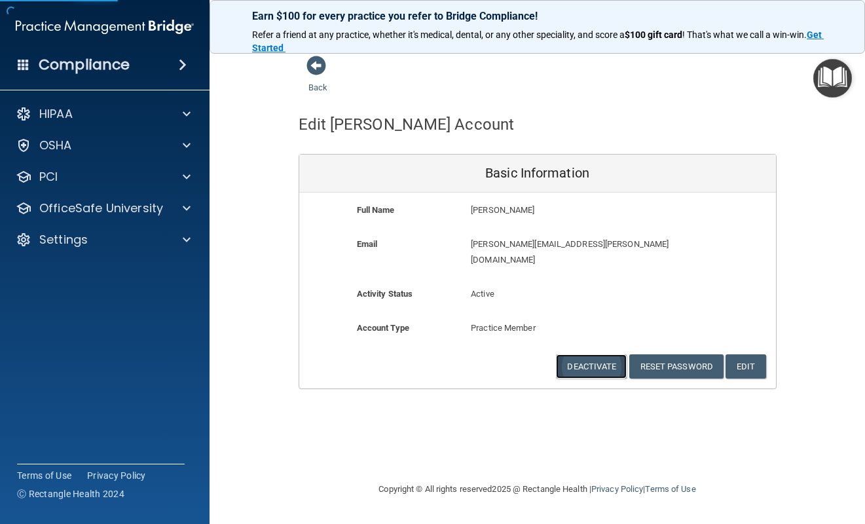
click at [600, 359] on button "Deactivate" at bounding box center [591, 366] width 71 height 24
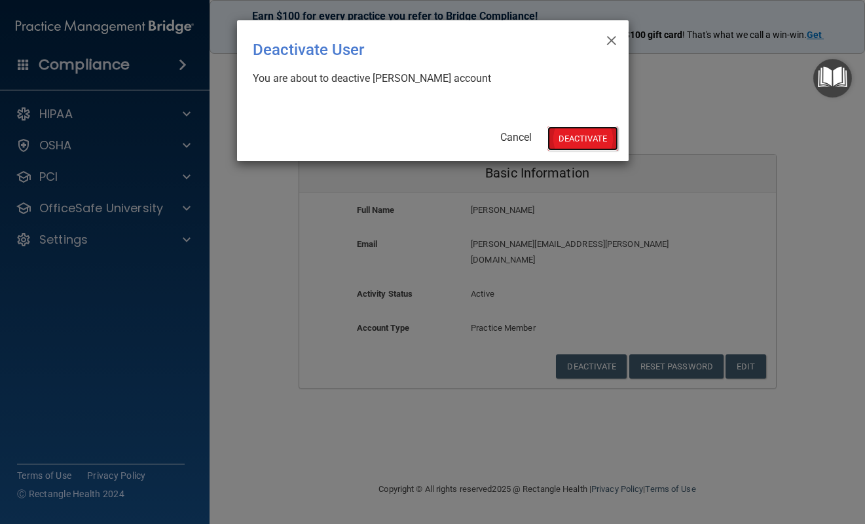
click at [579, 143] on button "Deactivate" at bounding box center [582, 138] width 71 height 24
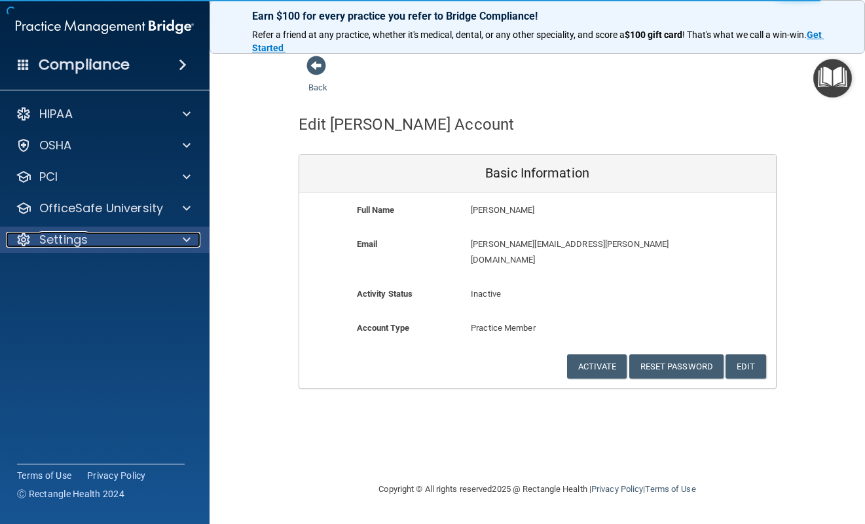
click at [187, 238] on span at bounding box center [187, 240] width 8 height 16
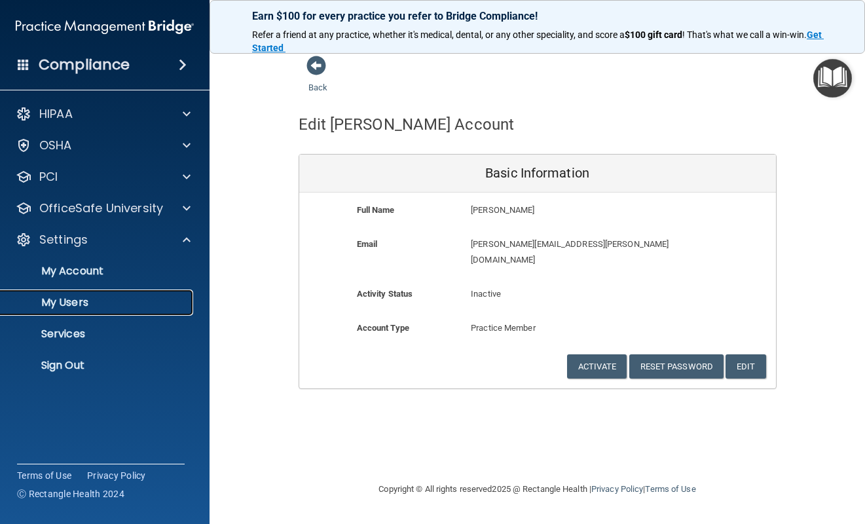
click at [81, 304] on p "My Users" at bounding box center [98, 302] width 179 height 13
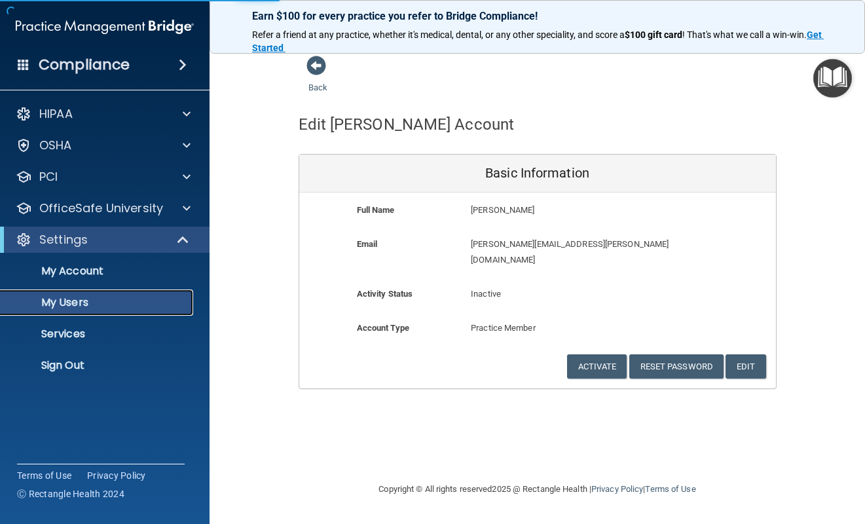
select select "20"
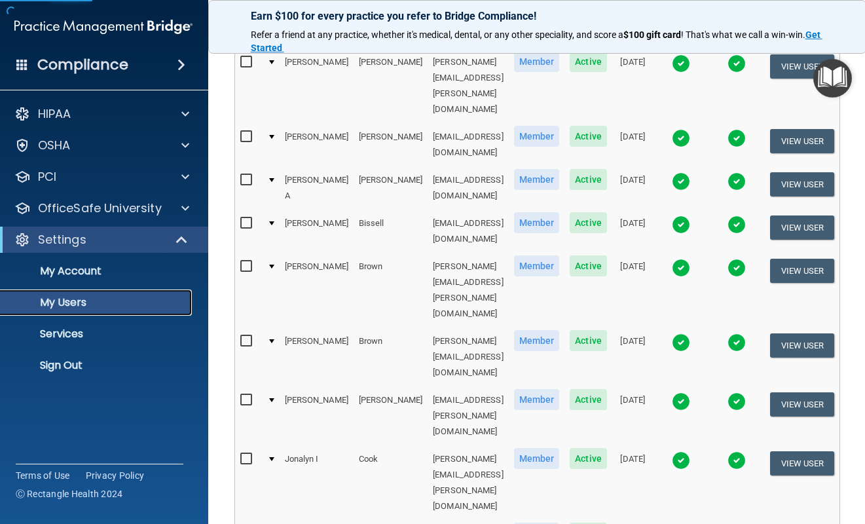
scroll to position [610, 0]
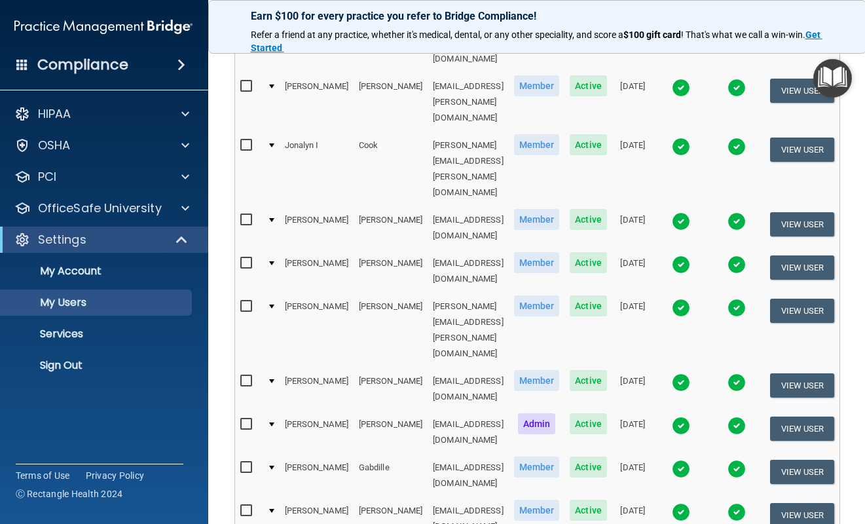
select select "20"
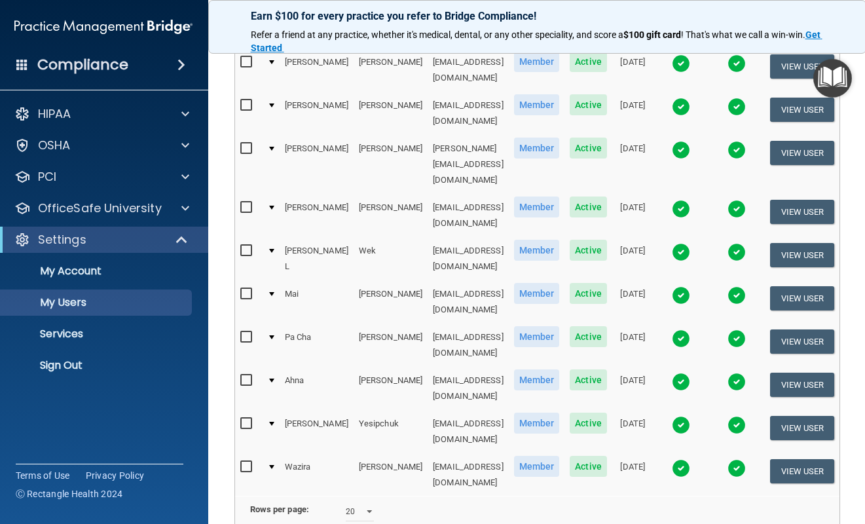
scroll to position [189, 0]
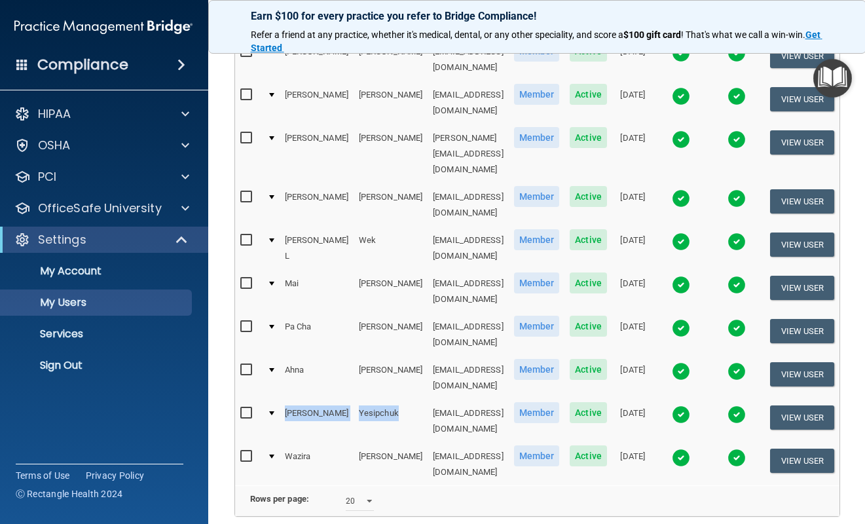
drag, startPoint x: 358, startPoint y: 354, endPoint x: 270, endPoint y: 356, distance: 88.4
click at [270, 399] on tr "[PERSON_NAME] [EMAIL_ADDRESS][DOMAIN_NAME] Member Active [DATE] View User" at bounding box center [537, 420] width 605 height 43
copy tr "[PERSON_NAME]"
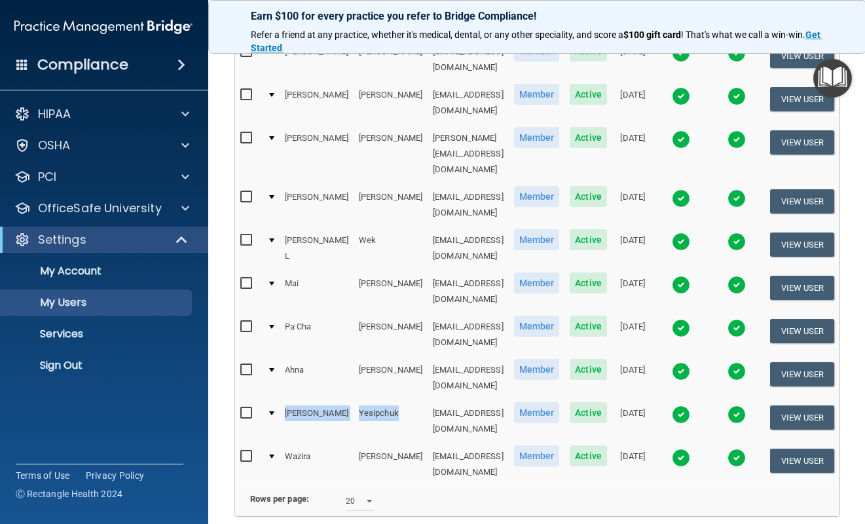
drag, startPoint x: 357, startPoint y: 357, endPoint x: 268, endPoint y: 355, distance: 89.1
click at [268, 399] on tr "[PERSON_NAME] [EMAIL_ADDRESS][DOMAIN_NAME] Member Active [DATE] View User" at bounding box center [537, 420] width 605 height 43
copy tr "[PERSON_NAME]"
click at [354, 443] on td "Yusuf" at bounding box center [391, 464] width 74 height 43
click at [820, 405] on button "View User" at bounding box center [802, 417] width 65 height 24
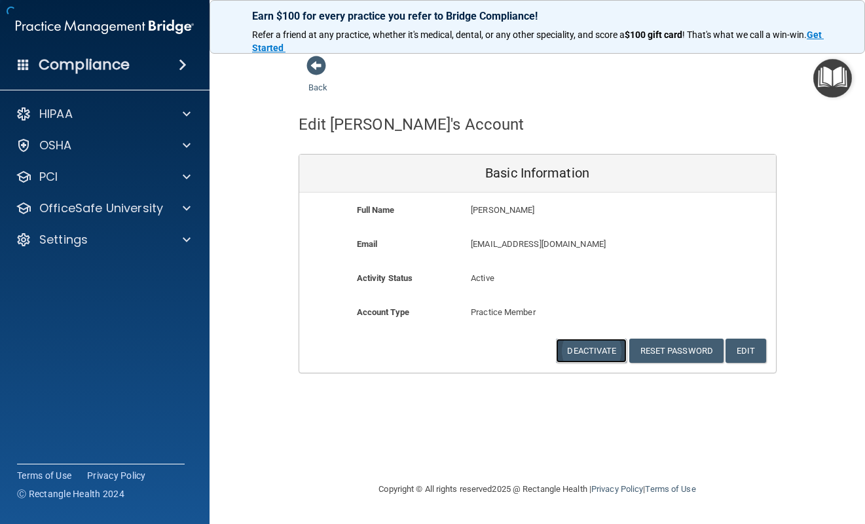
click at [559, 352] on button "Deactivate" at bounding box center [591, 351] width 71 height 24
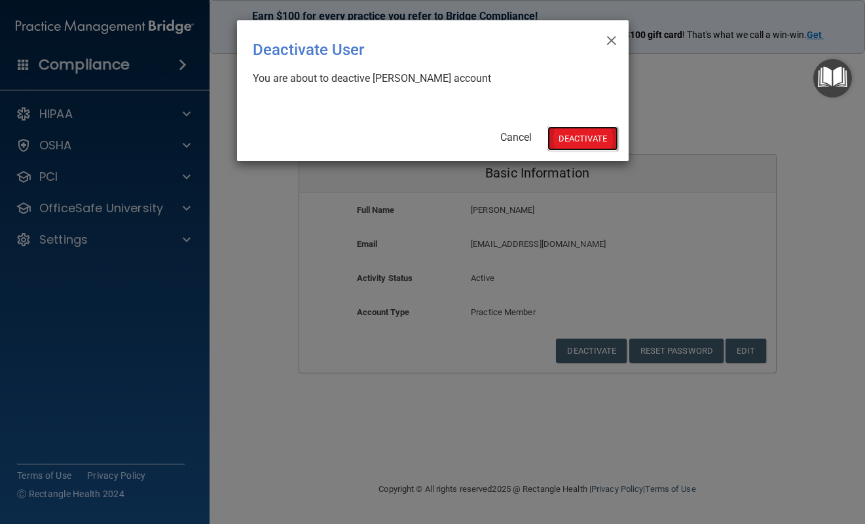
click at [589, 141] on button "Deactivate" at bounding box center [582, 138] width 71 height 24
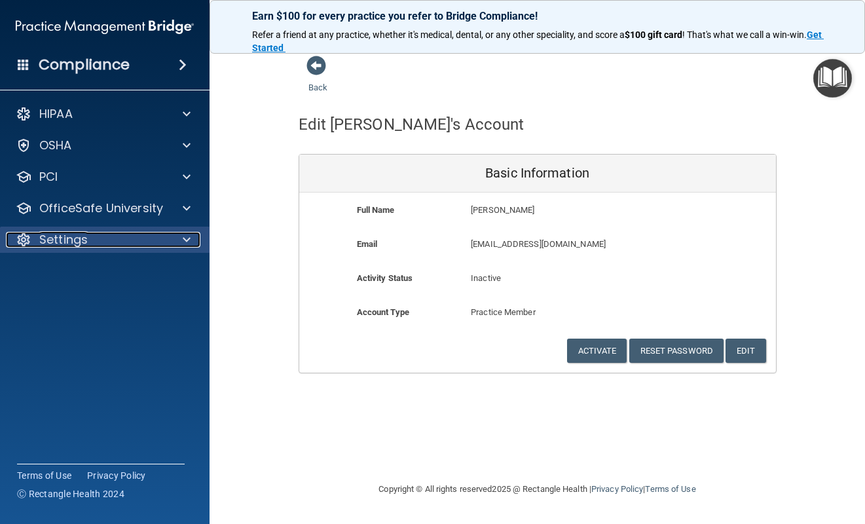
click at [185, 240] on span at bounding box center [187, 240] width 8 height 16
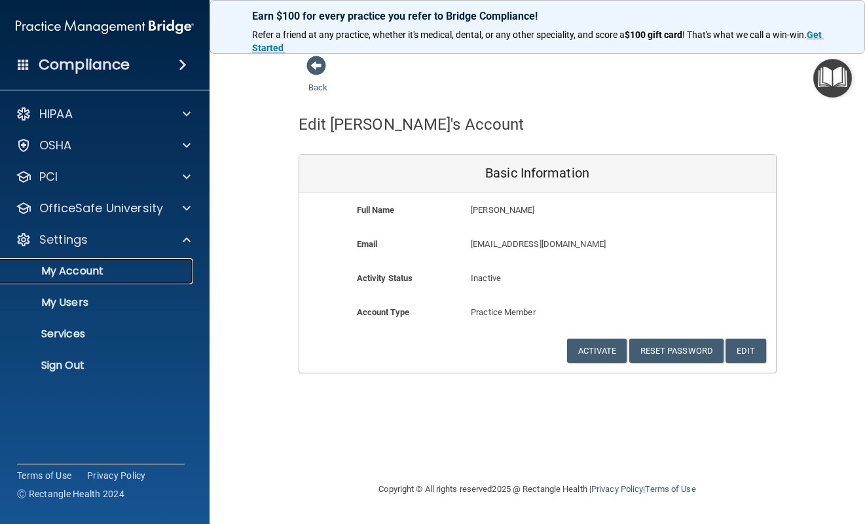
click at [88, 274] on p "My Account" at bounding box center [98, 271] width 179 height 13
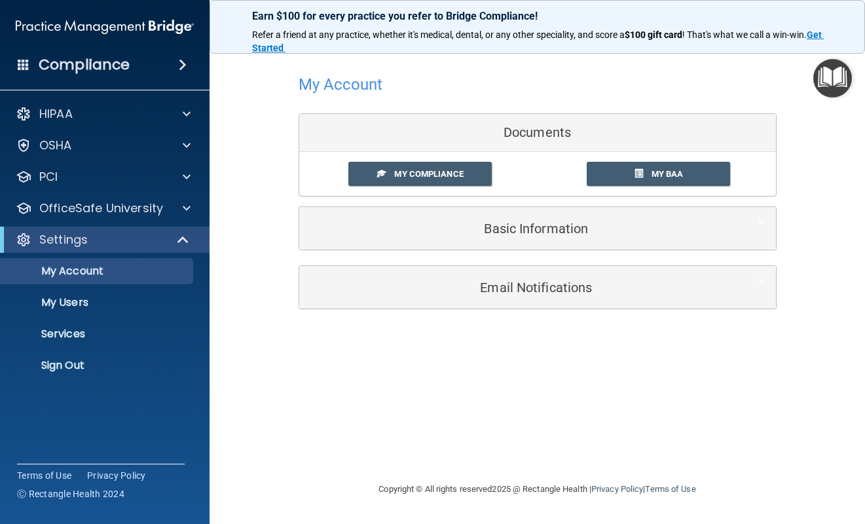
click at [312, 23] on div "Earn $100 for every practice you refer to Bridge Compliance! Refer a friend at …" at bounding box center [537, 27] width 655 height 54
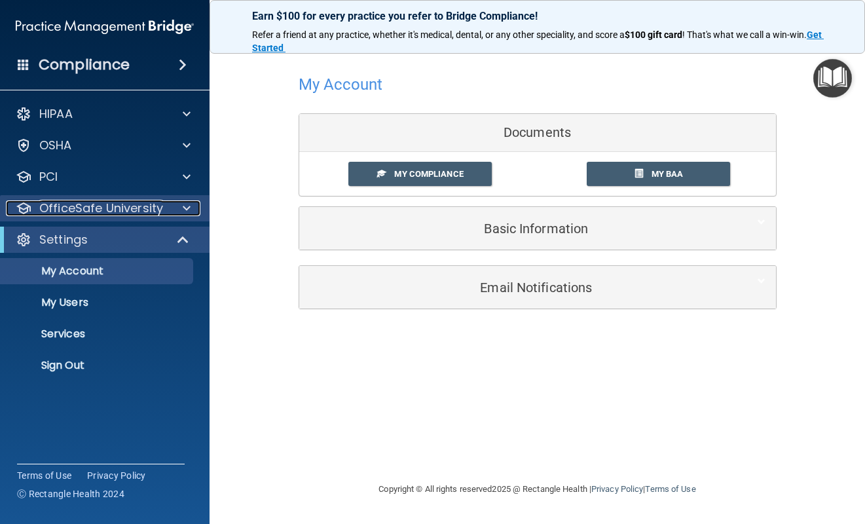
click at [84, 210] on p "OfficeSafe University" at bounding box center [101, 208] width 124 height 16
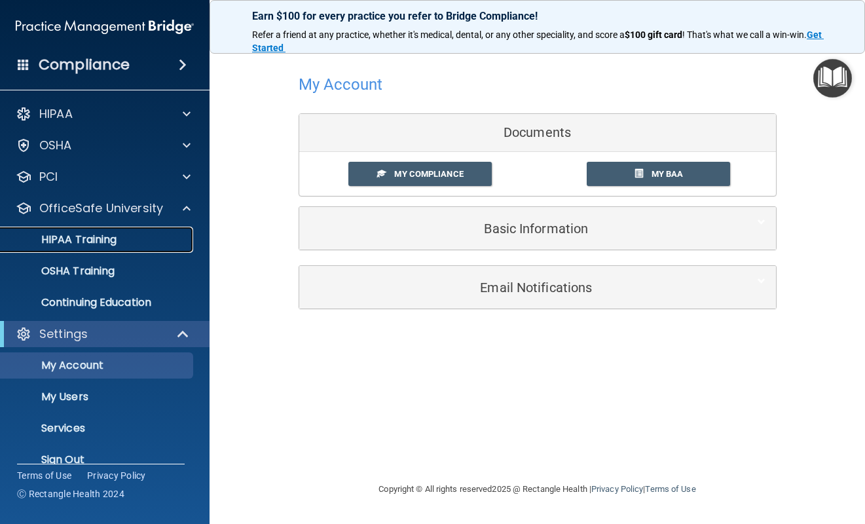
click at [79, 246] on p "HIPAA Training" at bounding box center [63, 239] width 108 height 13
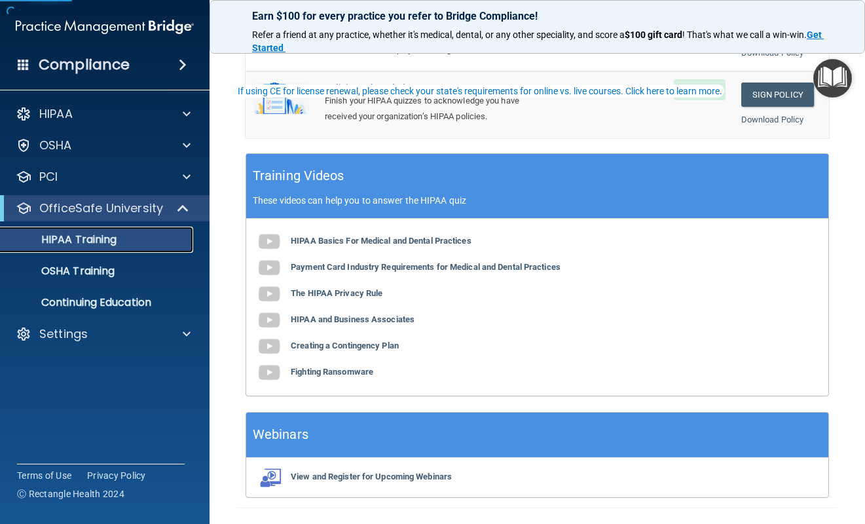
scroll to position [388, 0]
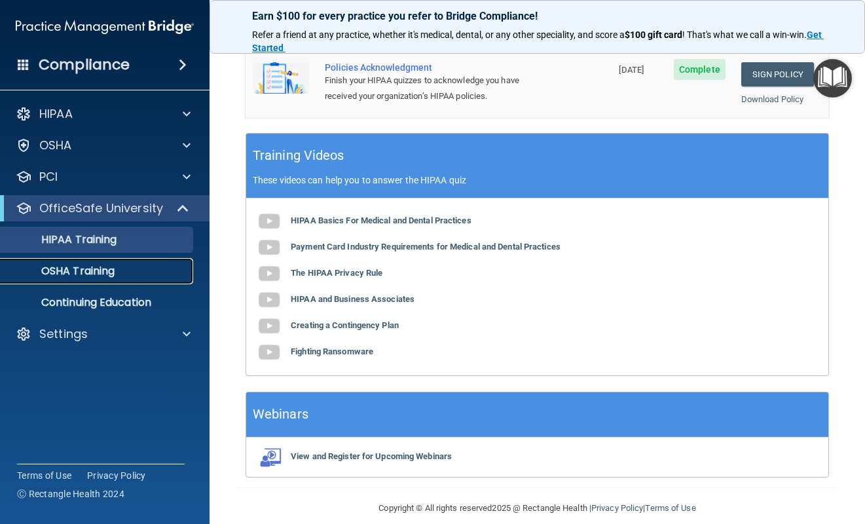
click at [80, 273] on p "OSHA Training" at bounding box center [62, 271] width 106 height 13
